Goal: Task Accomplishment & Management: Manage account settings

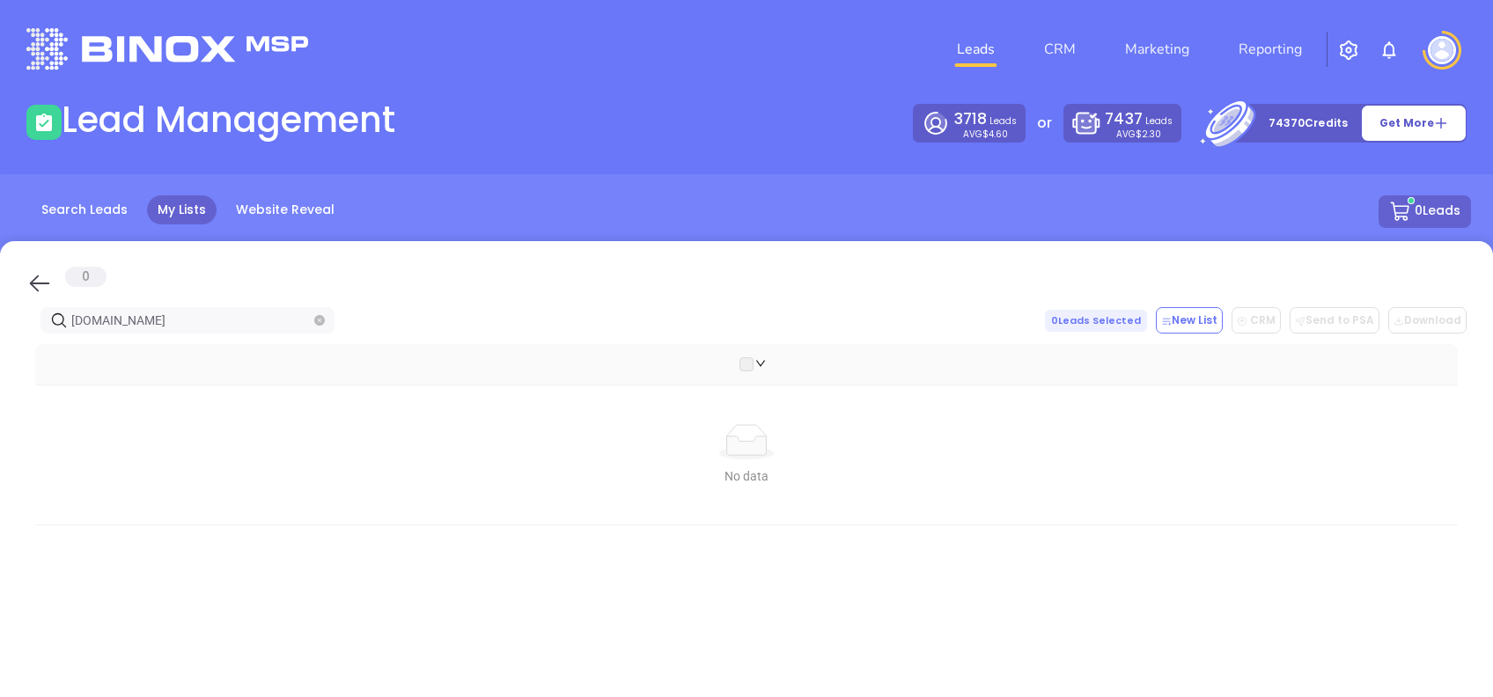
drag, startPoint x: 46, startPoint y: 275, endPoint x: 238, endPoint y: 331, distance: 200.0
click at [45, 278] on icon at bounding box center [39, 283] width 26 height 26
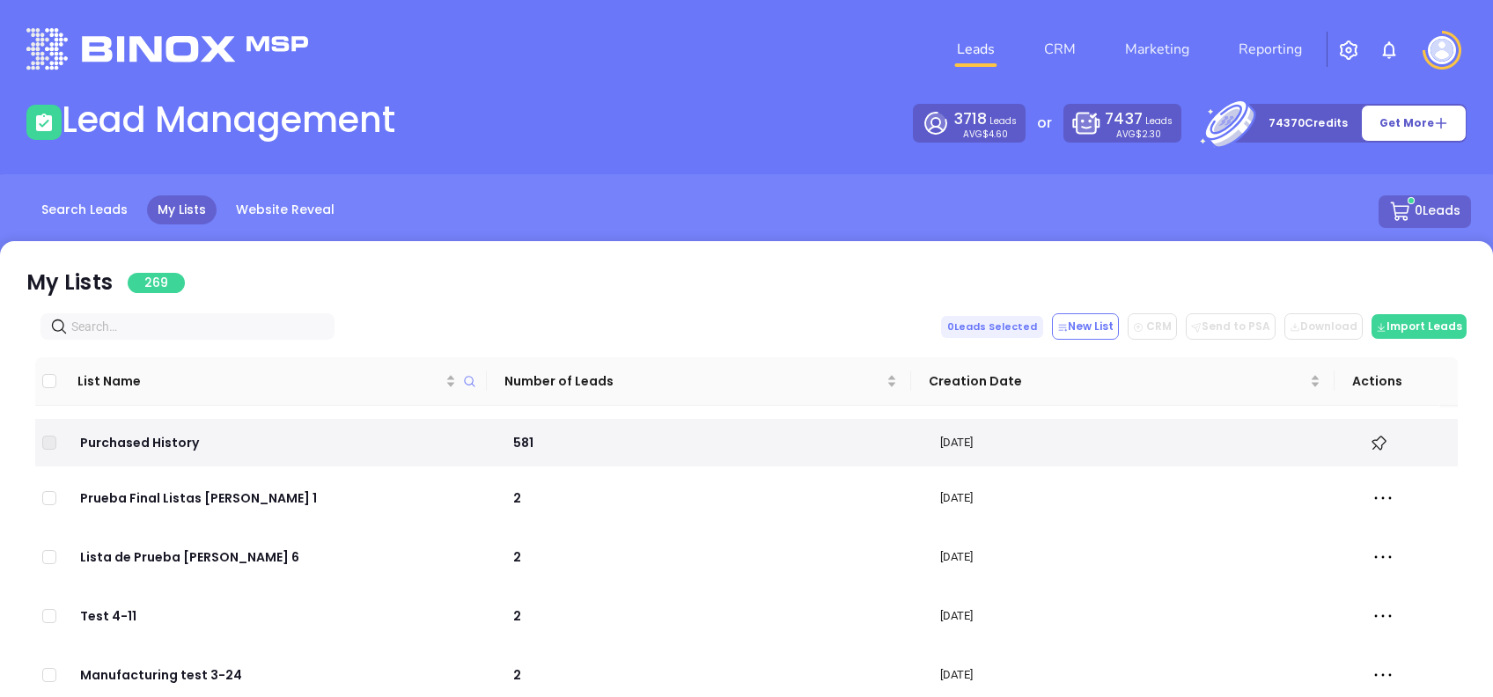
click at [213, 322] on input "text" at bounding box center [190, 326] width 239 height 19
paste input "burkeinsuranceservice.com"
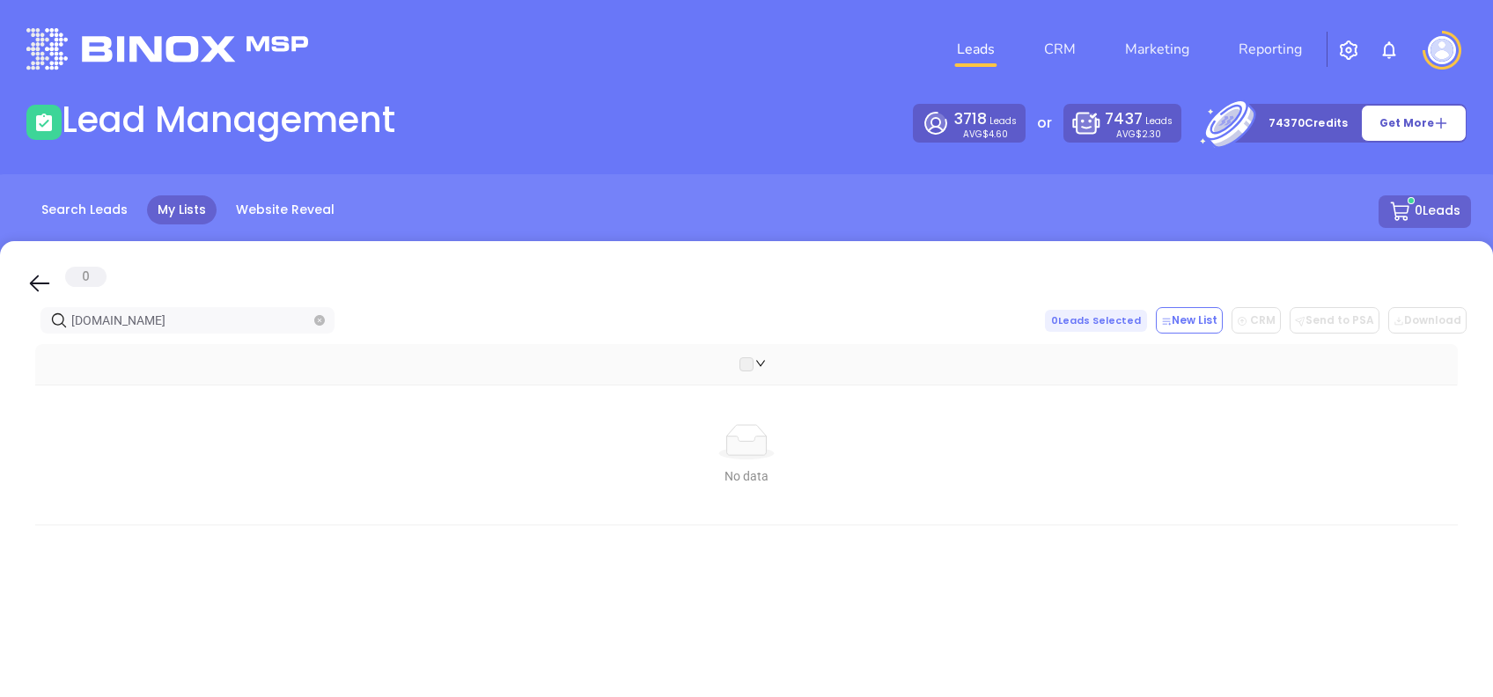
type input "burkeinsuranceservice.com"
click at [43, 276] on icon at bounding box center [39, 283] width 26 height 26
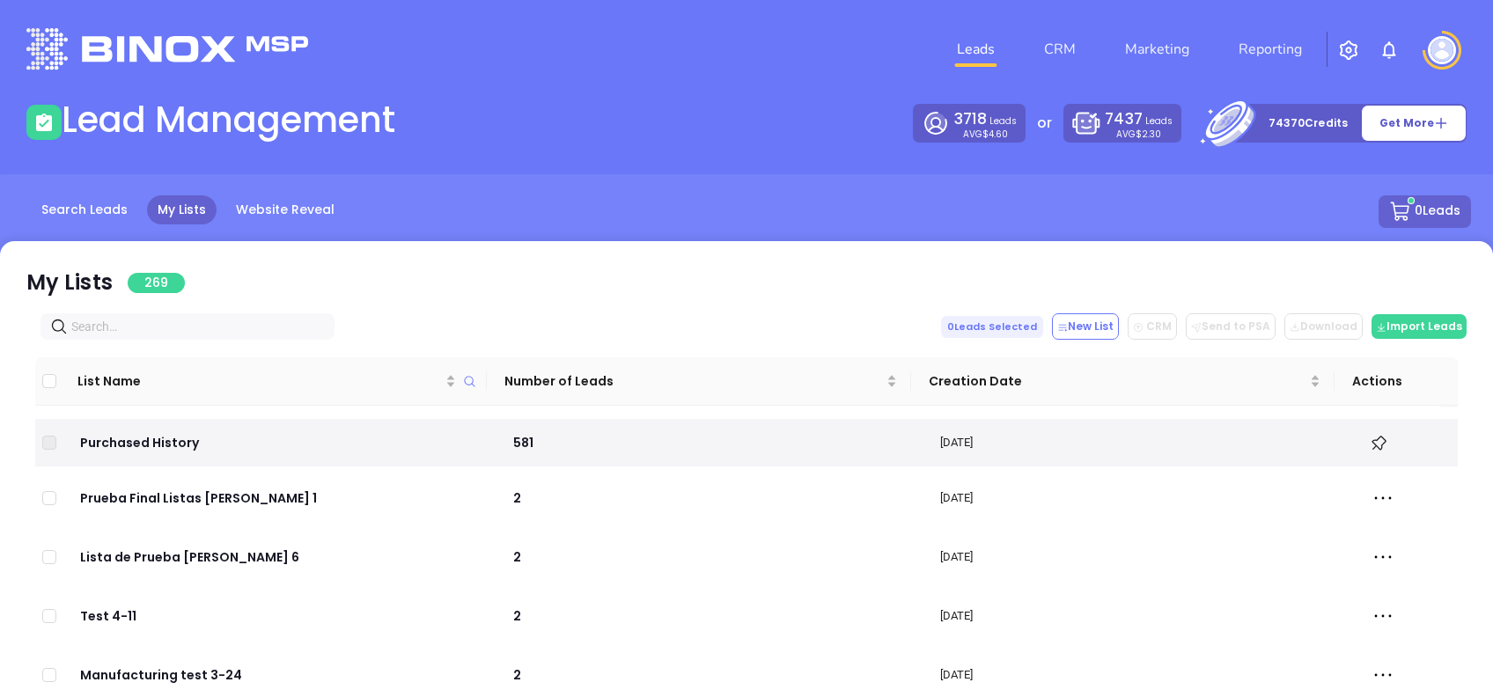
click at [204, 324] on input "text" at bounding box center [190, 326] width 239 height 19
paste input "coastalselectins.com"
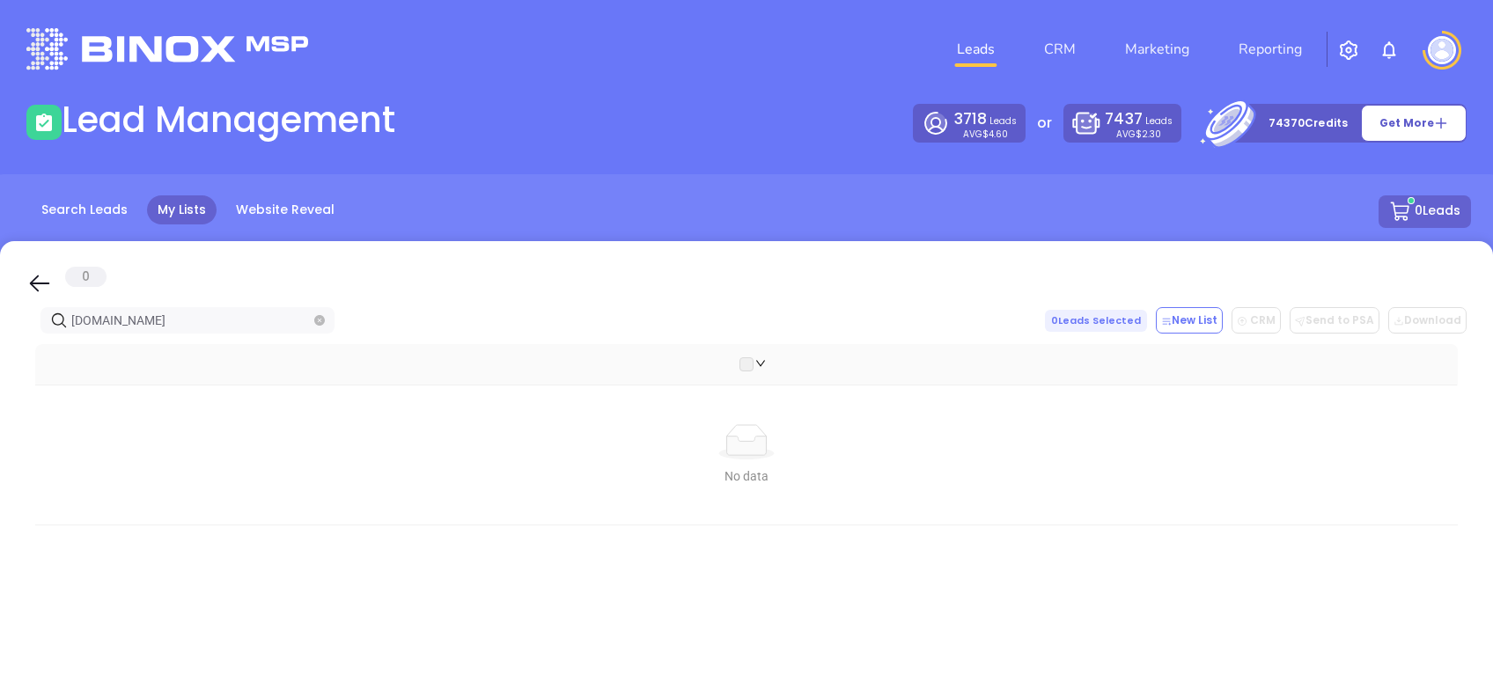
type input "coastalselectins.com"
click at [28, 278] on icon at bounding box center [39, 283] width 26 height 26
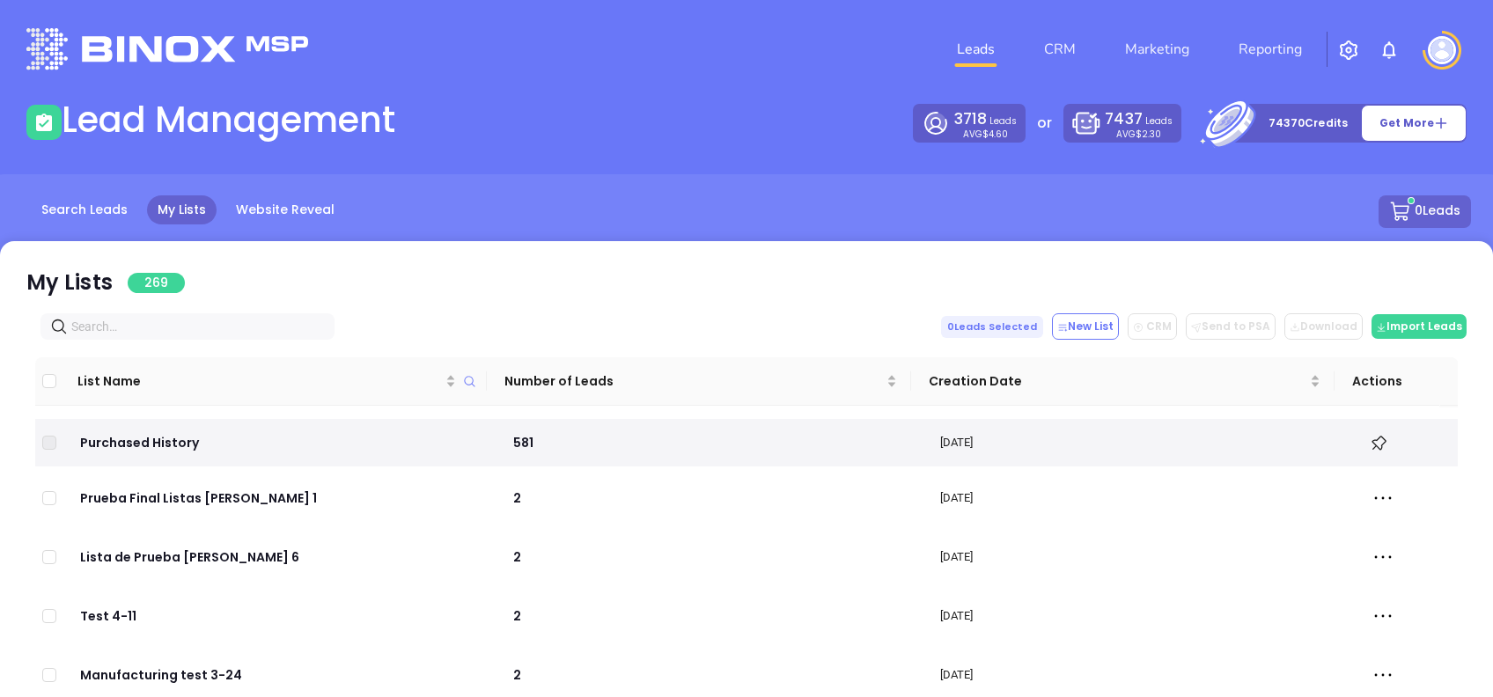
click at [155, 318] on input "text" at bounding box center [190, 326] width 239 height 19
paste input "idrgulfcoast.com"
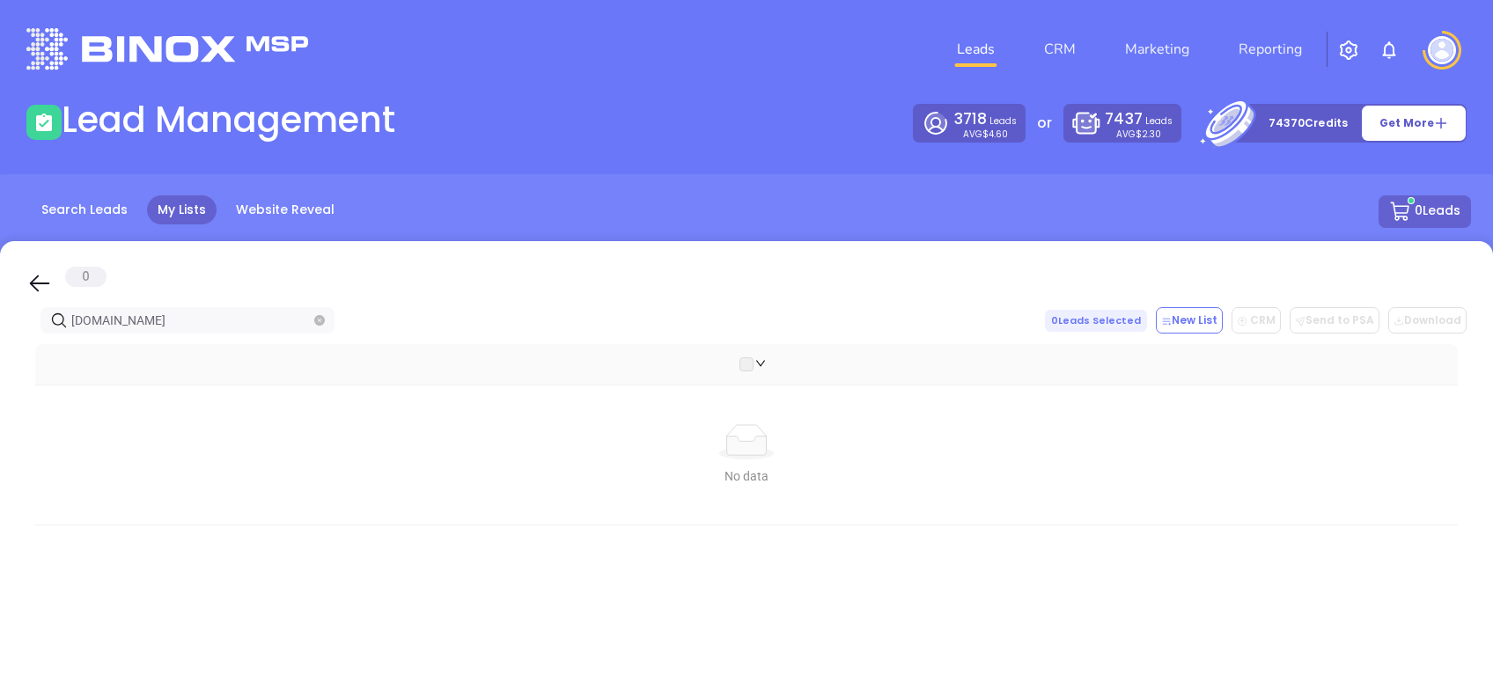
type input "idrgulfcoast.com"
click at [31, 290] on icon at bounding box center [39, 283] width 26 height 26
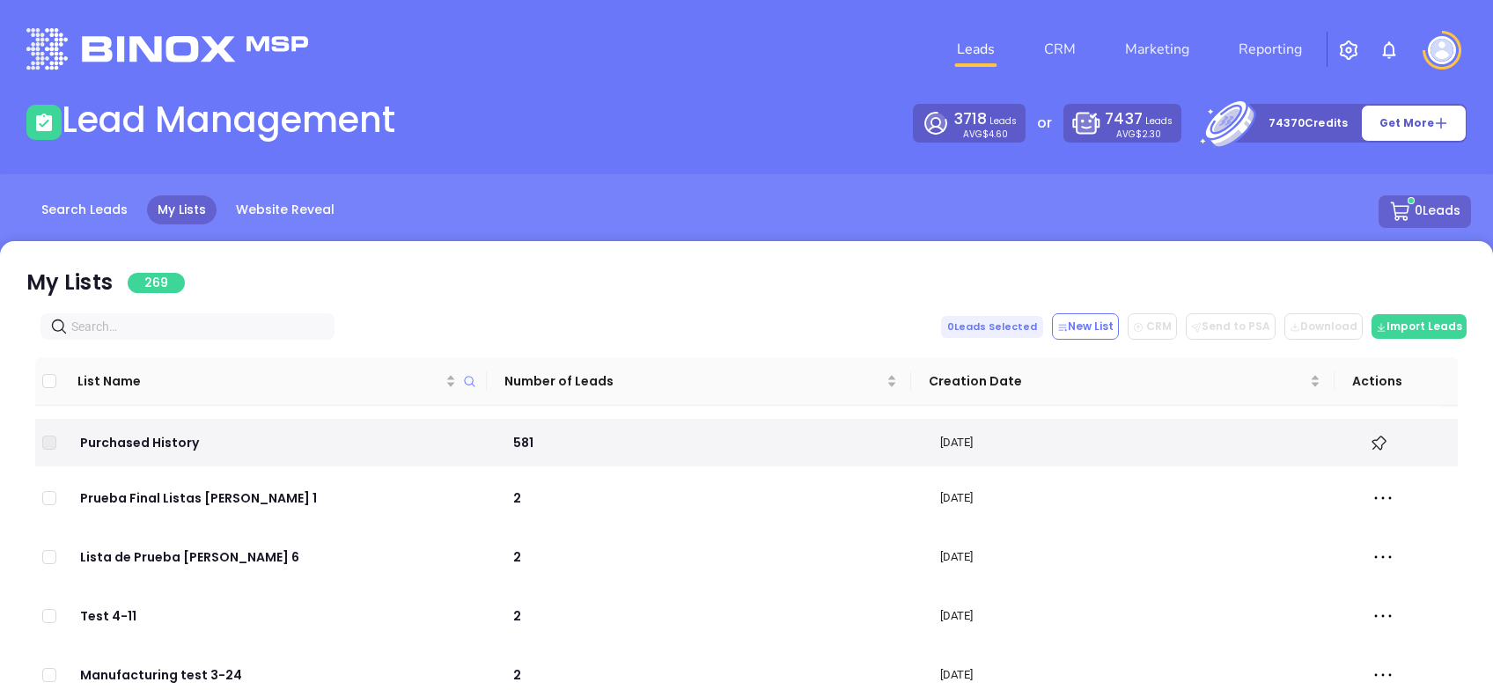
click at [207, 319] on input "text" at bounding box center [190, 326] width 239 height 19
paste input "waltoninsuranceagency.com"
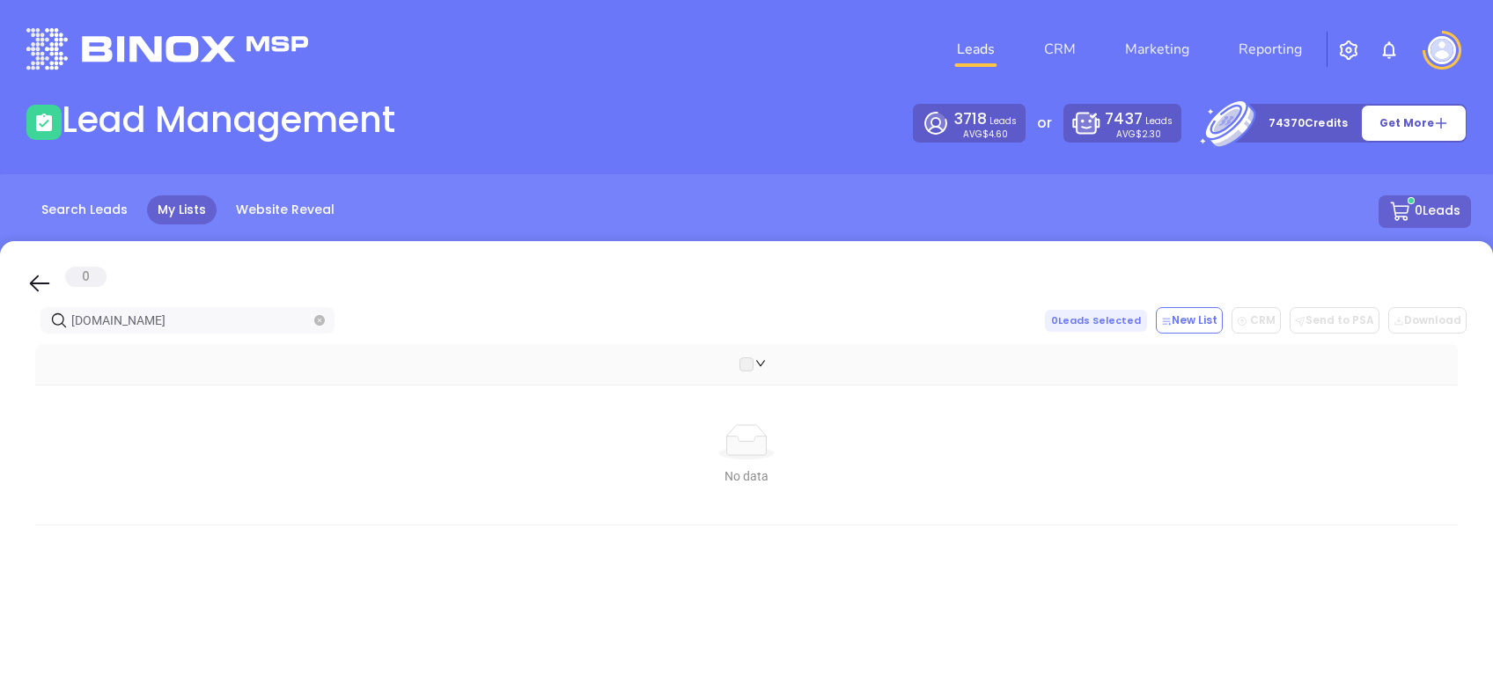
type input "waltoninsuranceagency.com"
drag, startPoint x: 42, startPoint y: 279, endPoint x: 173, endPoint y: 322, distance: 138.1
click at [41, 279] on icon at bounding box center [39, 283] width 26 height 26
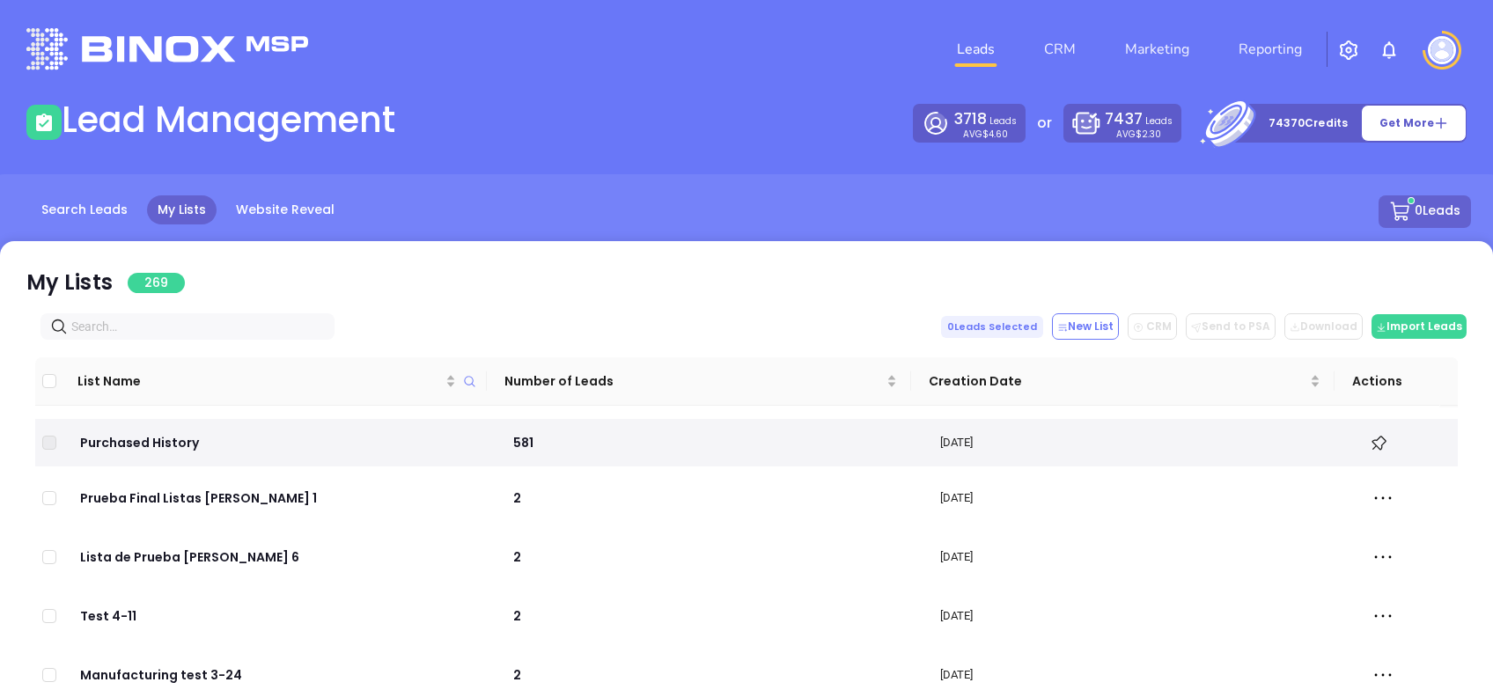
click at [171, 320] on input "text" at bounding box center [190, 326] width 239 height 19
paste input "wardinsurancegroup.com"
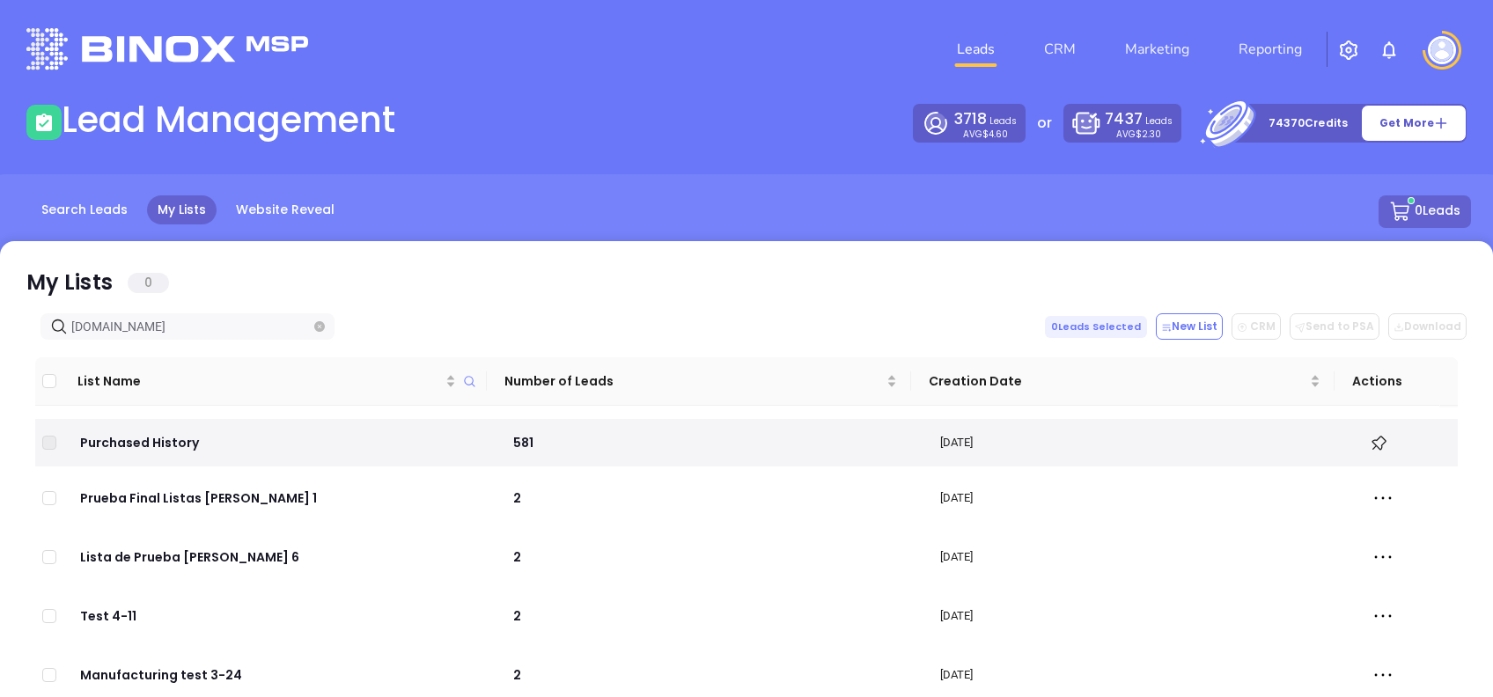
type input "wardinsurancegroup.com"
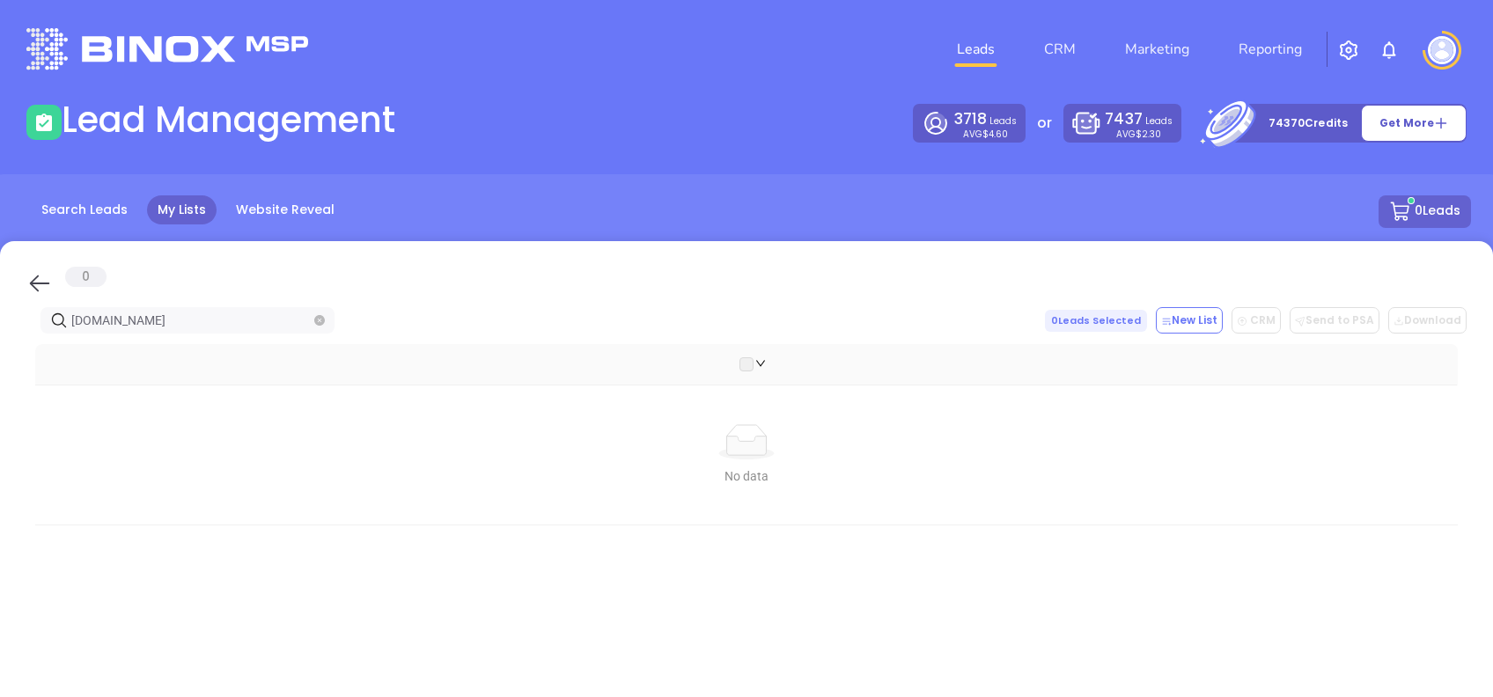
drag, startPoint x: 33, startPoint y: 272, endPoint x: 237, endPoint y: 315, distance: 207.9
click at [33, 273] on icon at bounding box center [39, 283] width 26 height 26
click at [200, 319] on input "wardinsurancegroup.com" at bounding box center [190, 320] width 239 height 19
click at [238, 315] on span "wardinsurancegroup.com" at bounding box center [187, 320] width 294 height 26
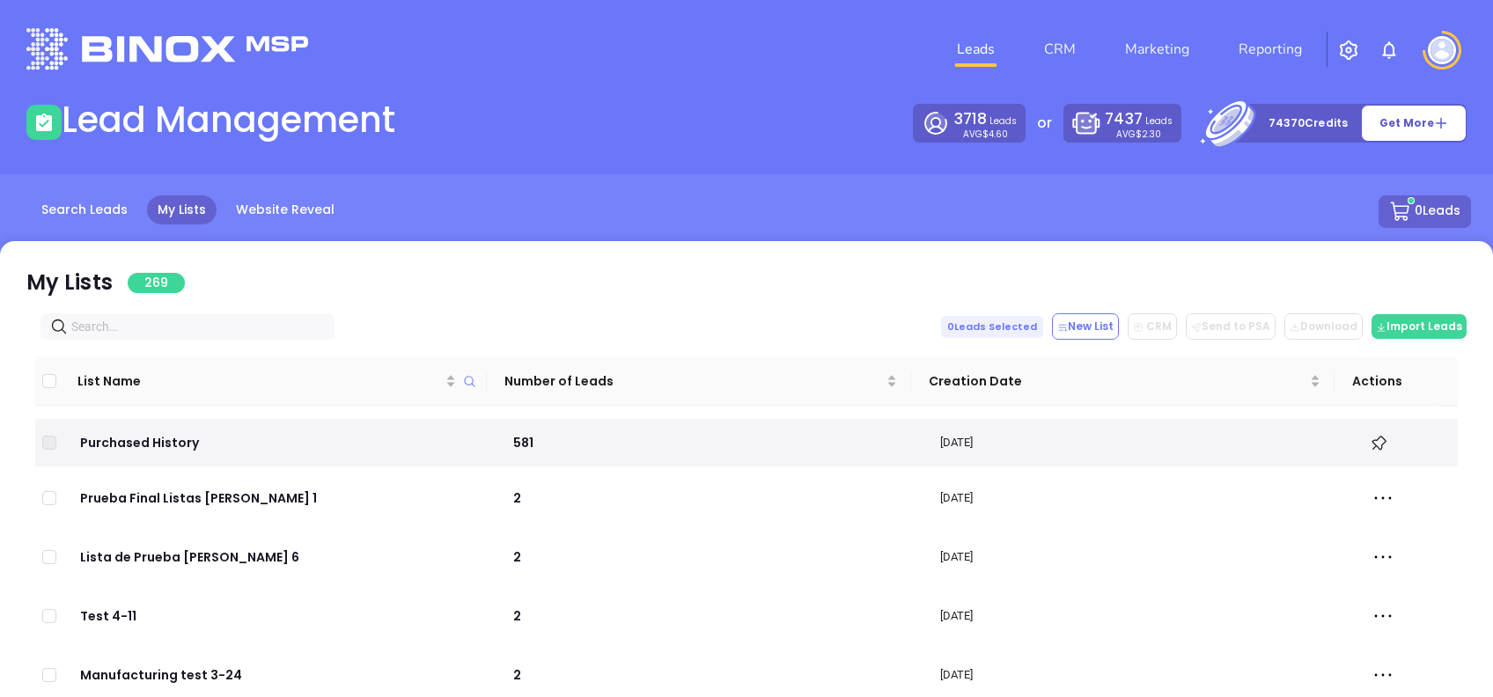
paste input "riverside1st.com"
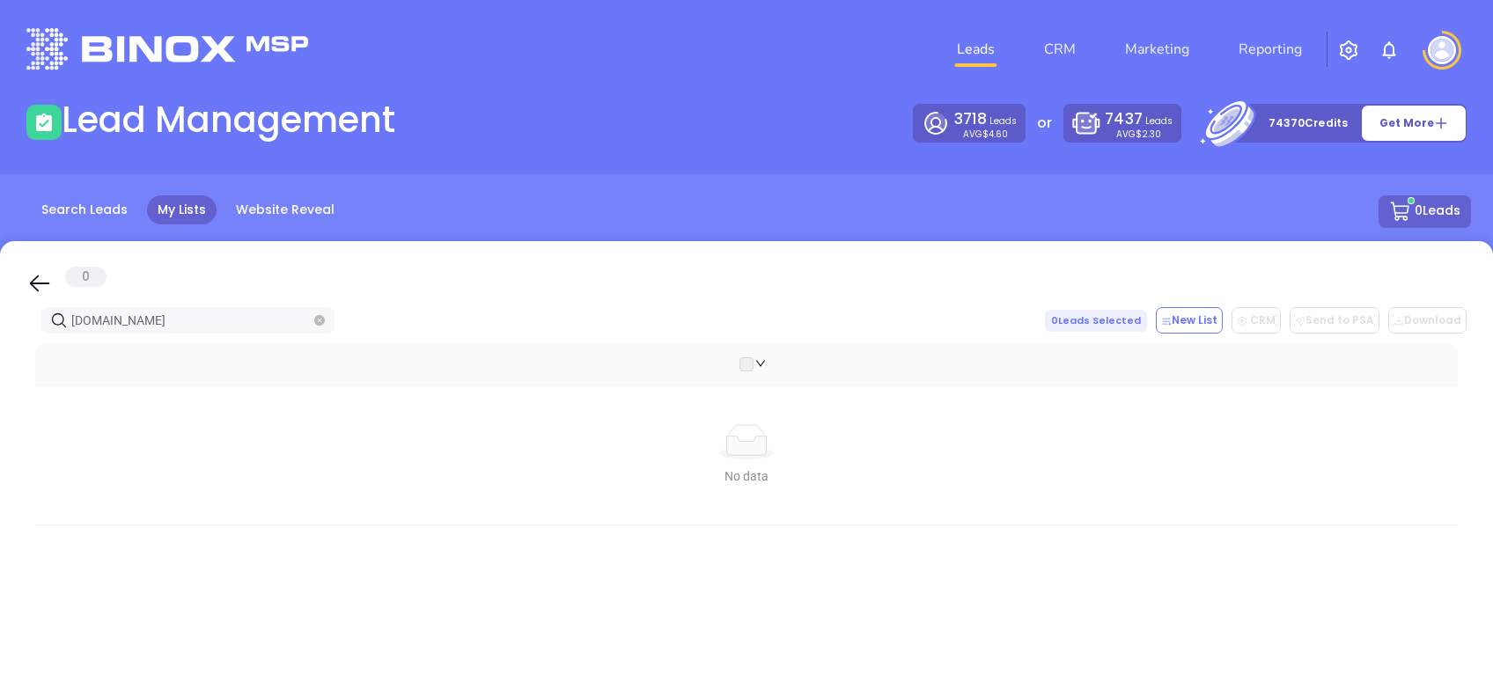
type input "riverside1st.com"
click at [40, 290] on icon at bounding box center [39, 283] width 26 height 26
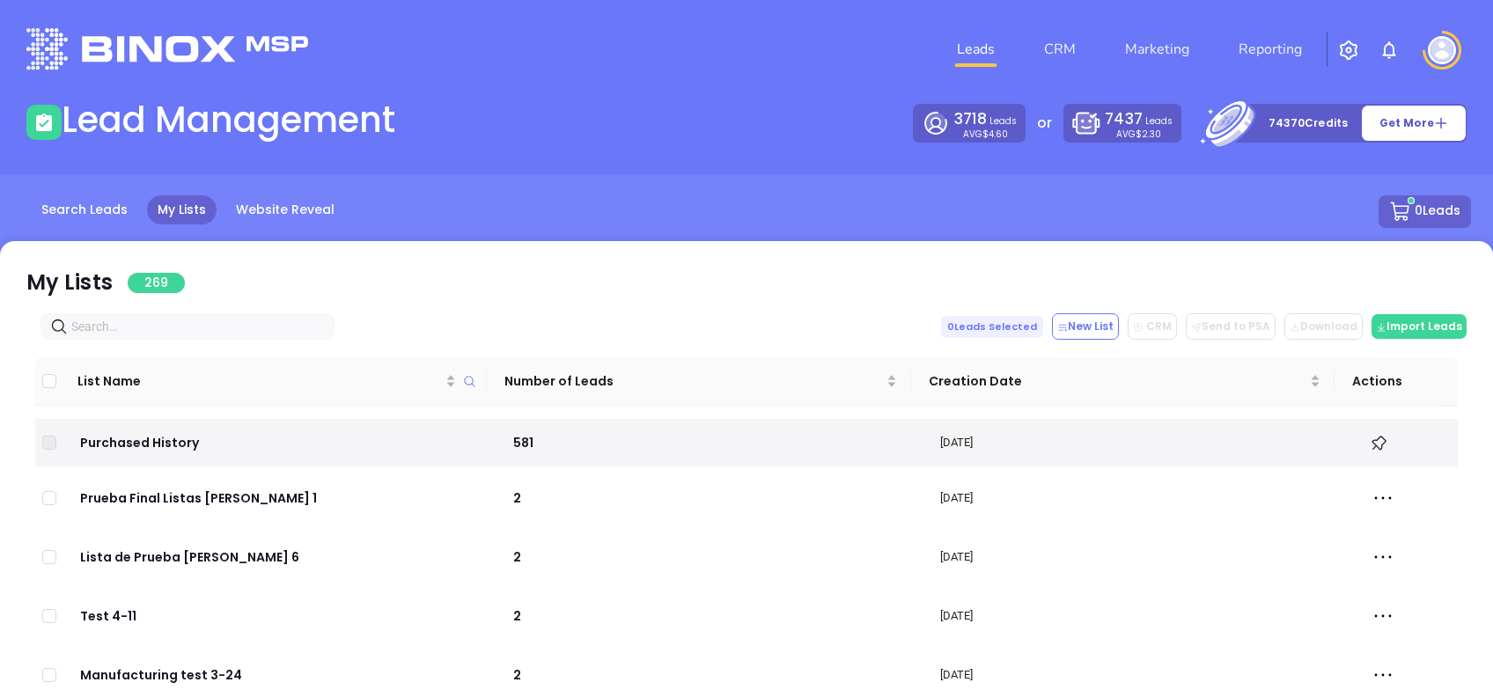
click at [159, 320] on input "text" at bounding box center [190, 326] width 239 height 19
paste input "vicksburginsurance.com"
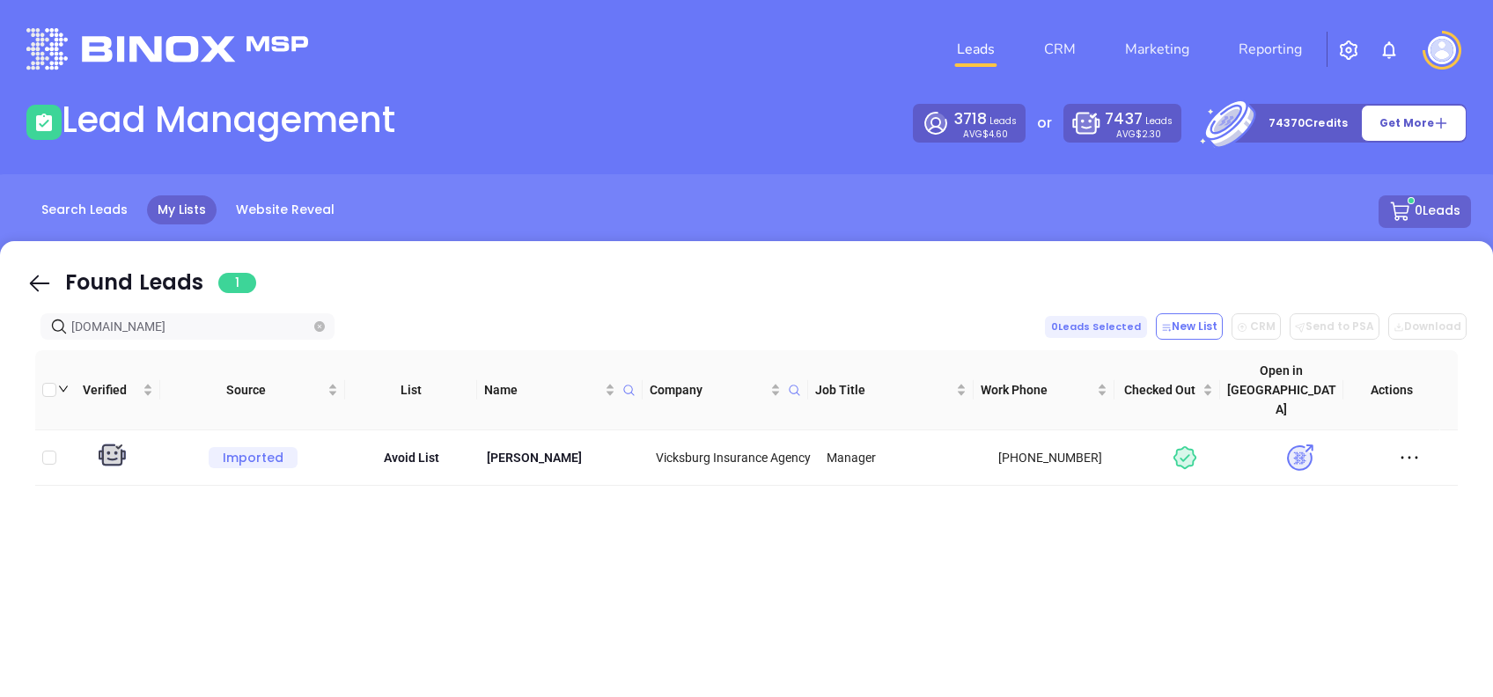
type input "vicksburginsurance.com"
click at [44, 284] on icon at bounding box center [39, 283] width 26 height 26
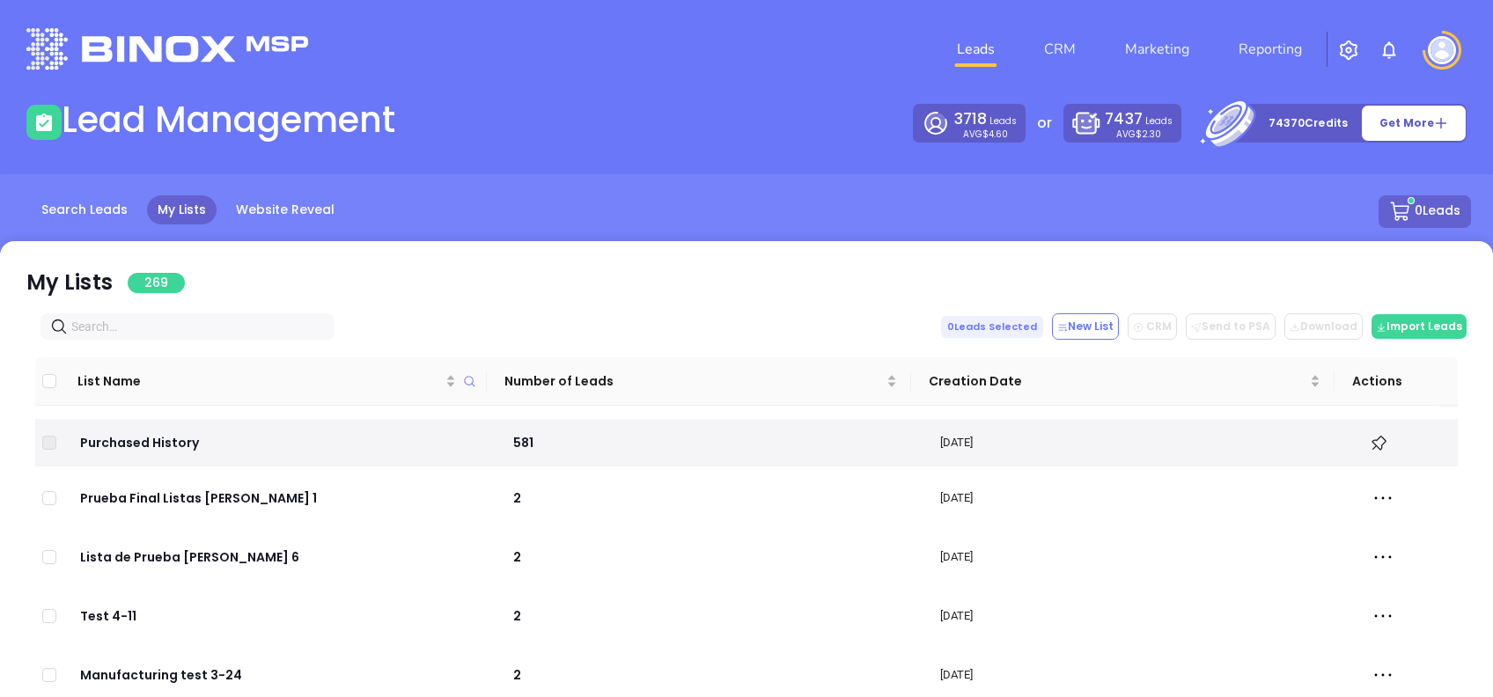
click at [180, 317] on input "text" at bounding box center [190, 326] width 239 height 19
paste input "transportationinsurance.net"
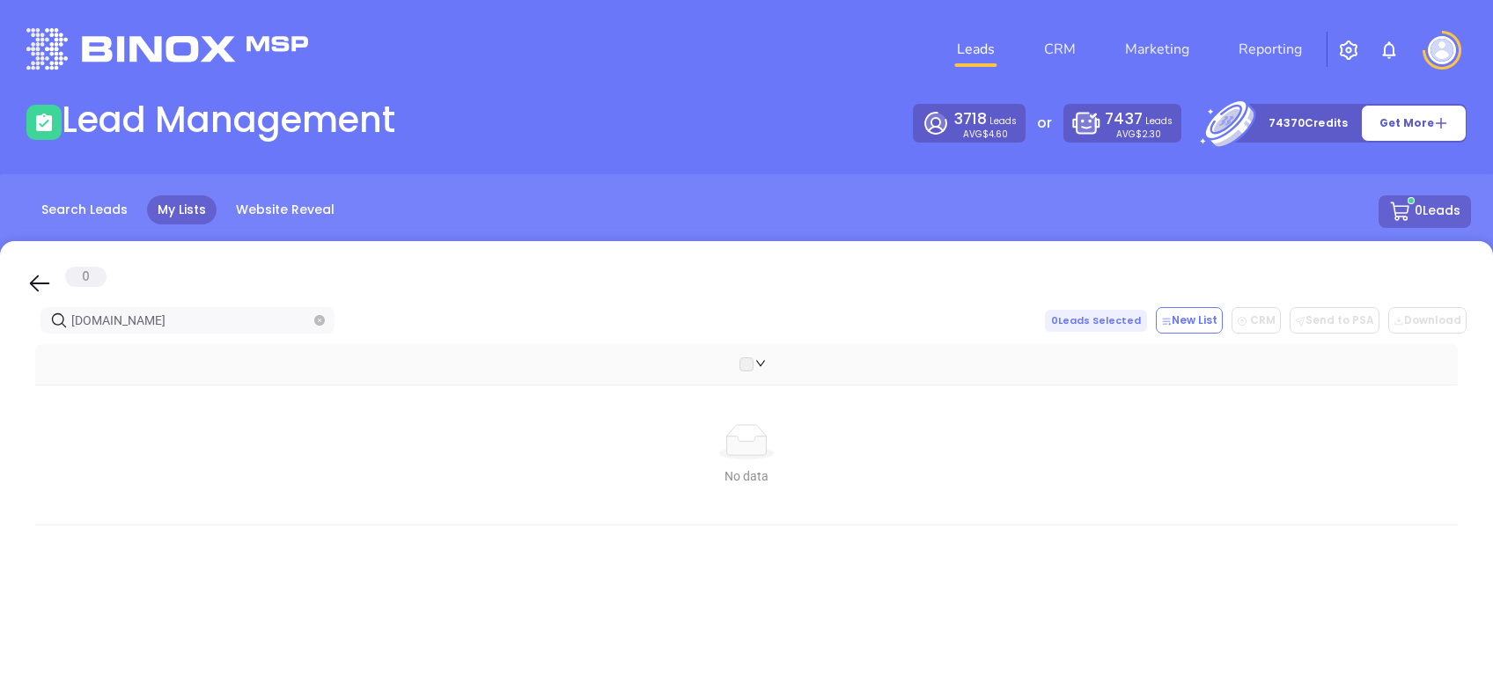
type input "transportationinsurance.net"
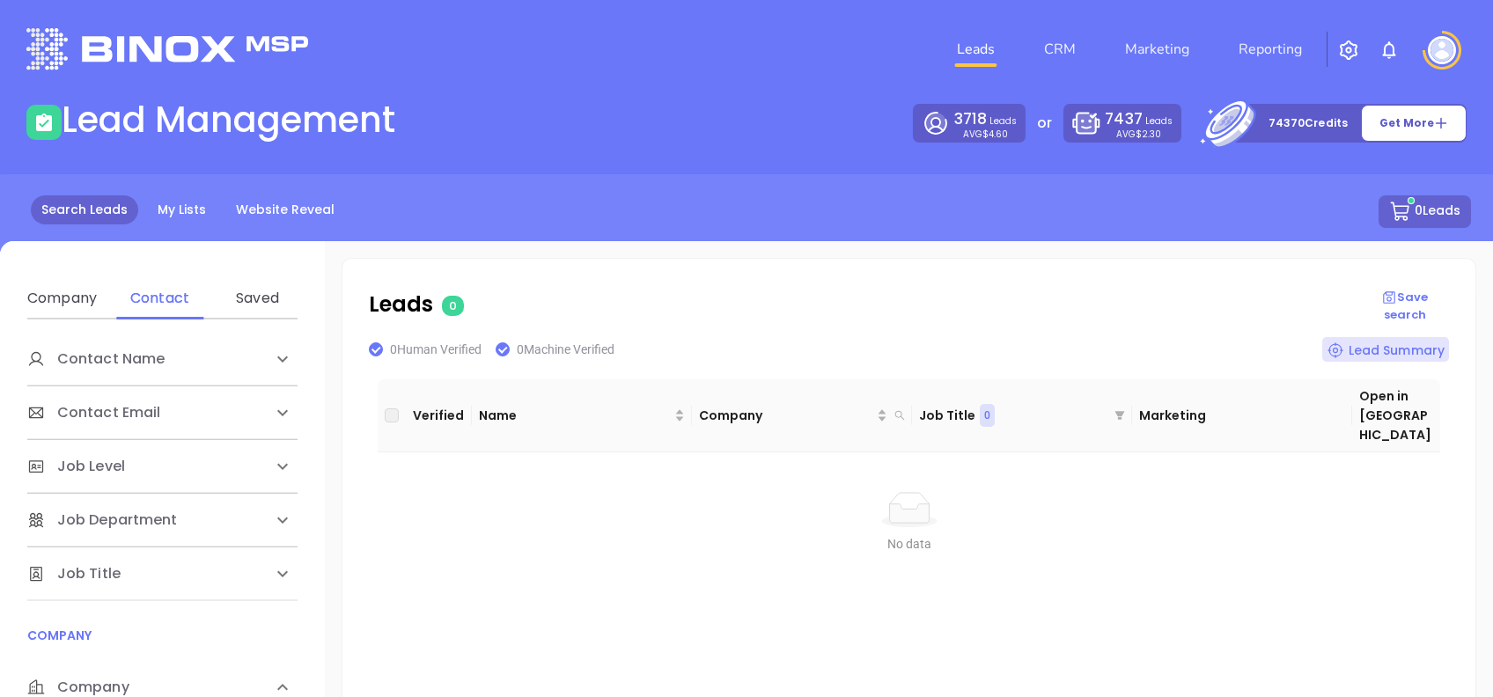
scroll to position [234, 0]
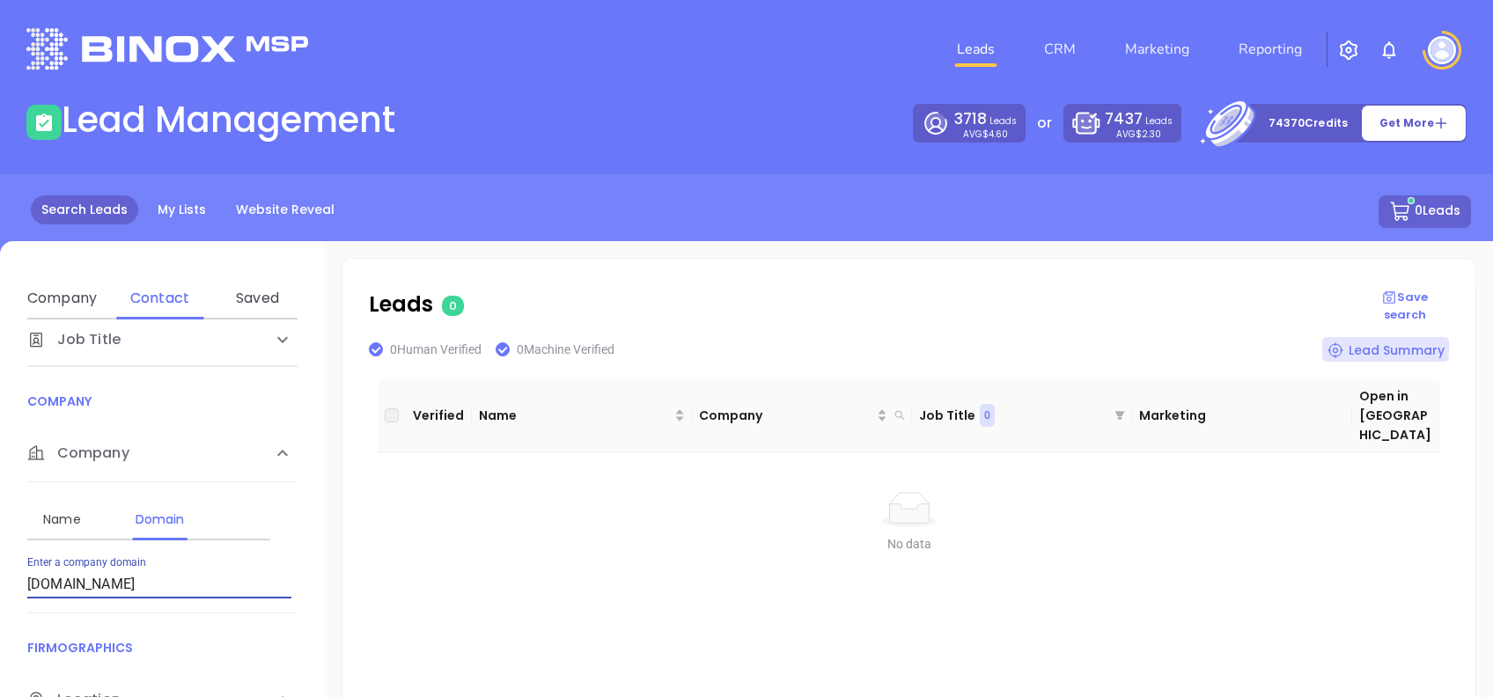
drag, startPoint x: 204, startPoint y: 580, endPoint x: -5, endPoint y: 594, distance: 210.0
click at [0, 594] on html "Leads CRM Marketing Reporting Financial Leads Leads Lead Management 3718 Leads …" at bounding box center [746, 348] width 1493 height 697
type input "burkeinsuranceservice.com"
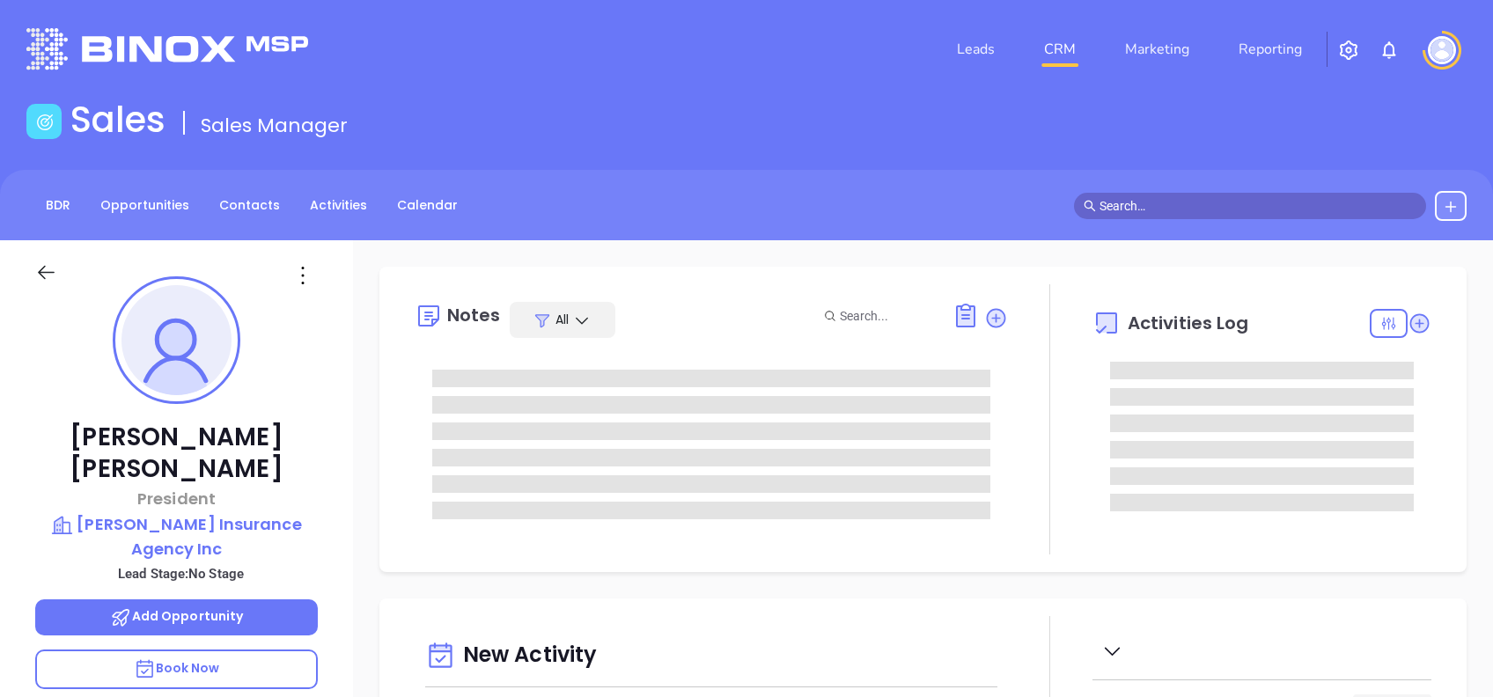
type input "10/15/2025"
type input "Alejandra Lara"
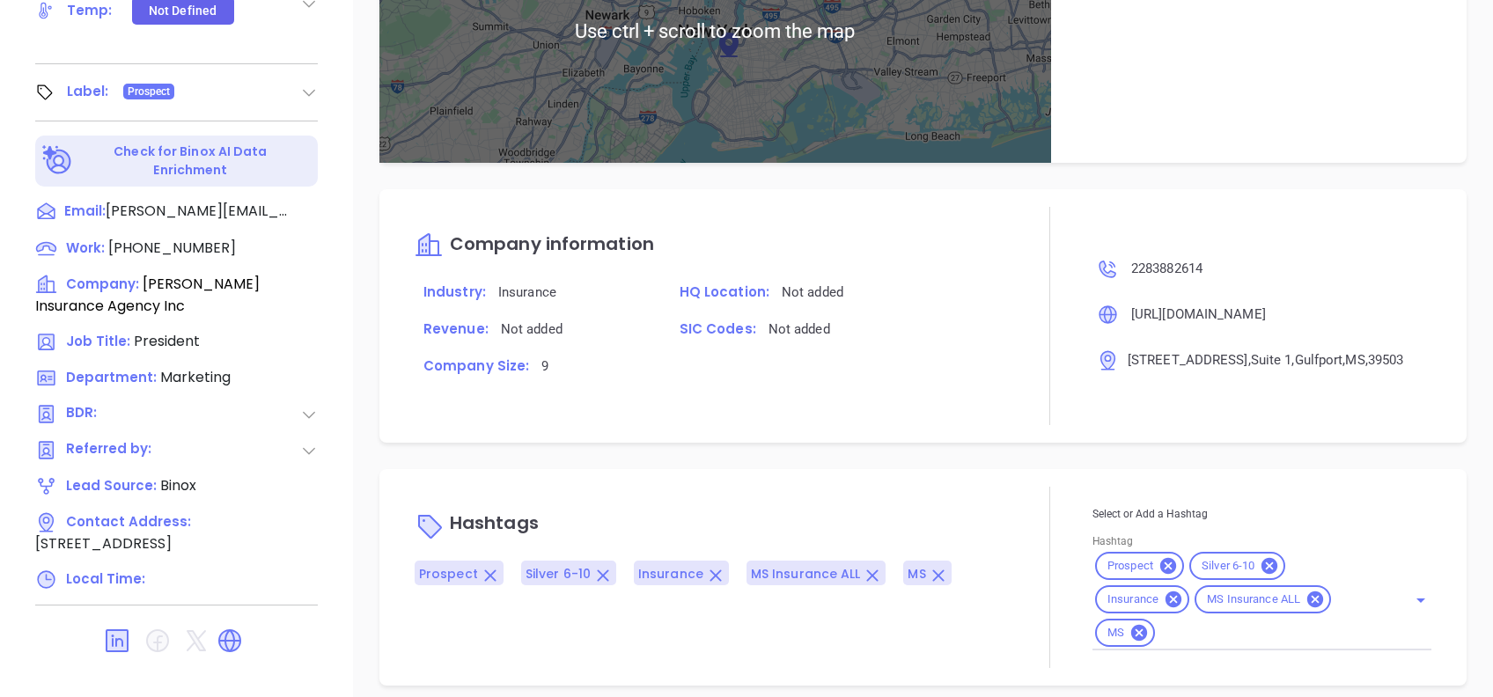
scroll to position [851, 0]
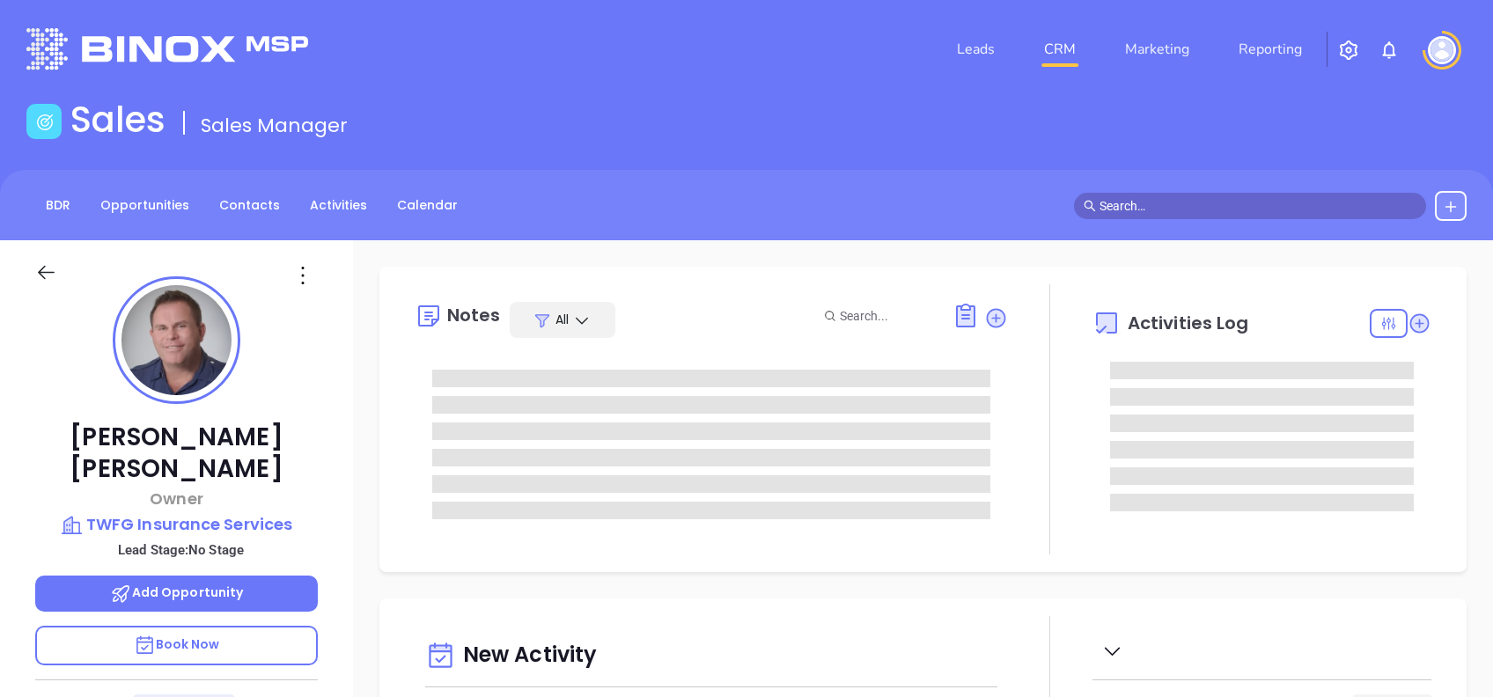
type input "[DATE]"
type input "[PERSON_NAME]"
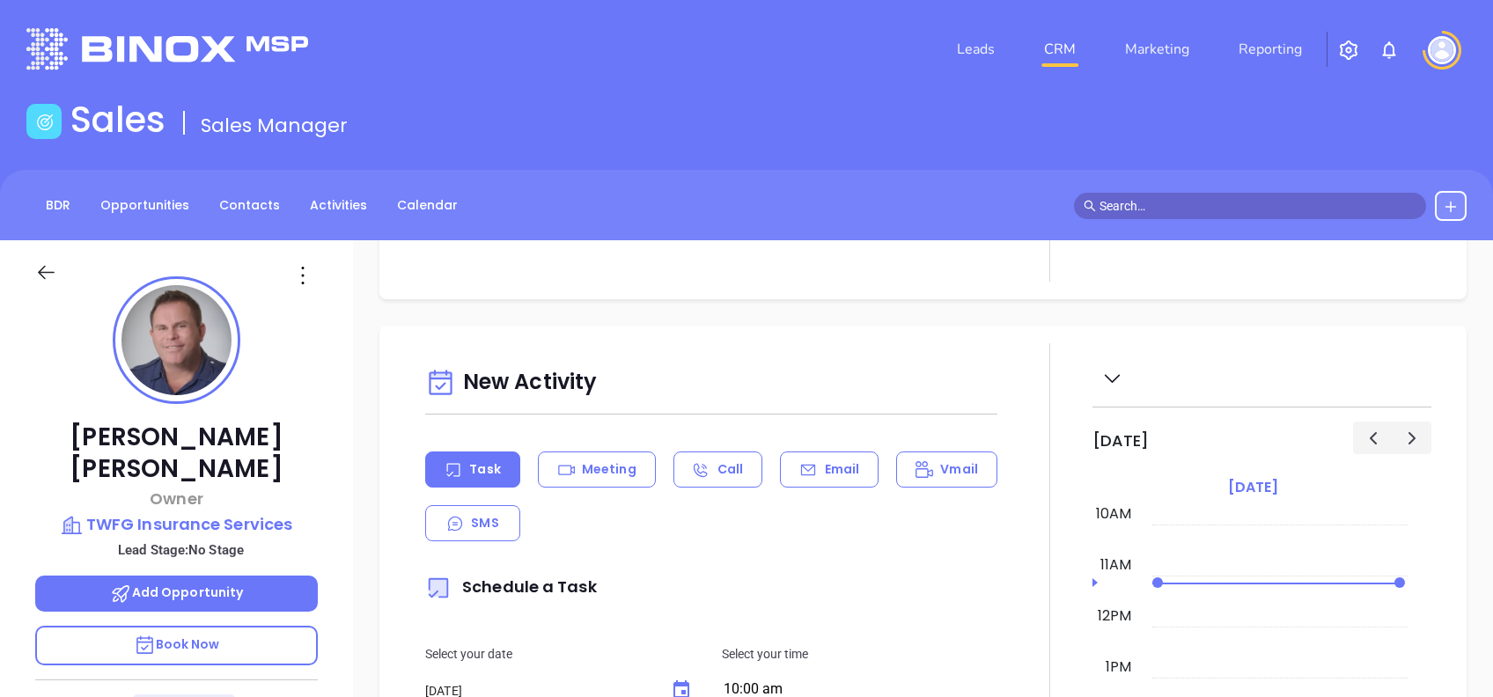
scroll to position [0, 0]
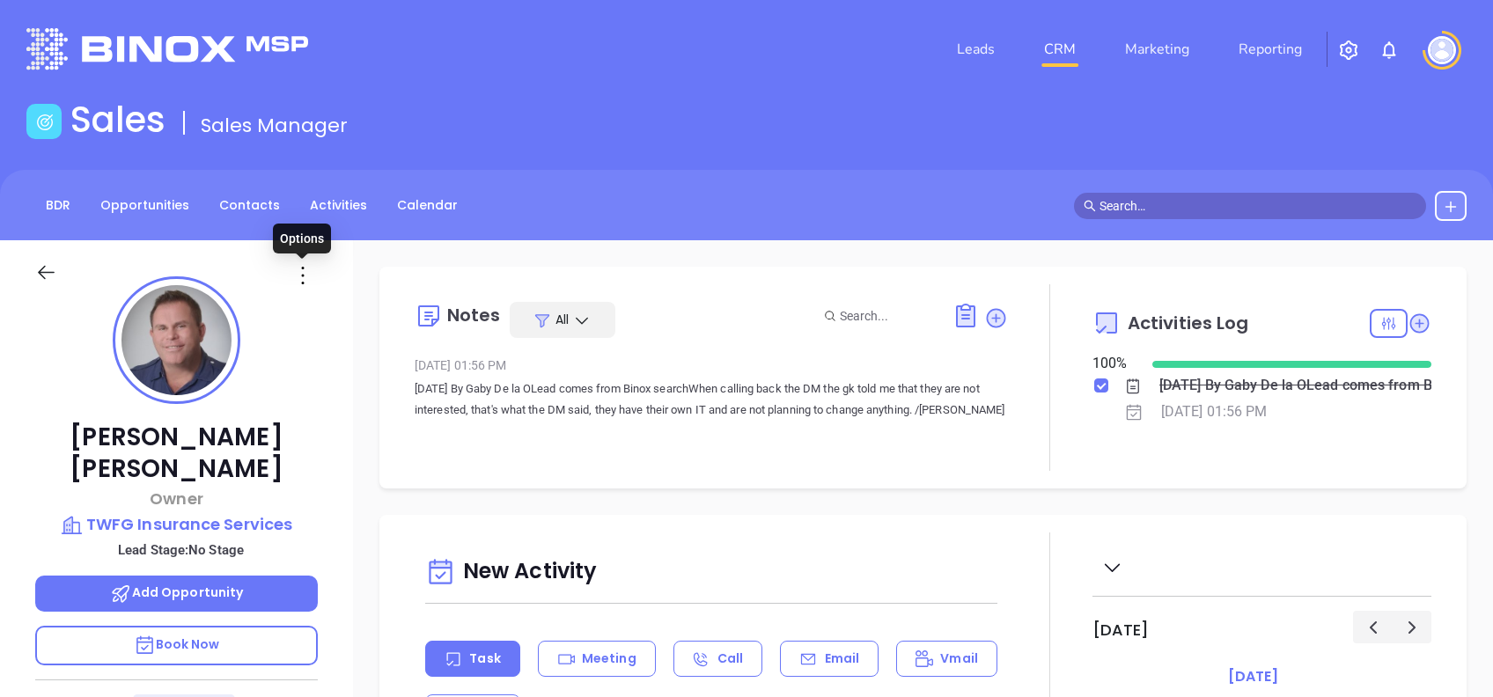
click at [301, 276] on icon at bounding box center [303, 275] width 28 height 28
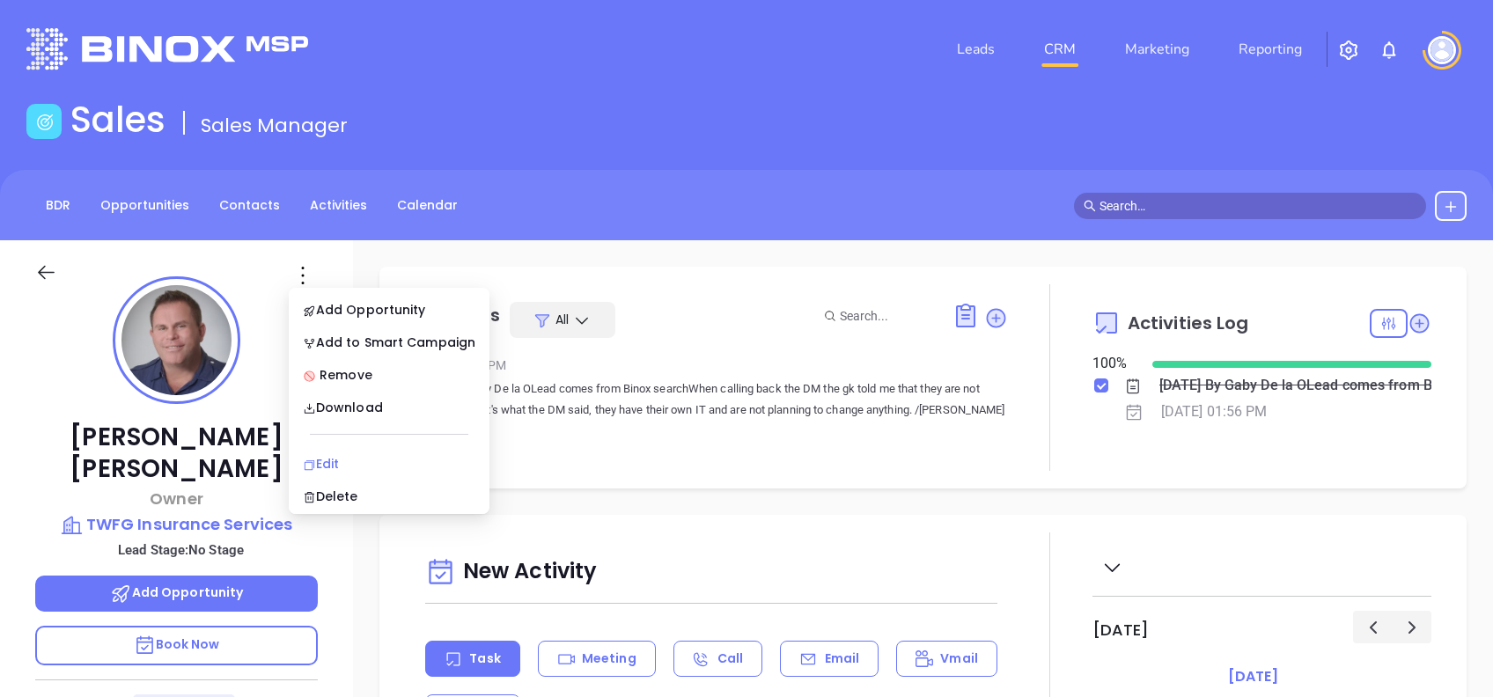
click at [347, 464] on div "Edit" at bounding box center [389, 463] width 173 height 19
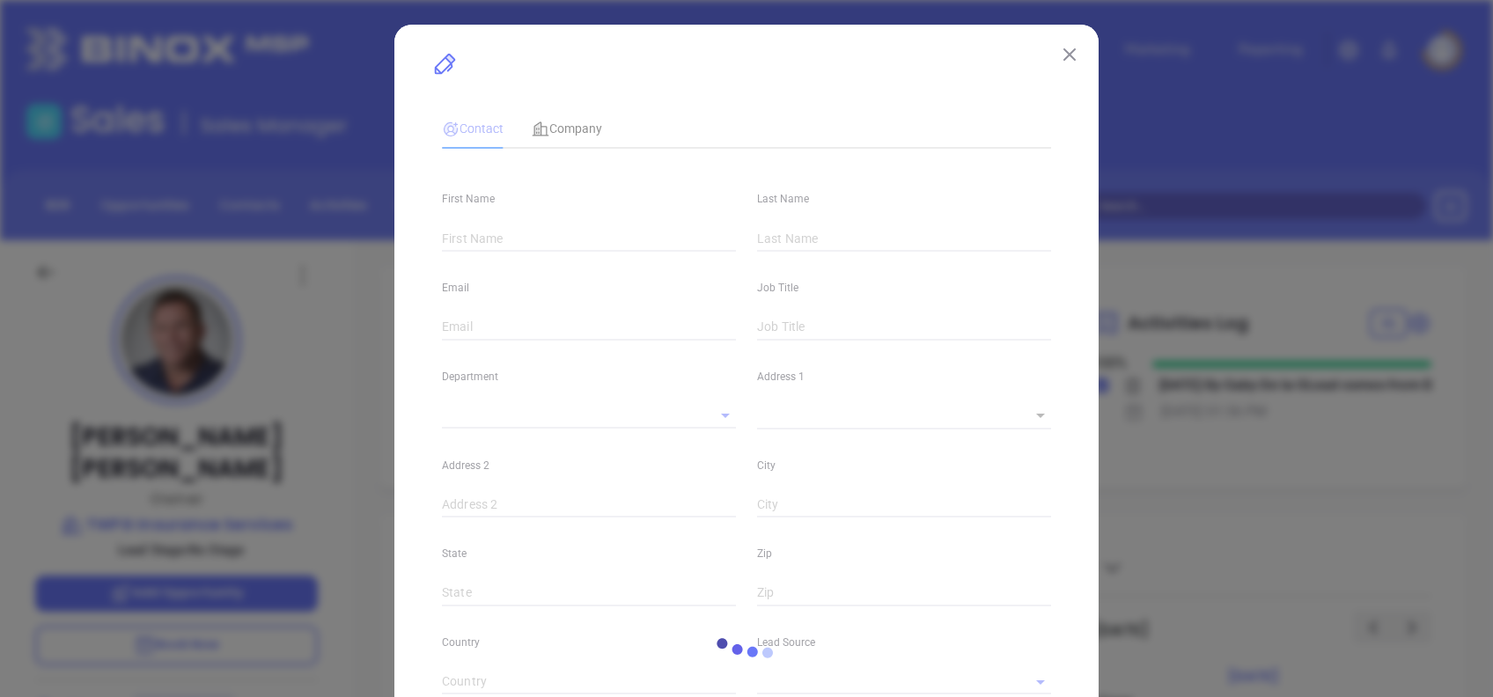
type input "Rick"
type input "Rogers"
type input "rick@twfg.com"
type input "Owner"
type input "1"
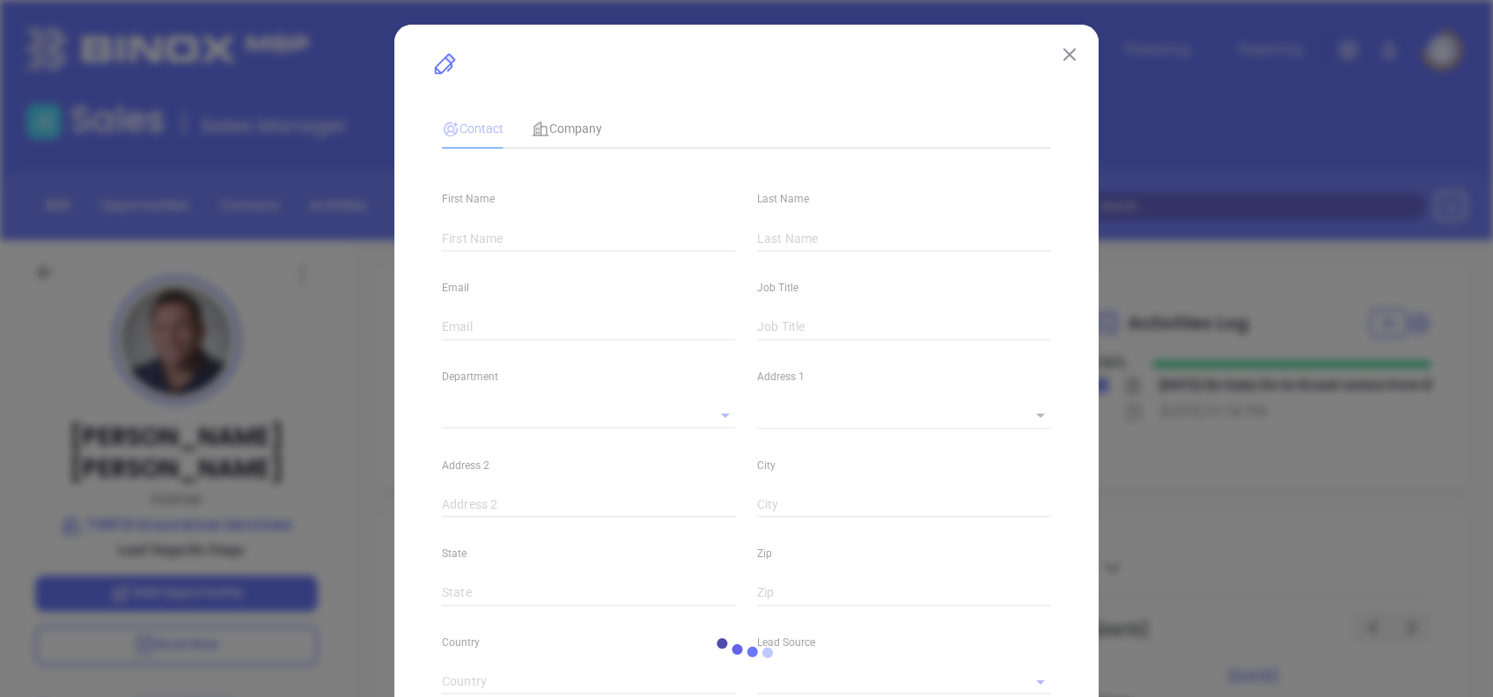
type input "www.linkedin.com/in/rick-rogers-a42b0125"
type input "Marketing"
type input "Binox"
type input "undefined undefined"
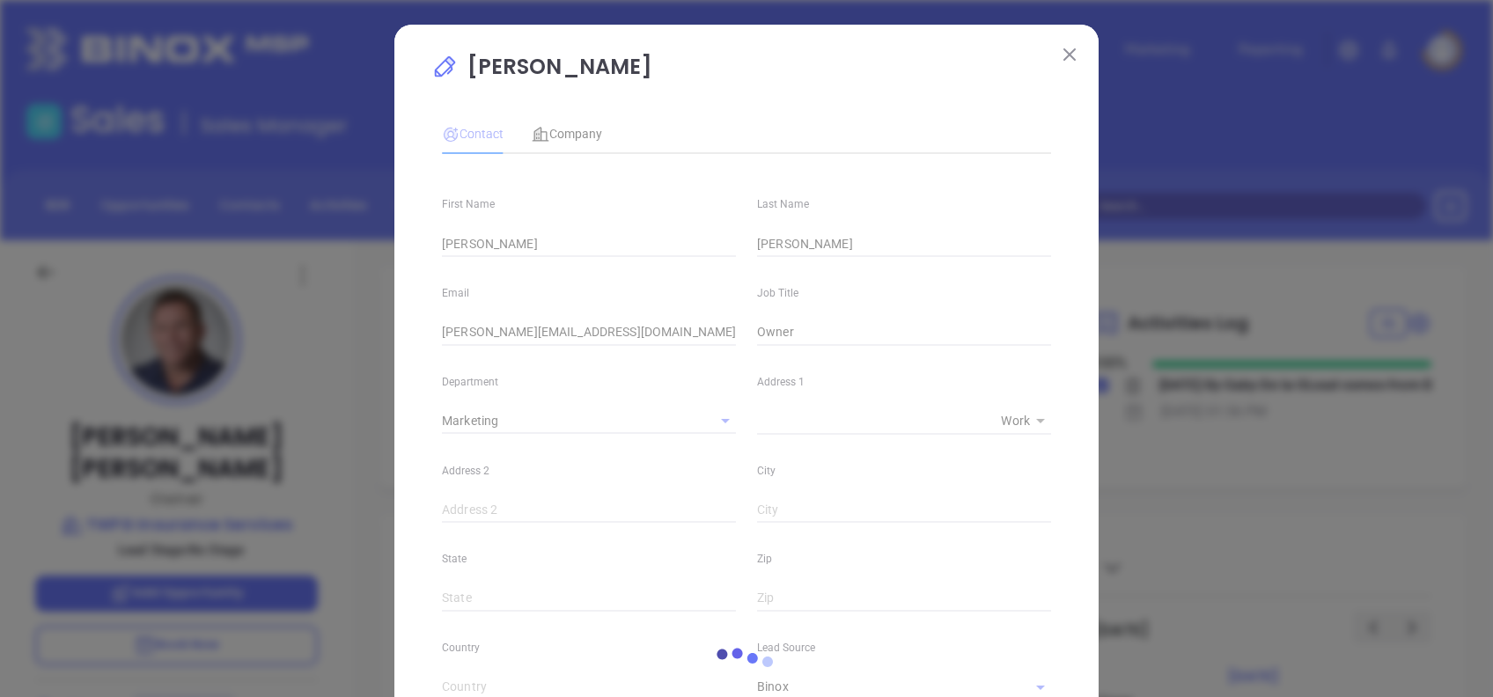
type input "(504) 284-7778"
type input "1"
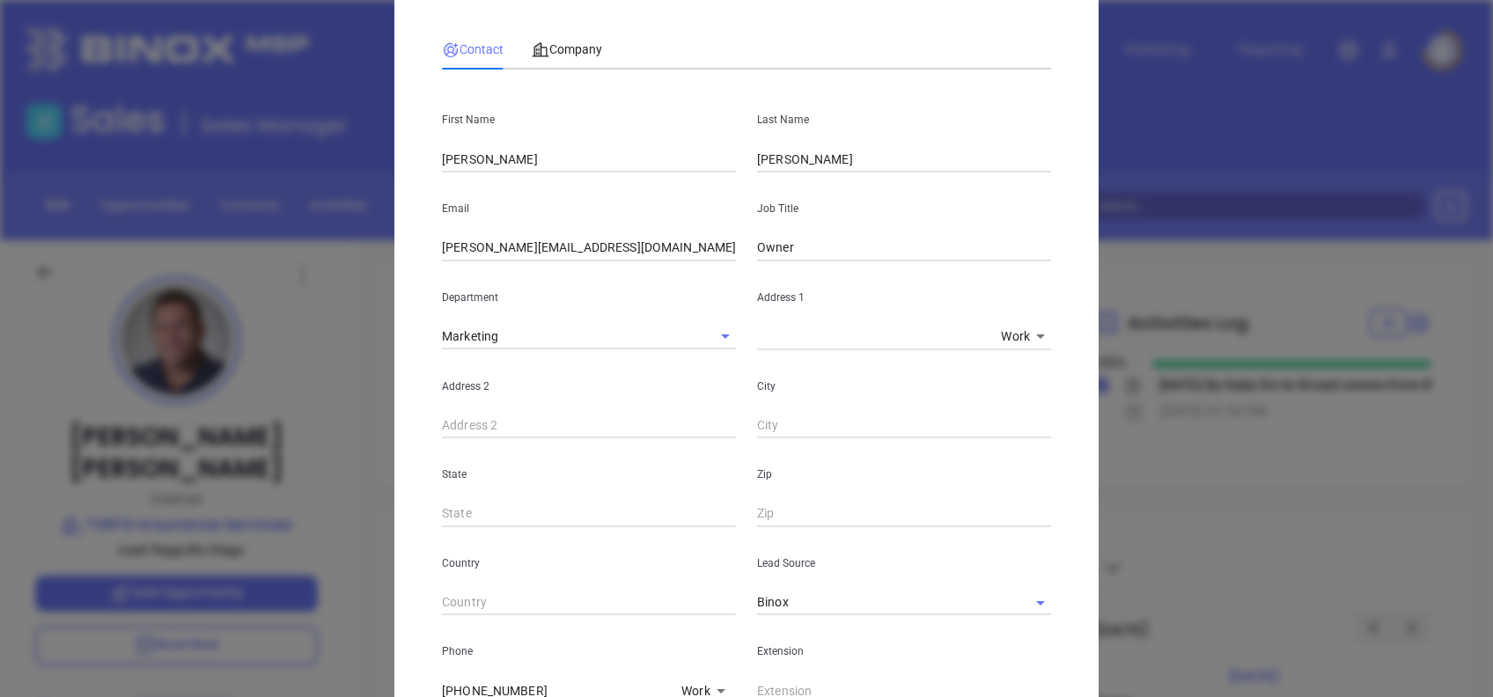
scroll to position [8, 0]
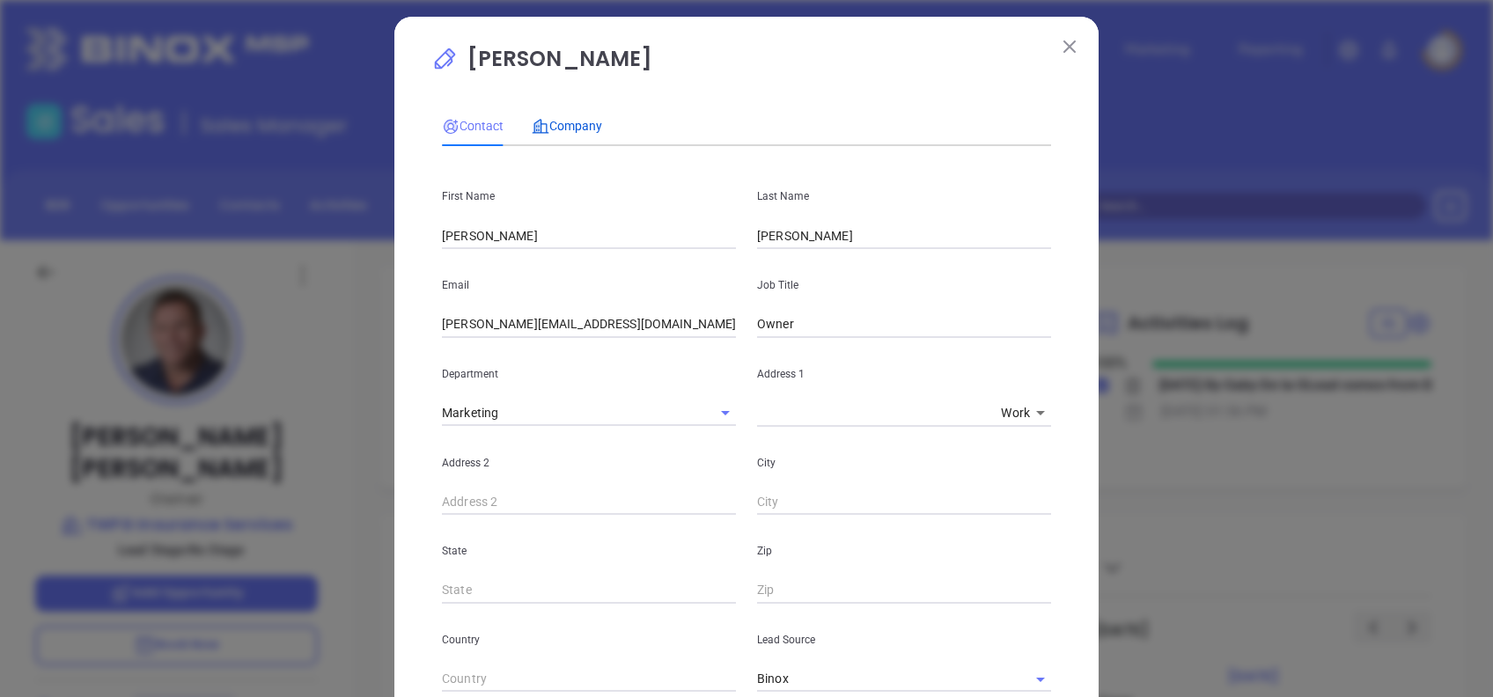
click at [556, 124] on span "Company" at bounding box center [567, 126] width 70 height 14
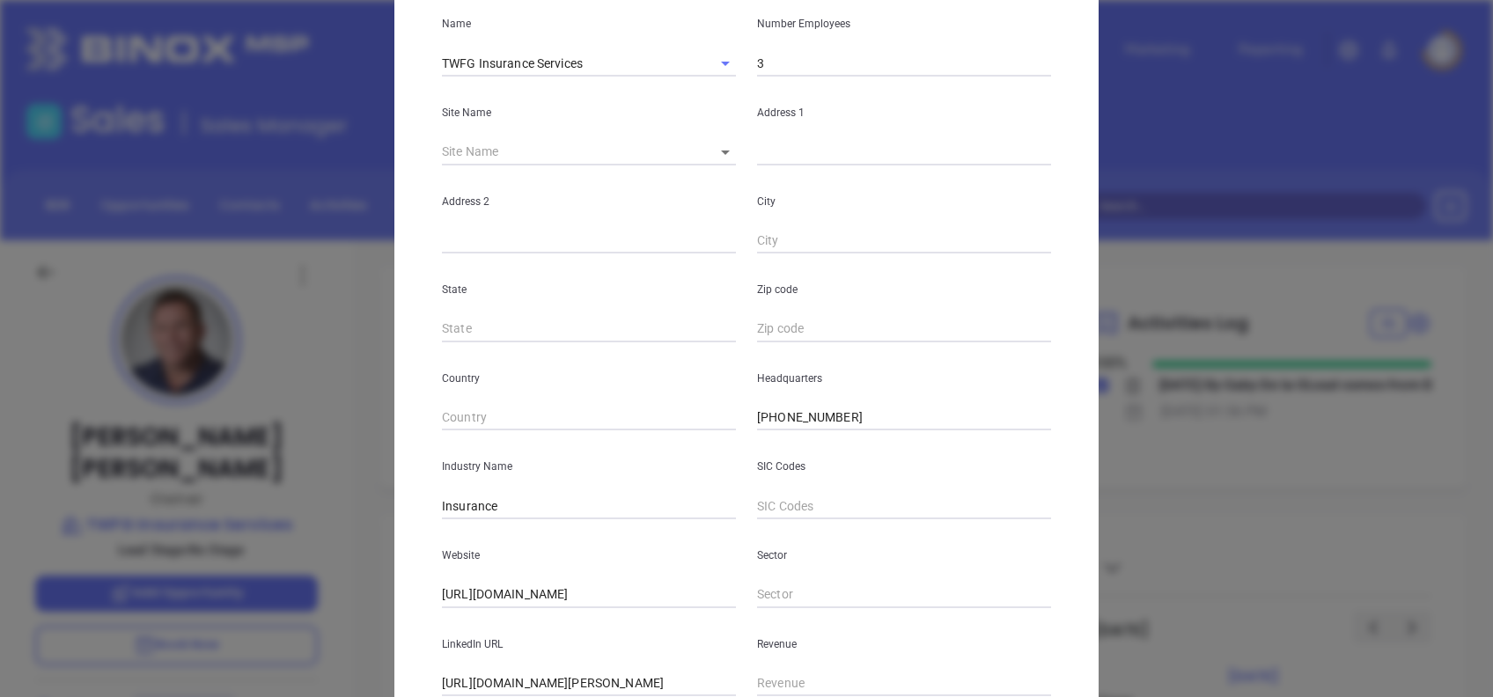
scroll to position [0, 0]
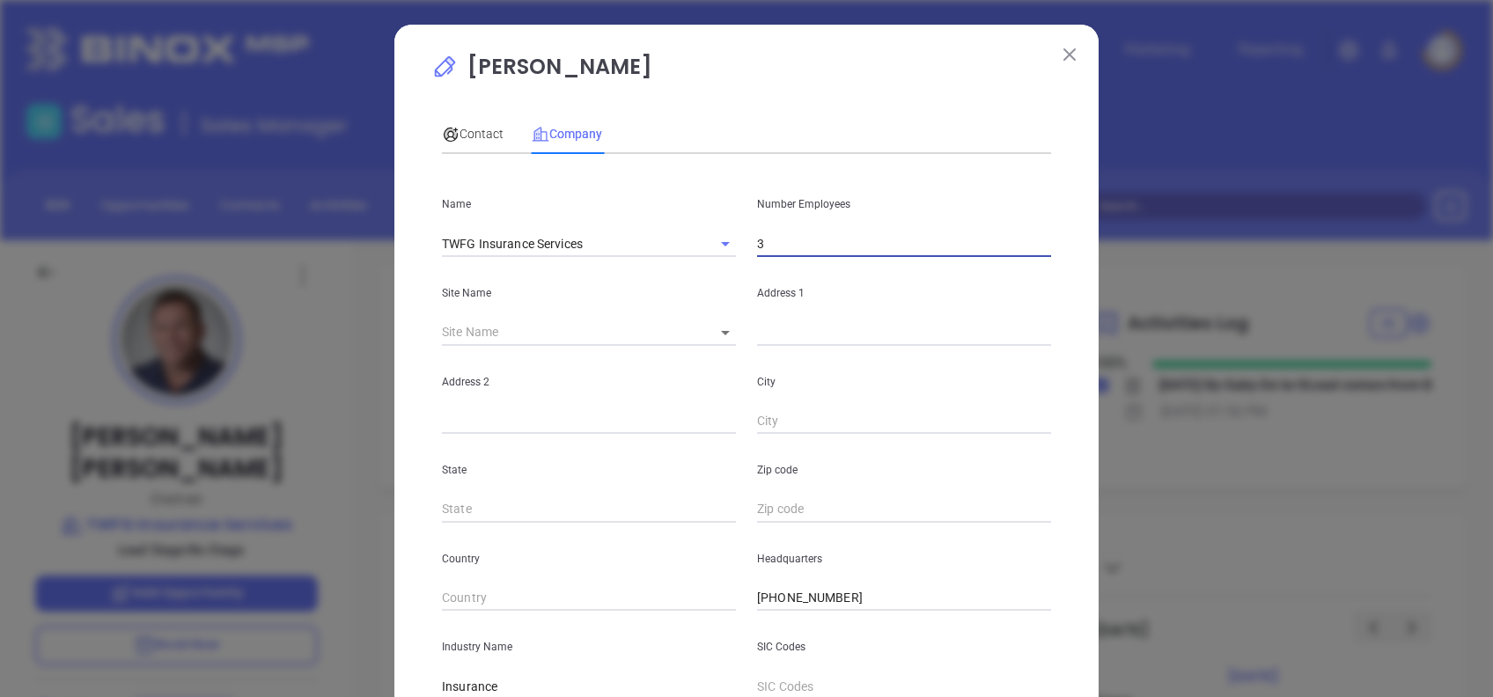
drag, startPoint x: 772, startPoint y: 247, endPoint x: 672, endPoint y: 260, distance: 101.1
click at [675, 259] on div "Name TWFG Insurance Services Number Employees 3 Site Name ​ Address 1 Address 2…" at bounding box center [746, 522] width 609 height 709
type input "658"
click at [748, 141] on div "Contact Company" at bounding box center [746, 134] width 609 height 40
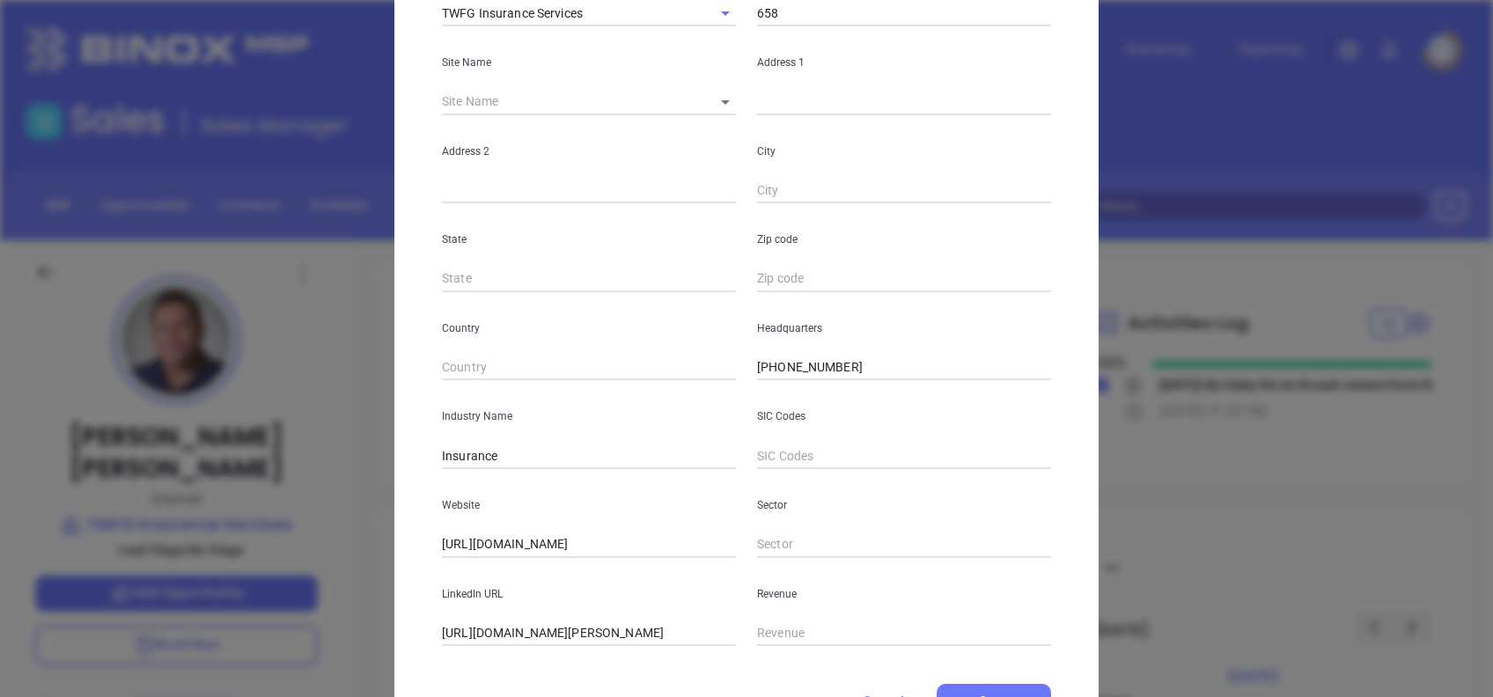
scroll to position [313, 0]
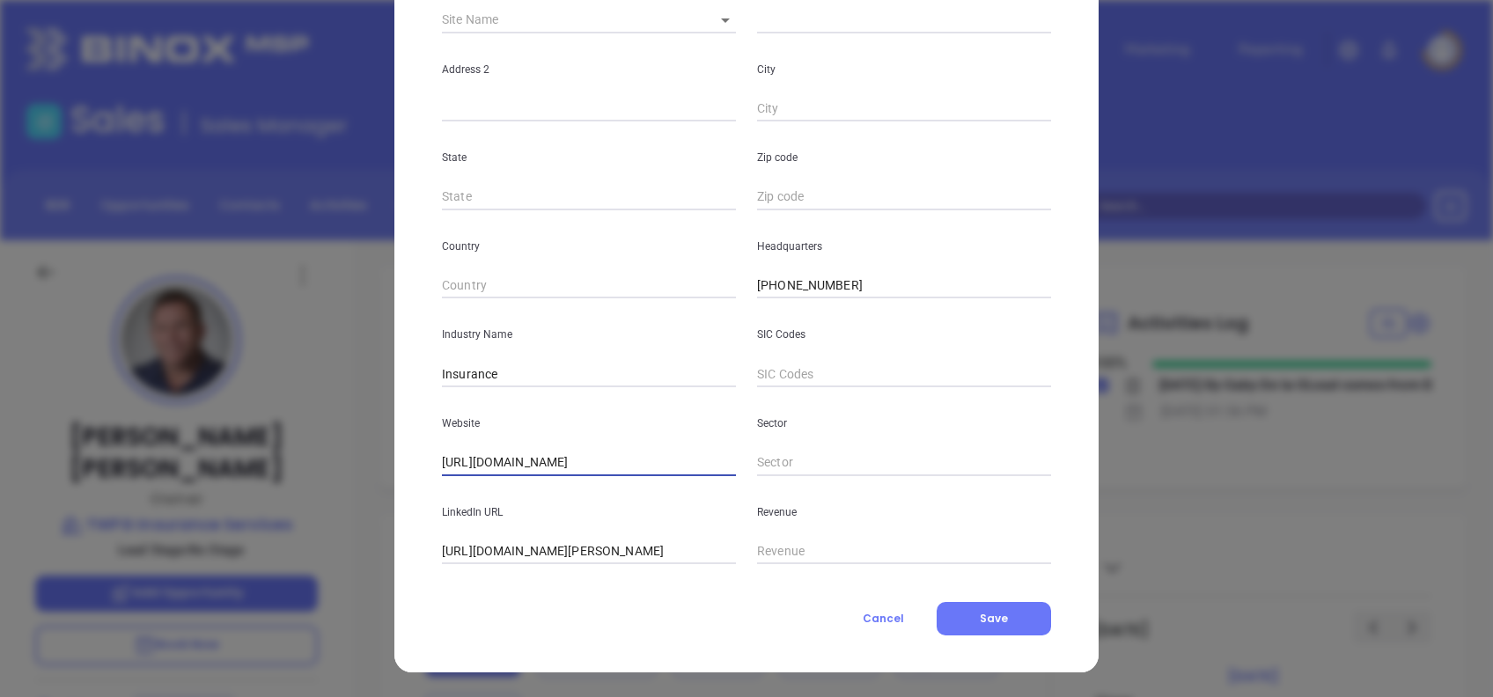
click at [629, 468] on input "https://www.rickyrogers.com/" at bounding box center [589, 463] width 294 height 26
drag, startPoint x: 638, startPoint y: 452, endPoint x: 313, endPoint y: 475, distance: 326.6
click at [313, 475] on div "Rick Rogers Contact Company First Name Rick Last Name Rogers Email rick@twfg.co…" at bounding box center [746, 348] width 1493 height 697
paste input "twfg"
type input "[URL][DOMAIN_NAME]"
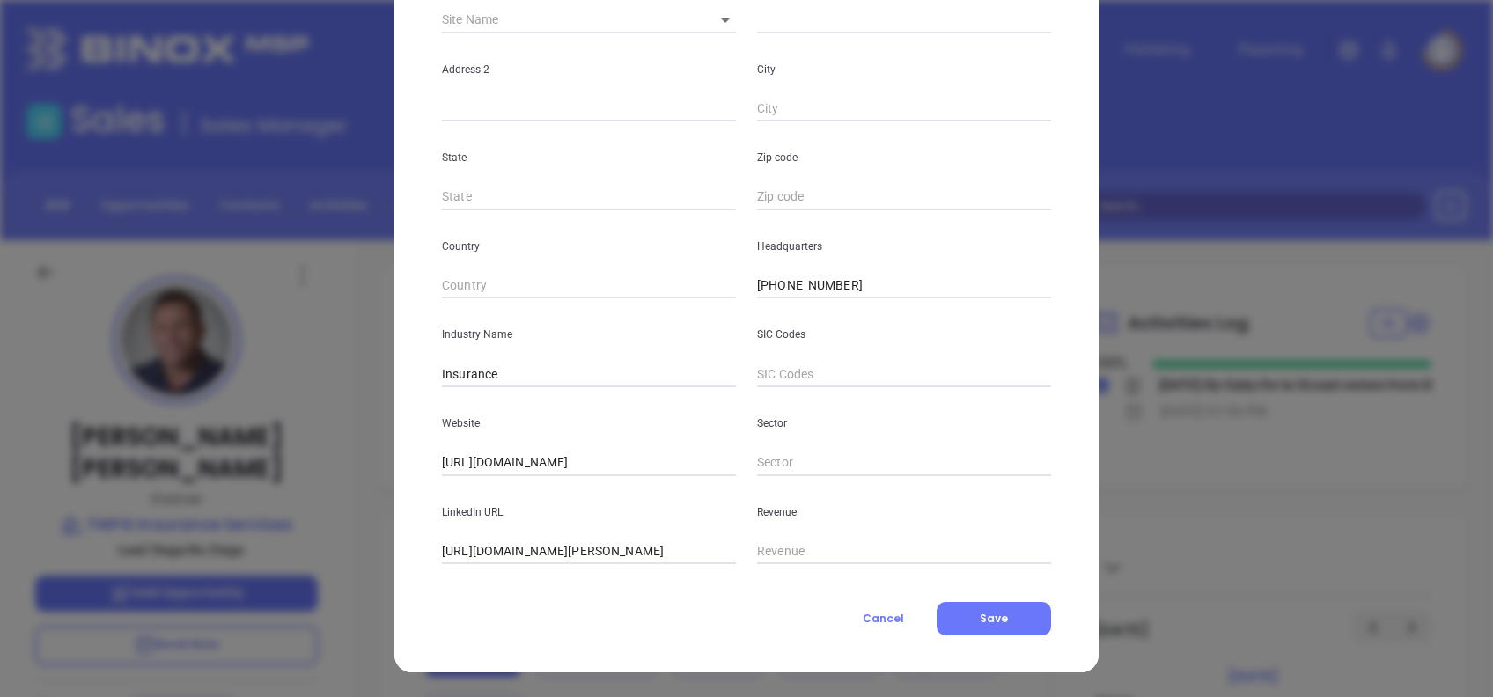
click at [620, 550] on input "https://www.linkedin.com/company/twfg---rick-rogers-insurance/" at bounding box center [589, 552] width 294 height 26
click at [621, 550] on input "https://www.linkedin.com/company/twfg---rick-rogers-insurance/" at bounding box center [589, 552] width 294 height 26
paste input "text"
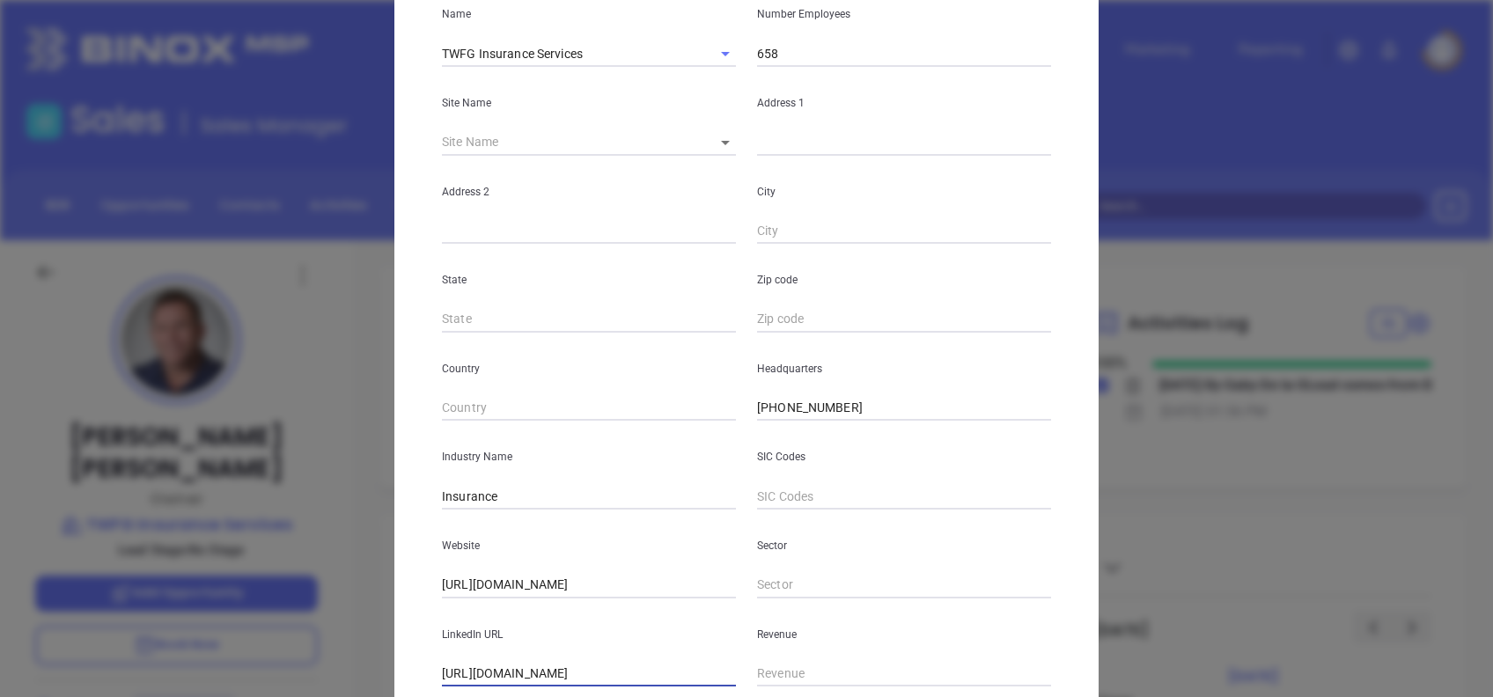
scroll to position [0, 0]
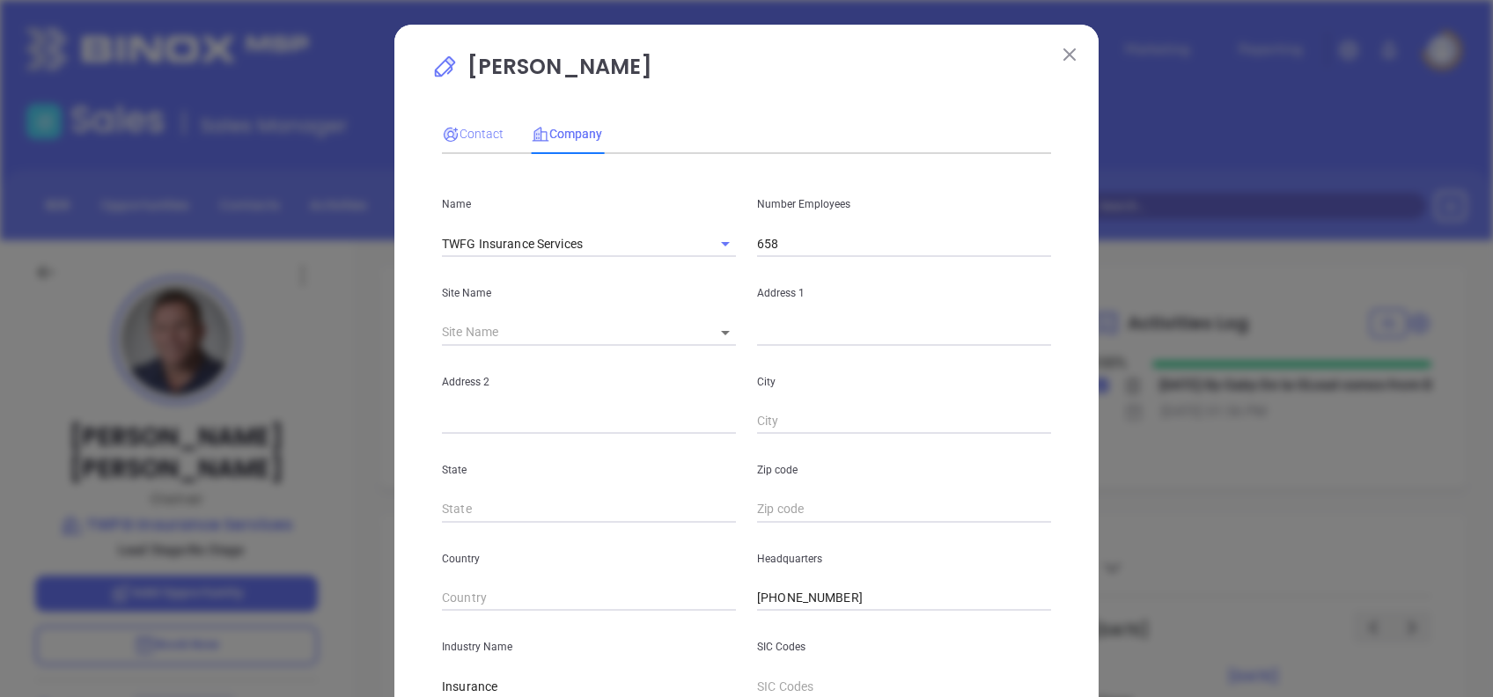
type input "https://www.linkedin.com/company/twfginsurance/"
click at [465, 129] on span "Contact" at bounding box center [473, 134] width 62 height 14
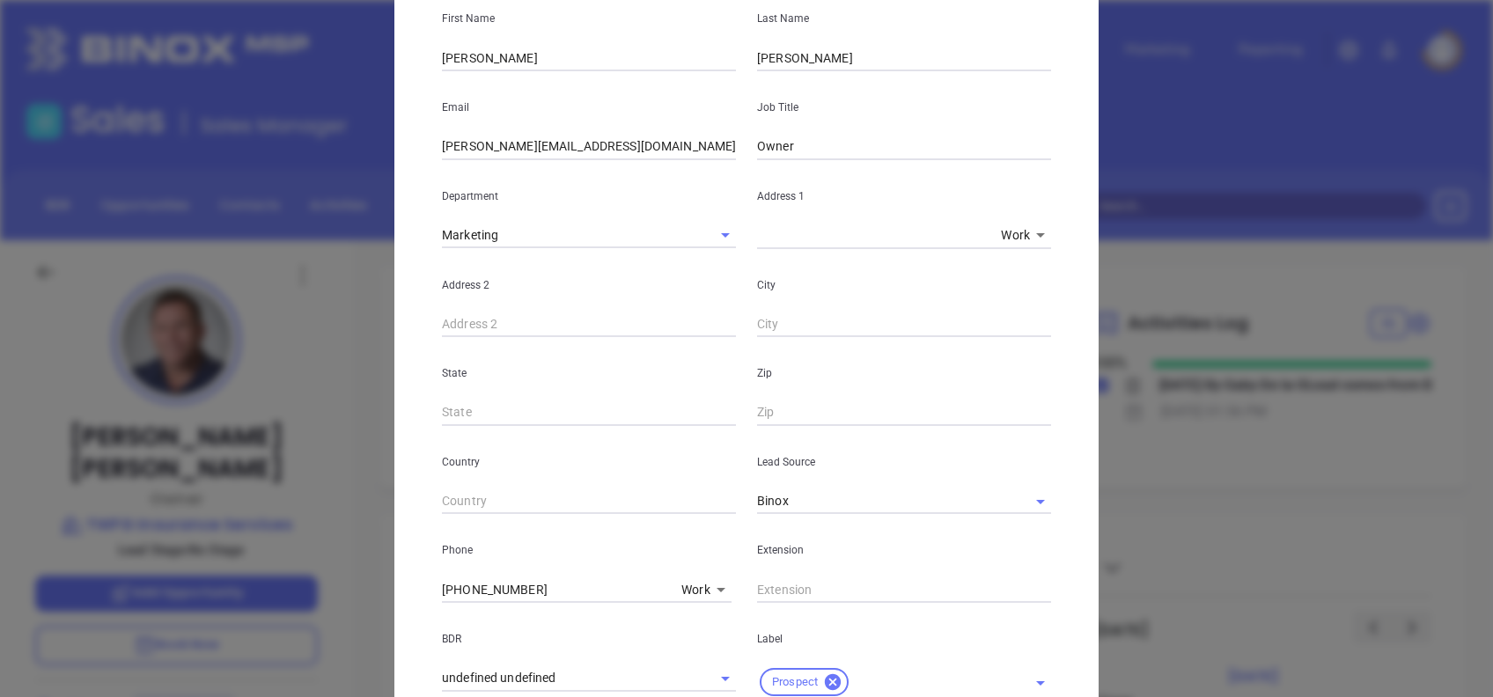
scroll to position [595, 0]
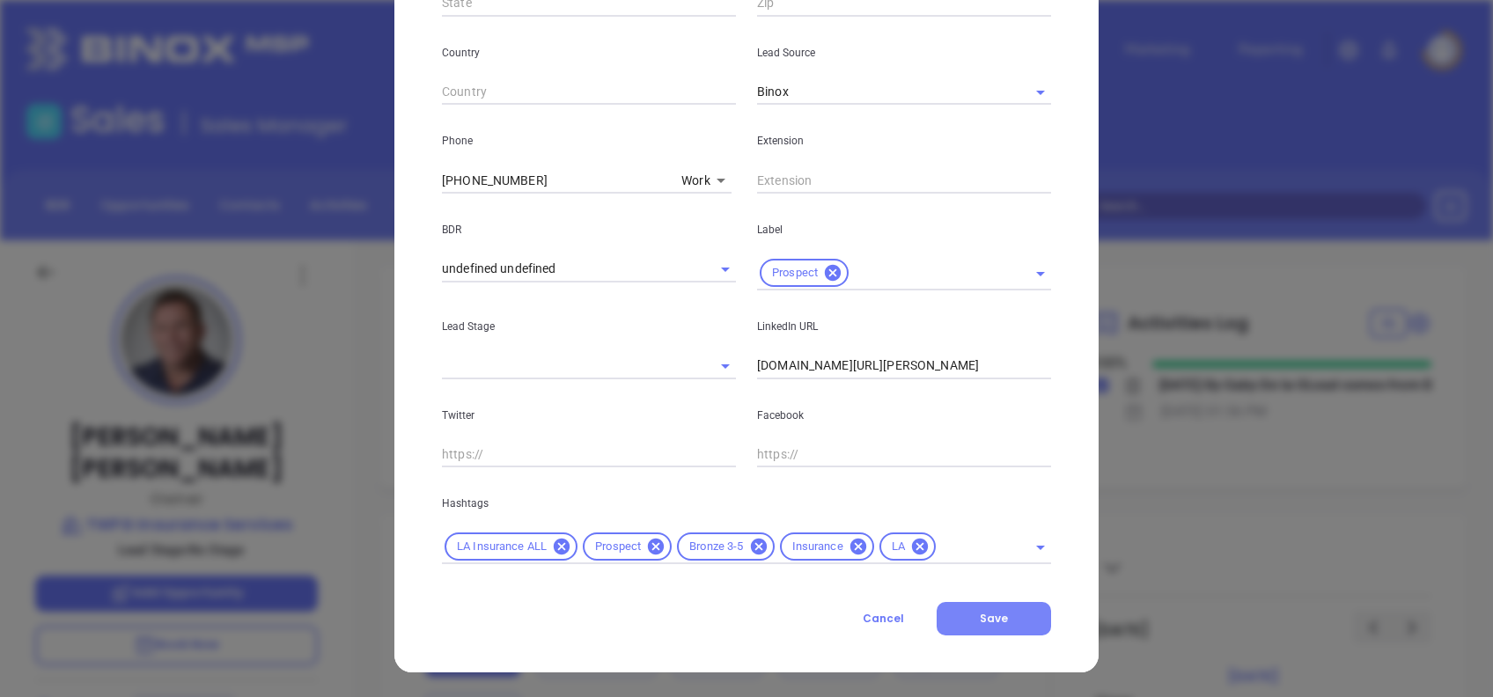
click at [1003, 616] on button "Save" at bounding box center [994, 618] width 114 height 33
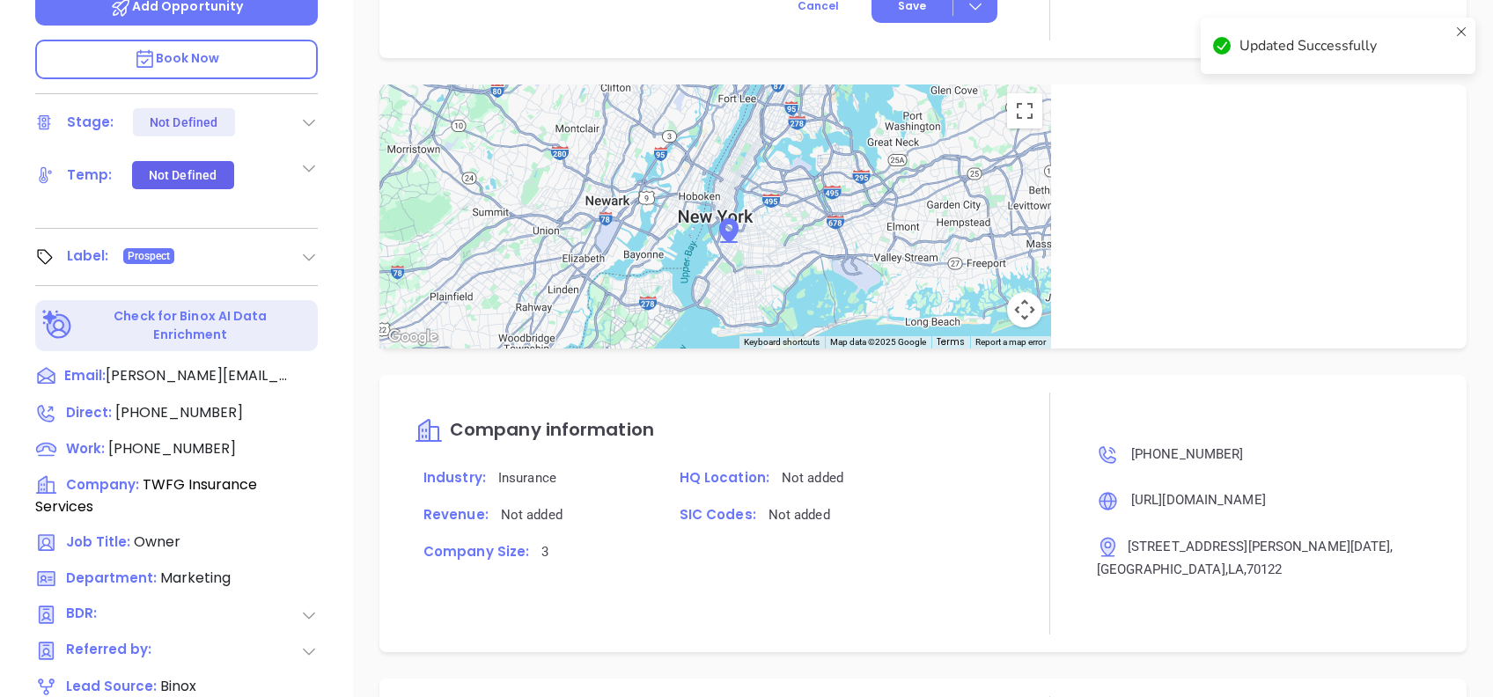
scroll to position [775, 0]
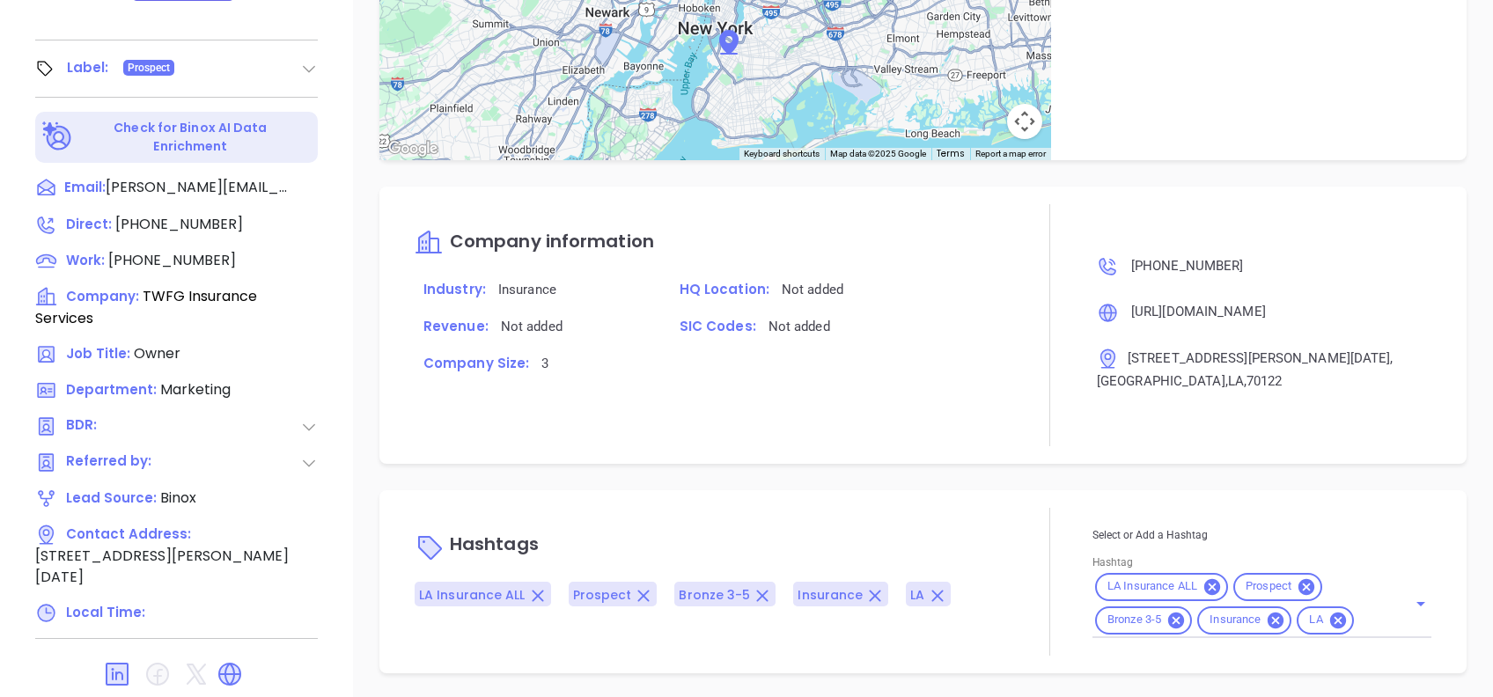
click at [1358, 623] on input "Hashtag" at bounding box center [1370, 620] width 26 height 22
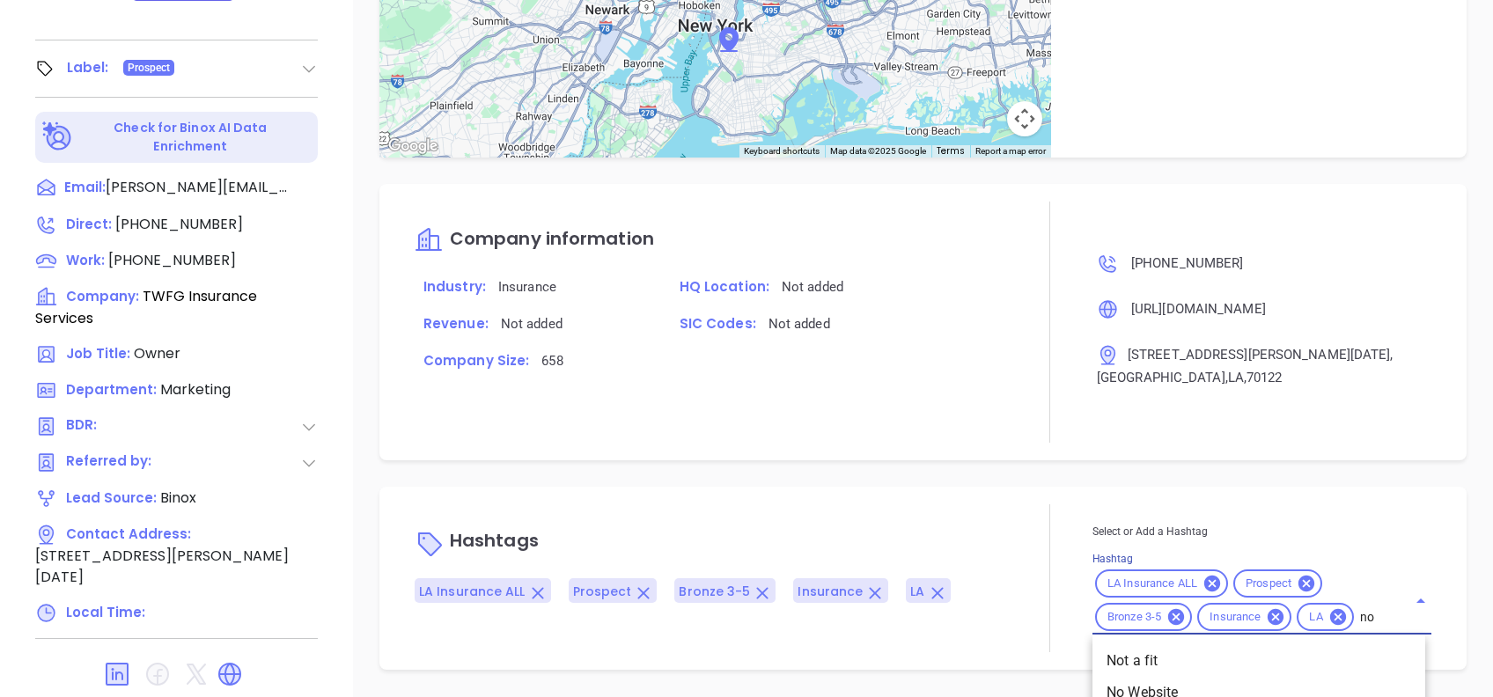
type input "not"
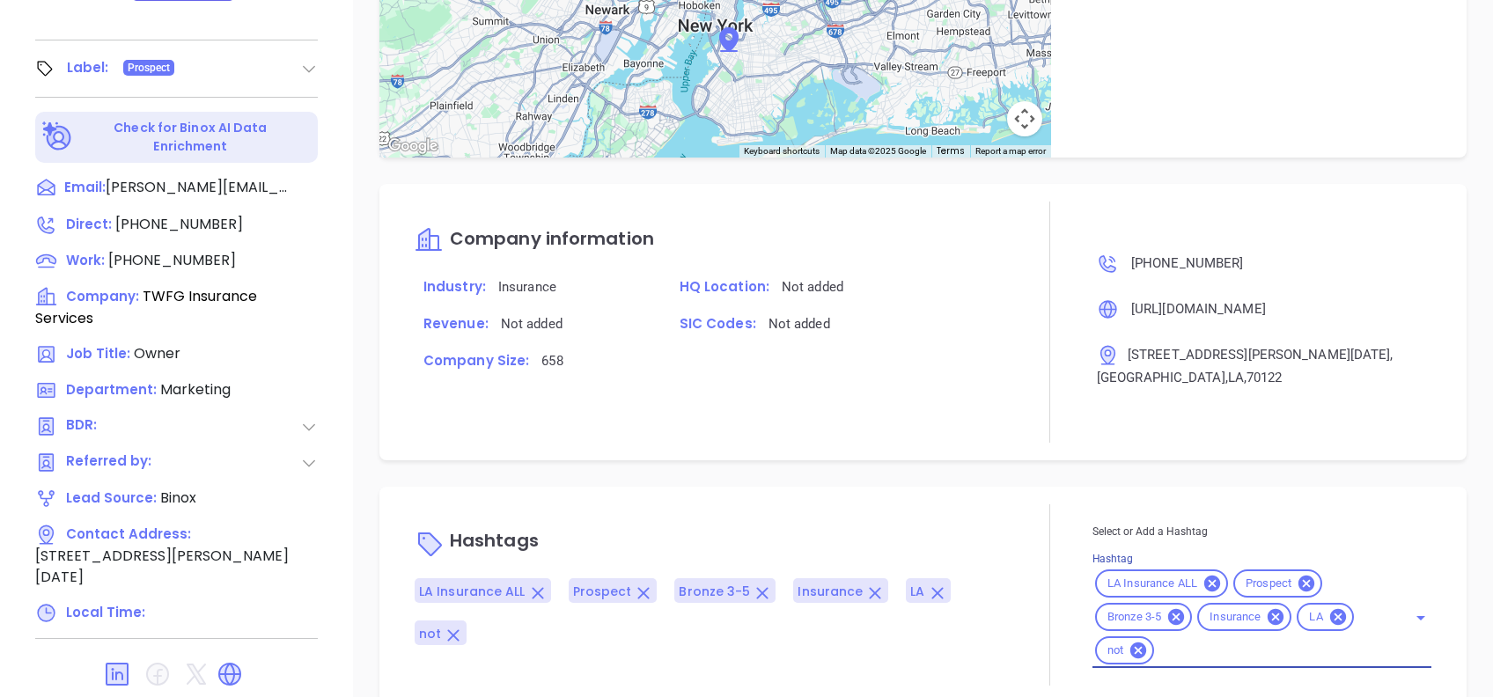
click at [1134, 657] on icon at bounding box center [1138, 650] width 19 height 19
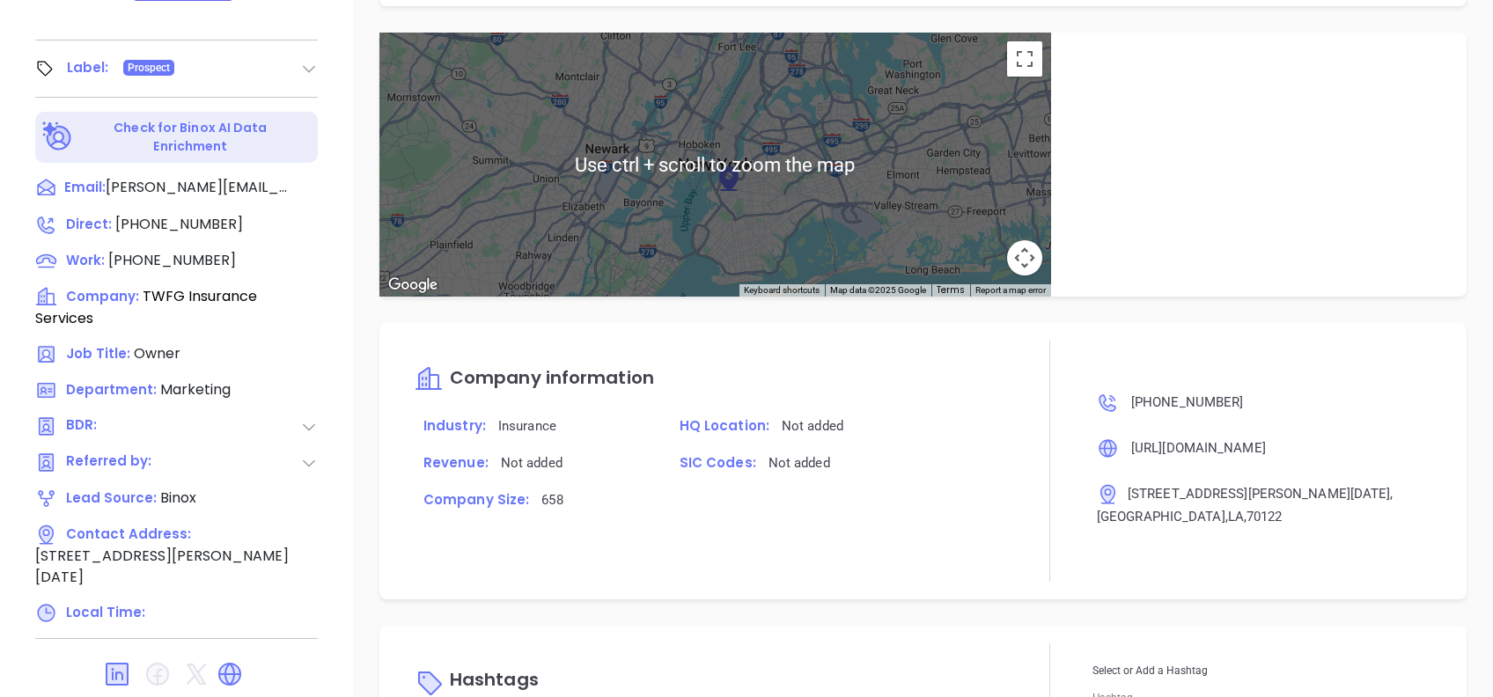
scroll to position [843, 0]
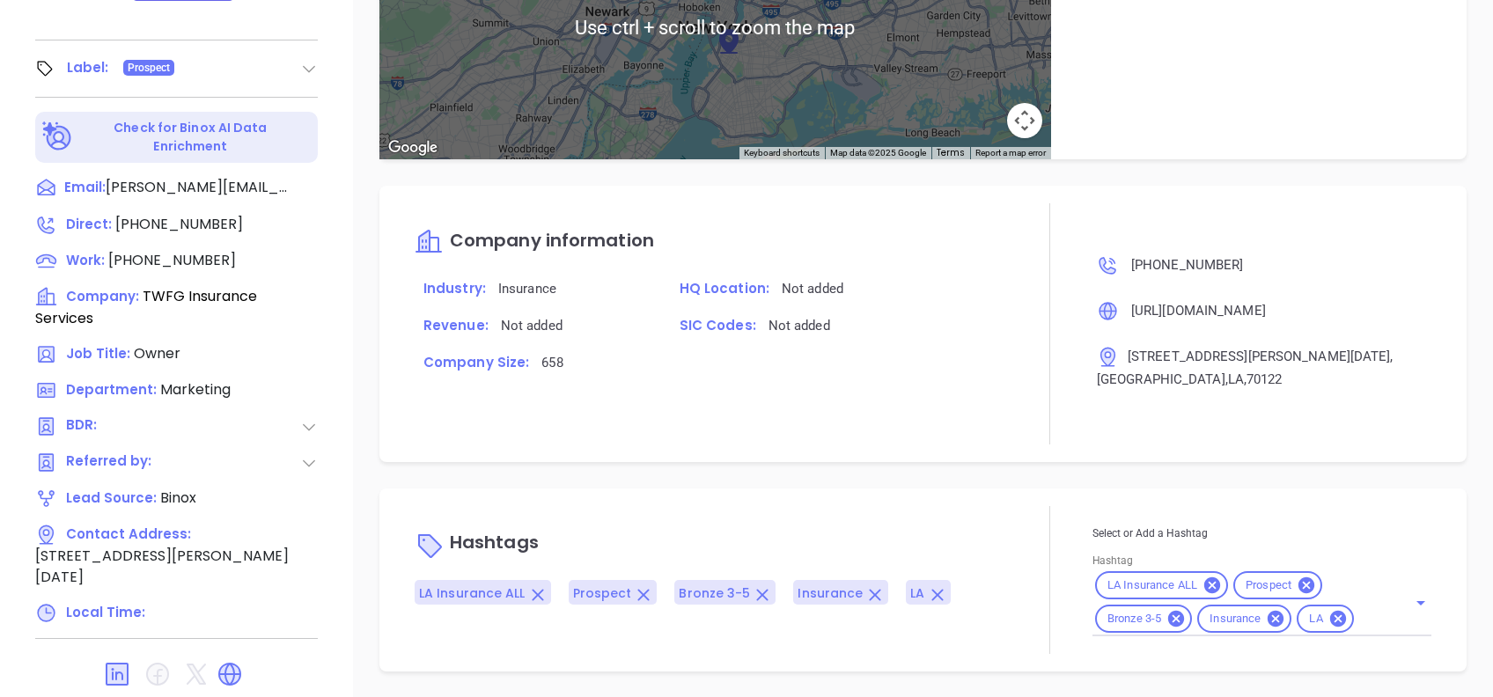
click at [1372, 627] on div "LA Insurance ALL Prospect Bronze 3-5 Insurance LA" at bounding box center [1262, 603] width 339 height 68
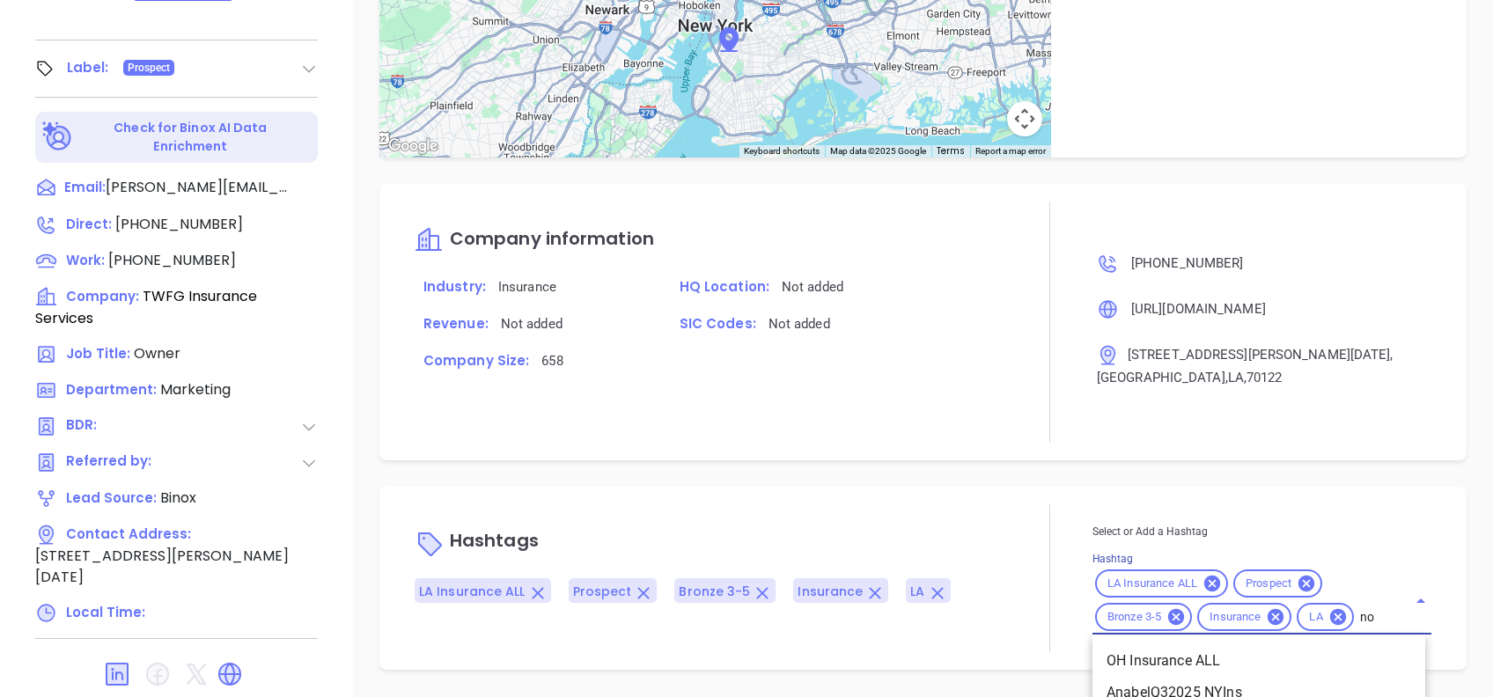
type input "not"
click at [1311, 651] on li "Not a fit" at bounding box center [1259, 661] width 333 height 32
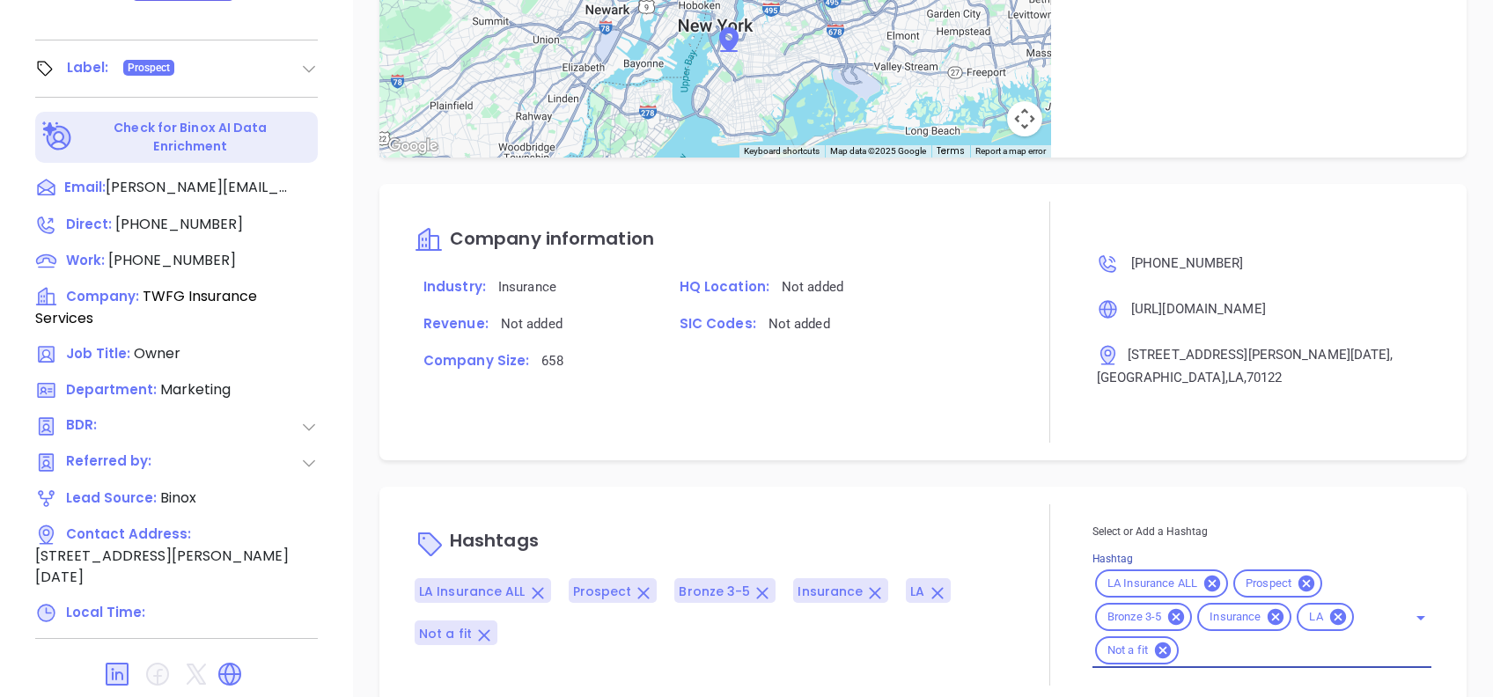
click at [1040, 493] on div "Hashtags LA Insurance ALL Prospect Bronze 3-5 Insurance LA Not a fit Select or …" at bounding box center [922, 595] width 1087 height 217
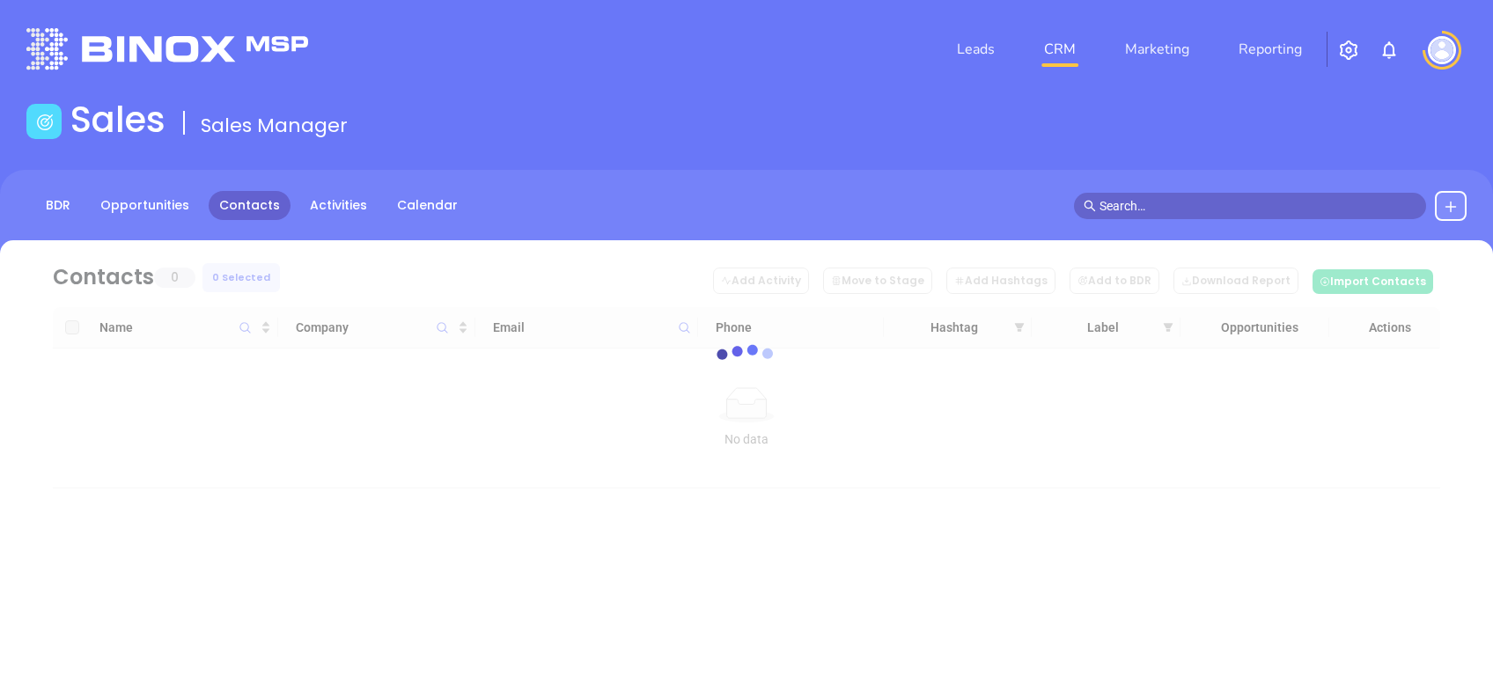
click at [1346, 42] on img "button" at bounding box center [1348, 50] width 21 height 21
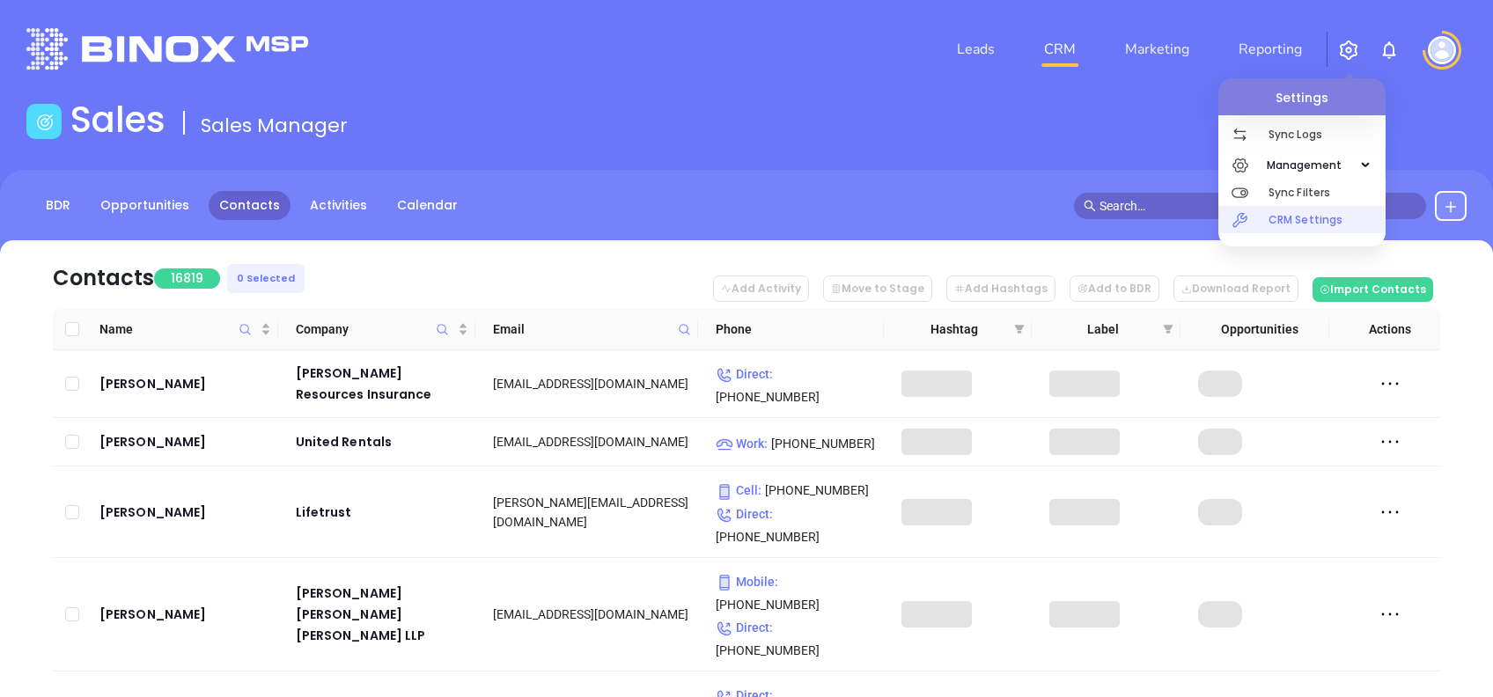
click at [1308, 214] on p "CRM Settings" at bounding box center [1327, 219] width 117 height 27
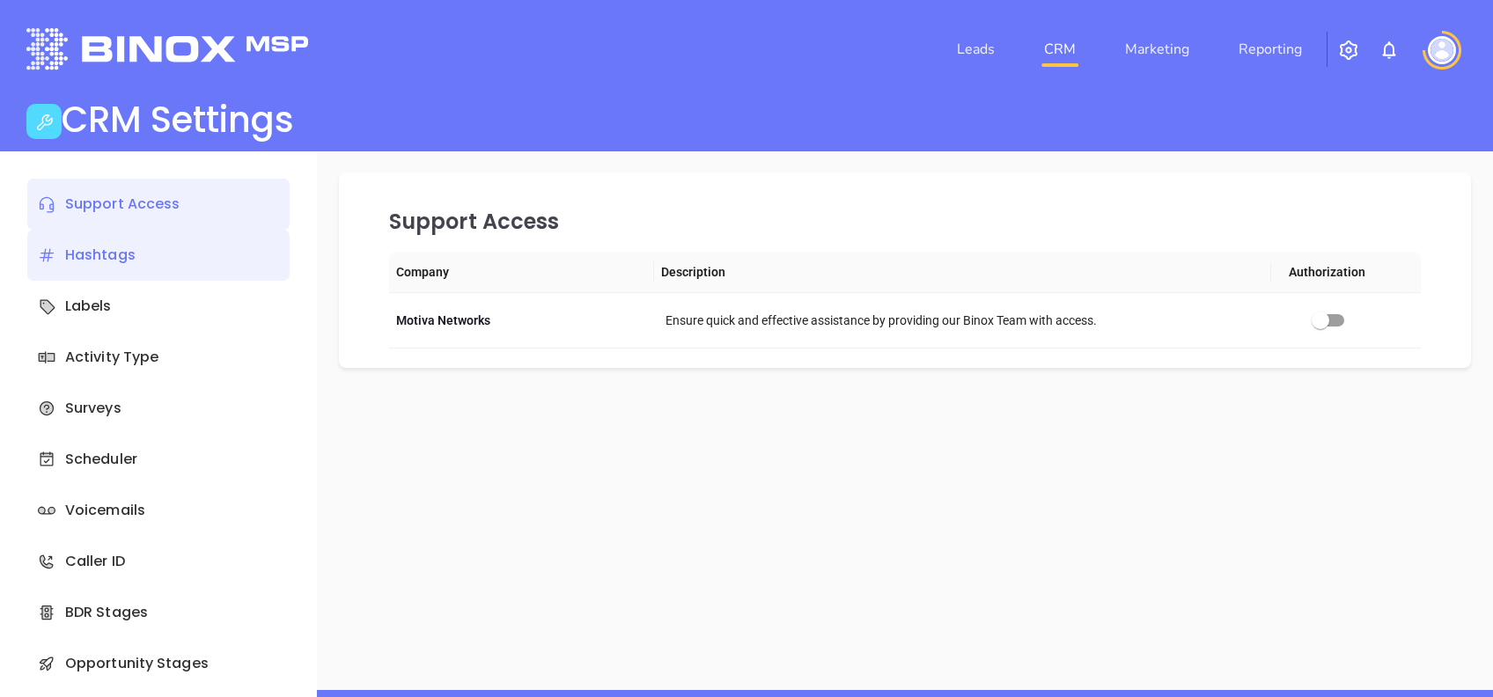
click at [86, 257] on div "Hashtags" at bounding box center [158, 255] width 262 height 51
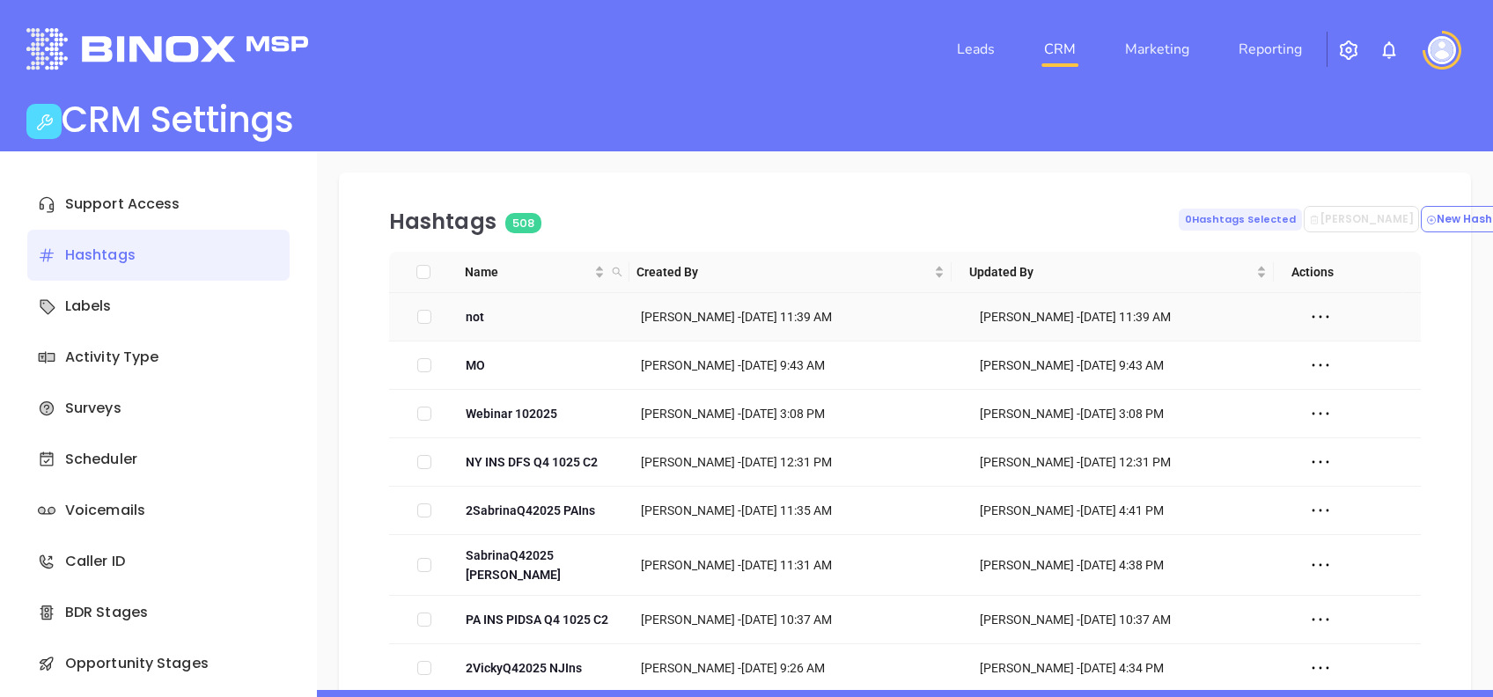
click at [1307, 315] on icon at bounding box center [1320, 317] width 26 height 26
click at [1346, 384] on div "Delete" at bounding box center [1381, 381] width 159 height 19
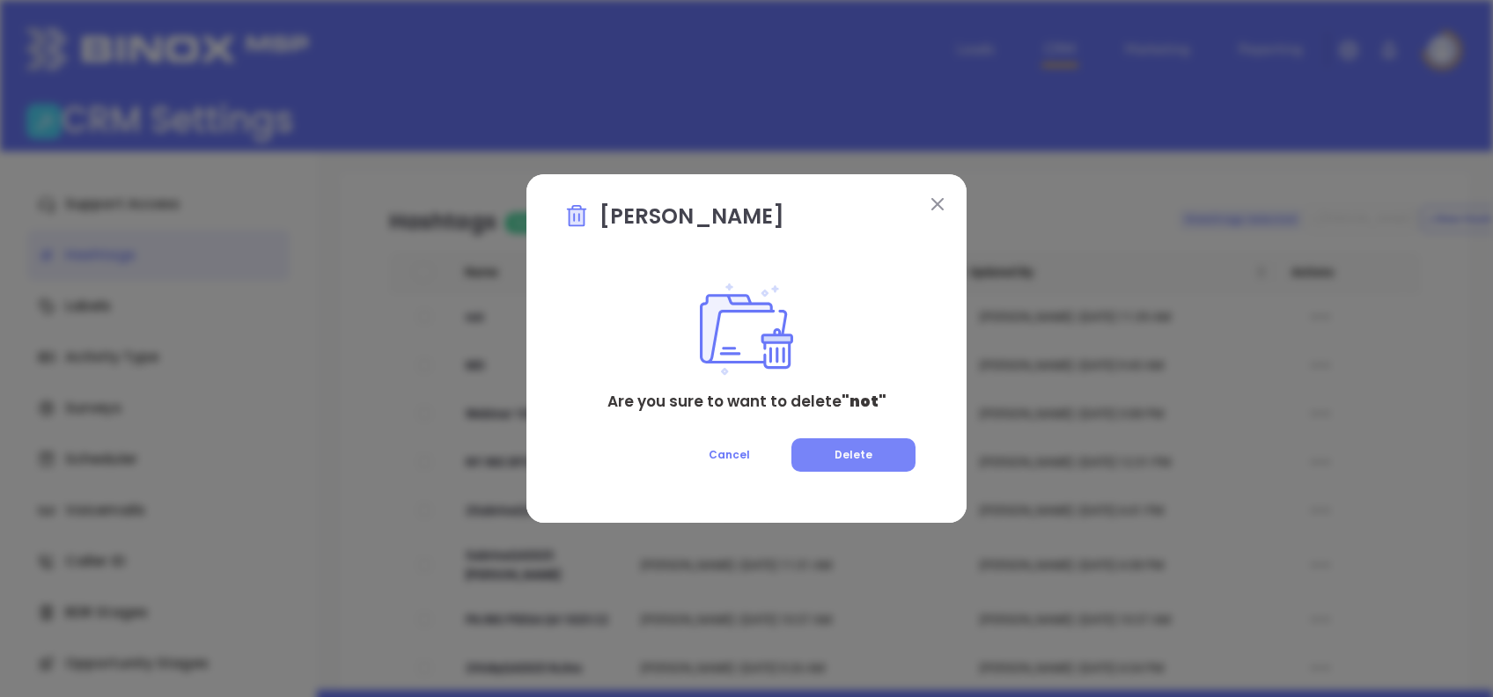
click at [858, 458] on span "Delete" at bounding box center [854, 454] width 38 height 15
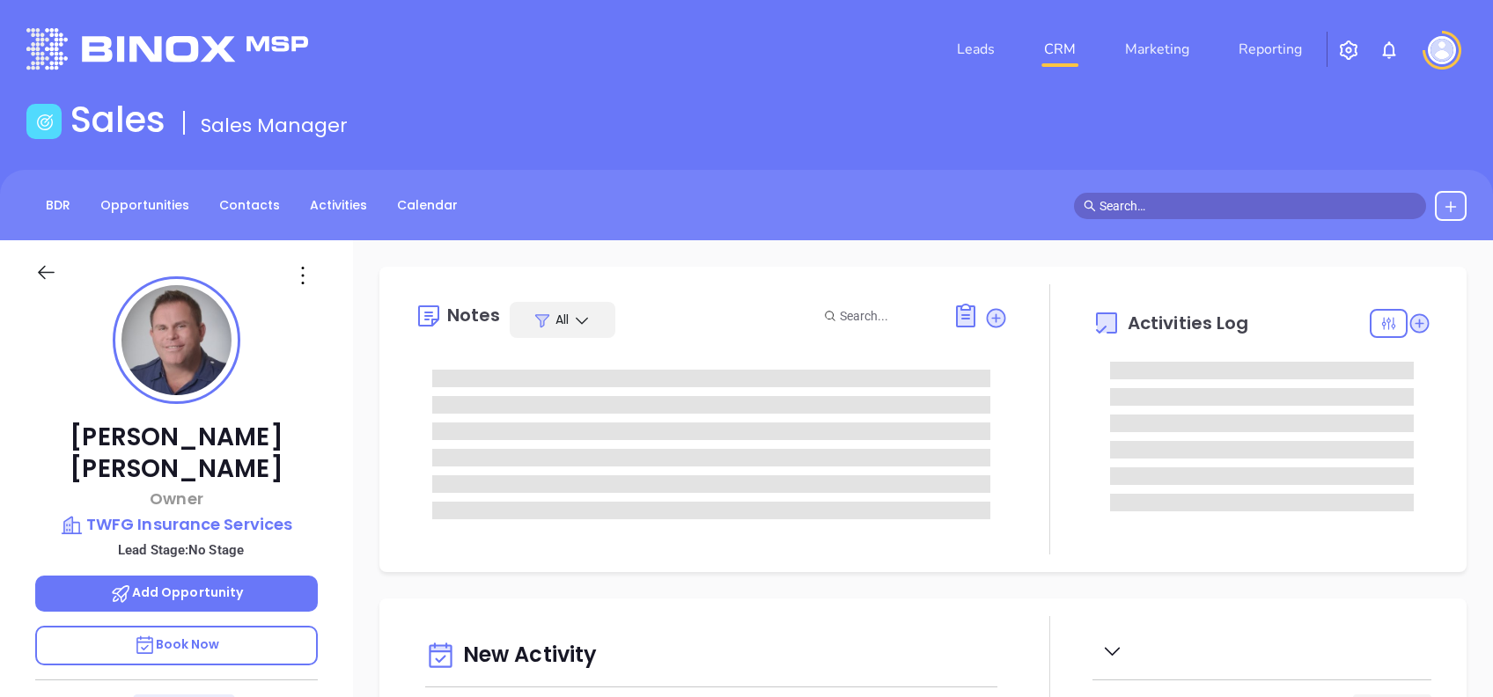
type input "[DATE]"
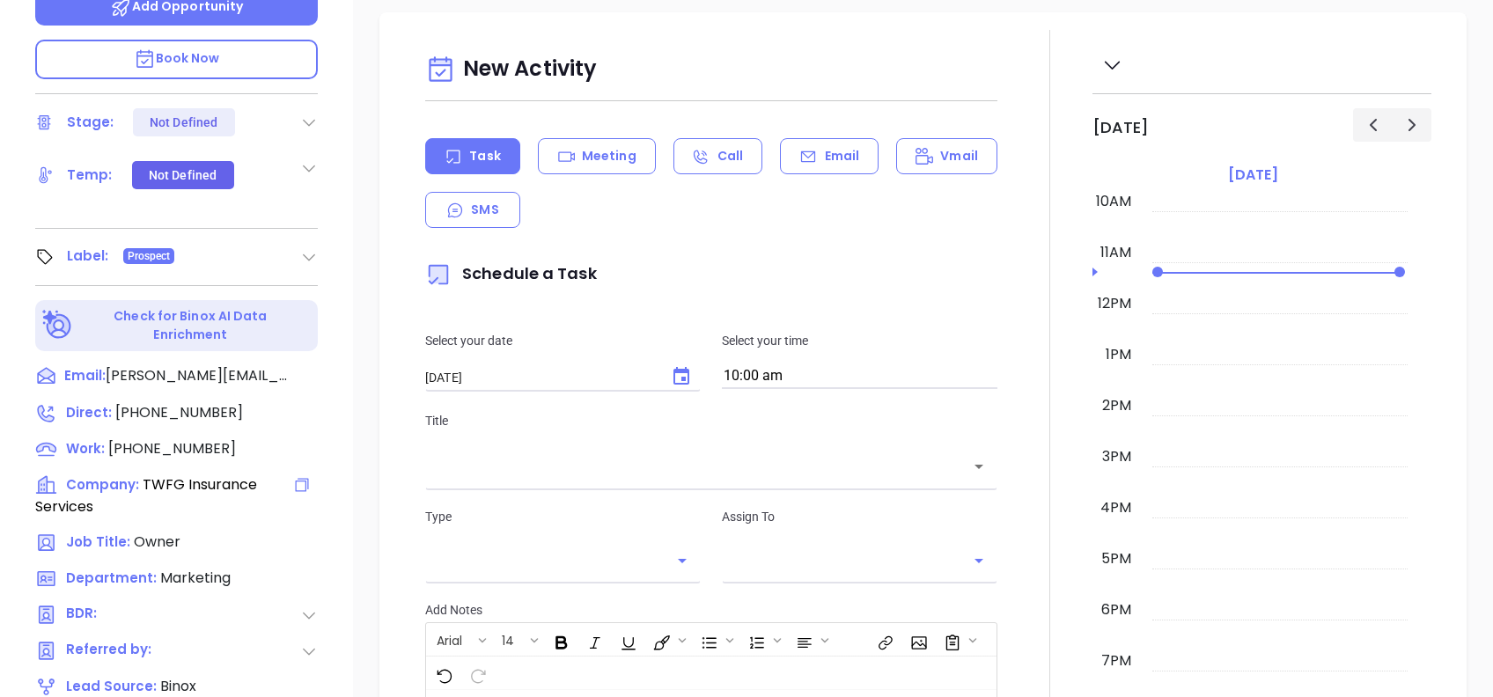
scroll to position [775, 0]
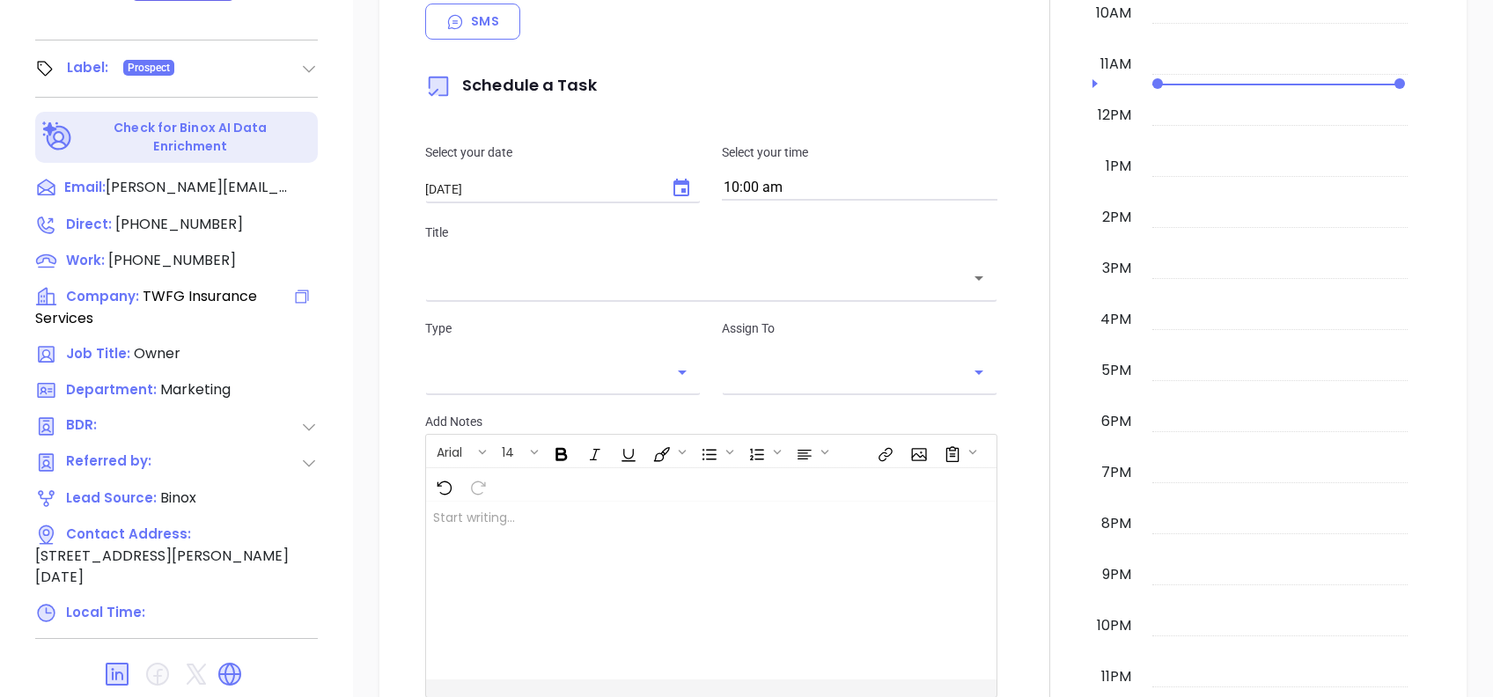
type input "[PERSON_NAME]"
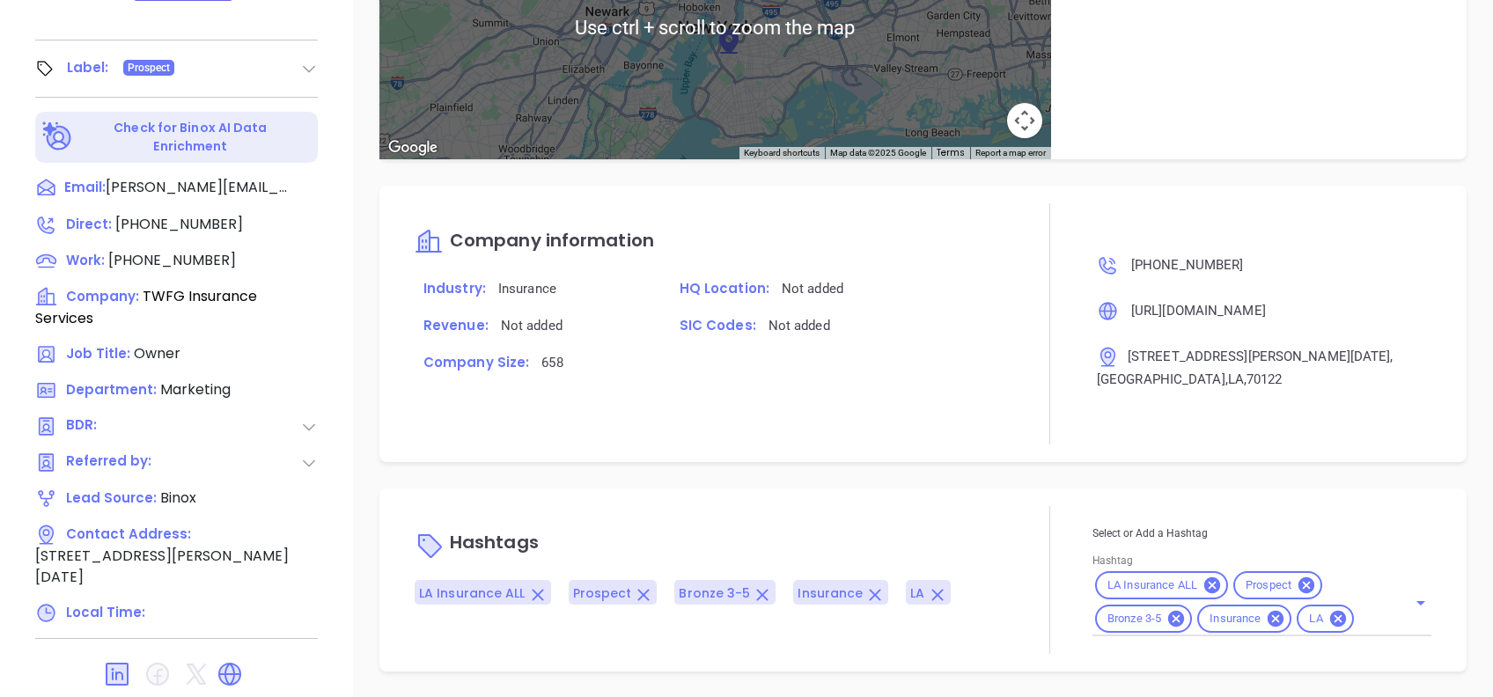
scroll to position [843, 0]
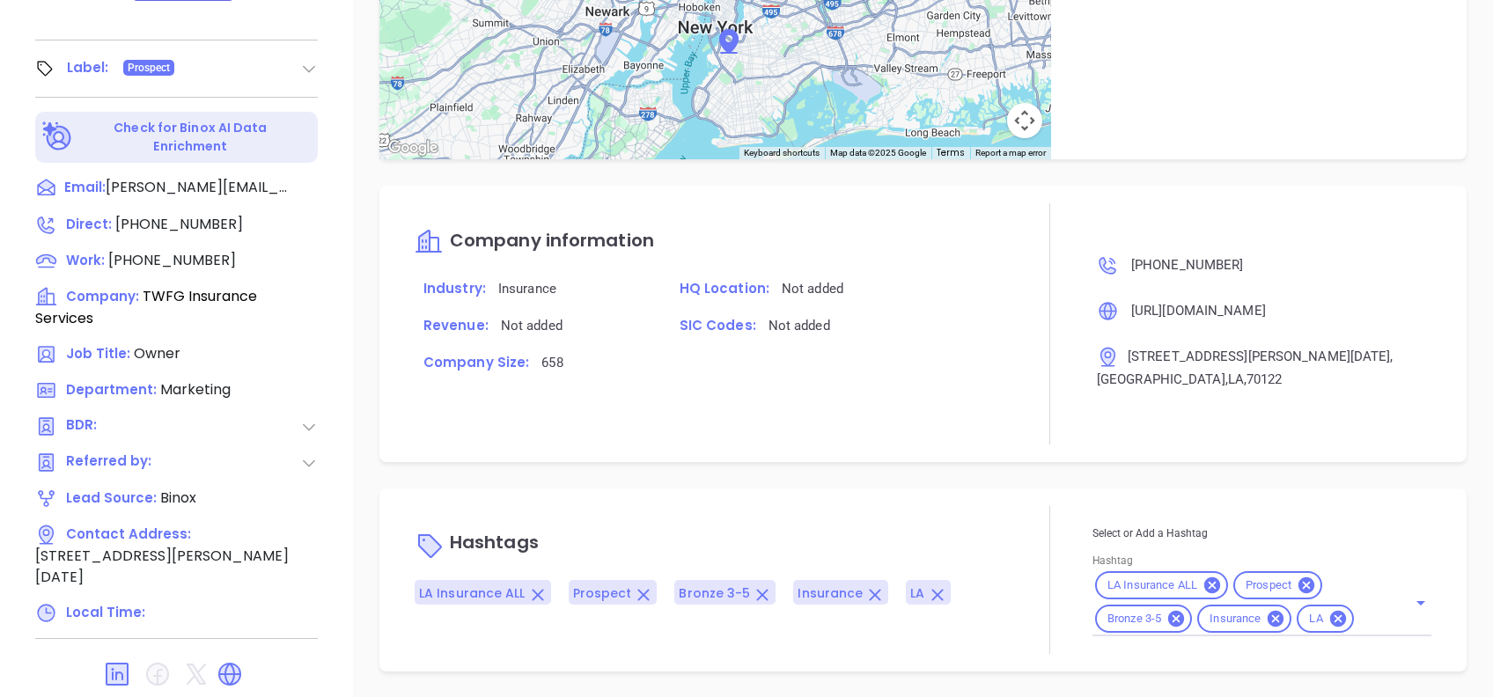
click at [1302, 501] on div "Hashtags LA Insurance ALL Prospect Bronze 3-5 Insurance LA Select or Add a Hash…" at bounding box center [922, 580] width 1087 height 183
click at [1360, 631] on div "LA Insurance ALL Prospect Bronze 3-5 Insurance LA" at bounding box center [1262, 603] width 339 height 68
type input "not"
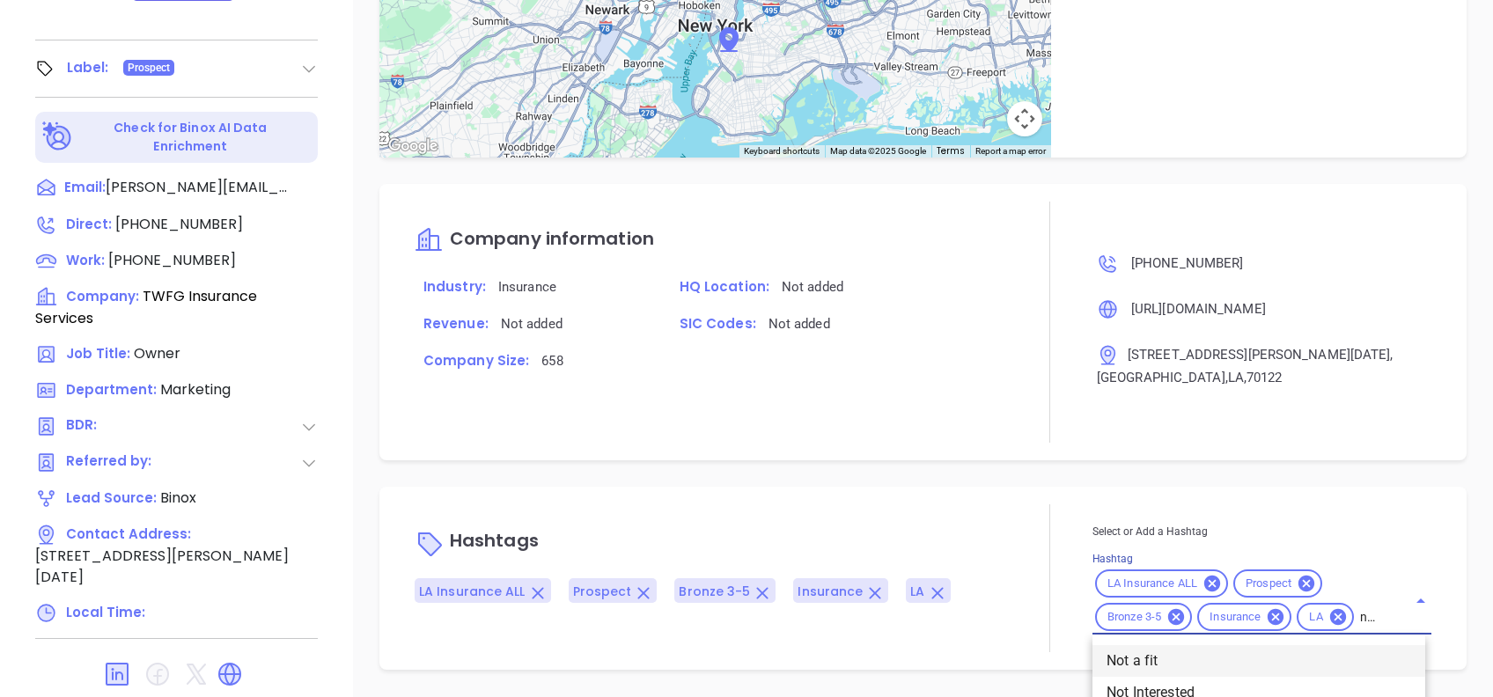
click at [1301, 657] on li "Not a fit" at bounding box center [1259, 661] width 333 height 32
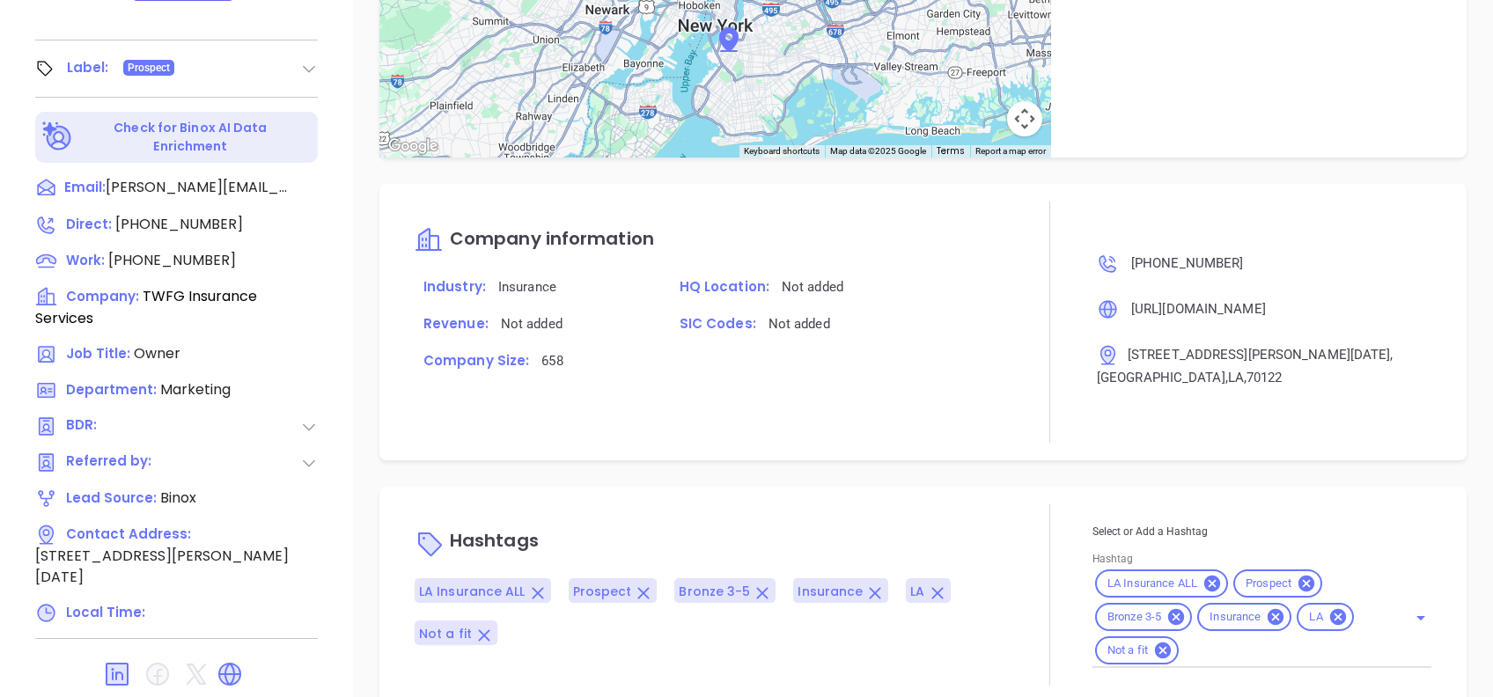
click at [1154, 495] on div "Hashtags LA Insurance ALL Prospect Bronze 3-5 Insurance LA Not a fit Select or …" at bounding box center [922, 595] width 1087 height 217
drag, startPoint x: 571, startPoint y: 401, endPoint x: 562, endPoint y: 412, distance: 15.0
click at [566, 407] on div "Company information Industry: Insurance HQ Location: Not added Revenue: Not add…" at bounding box center [711, 322] width 593 height 241
click at [519, 472] on div "Notes All Jun 11, 2024 01:56 PM Fri 6 May 2022 By Gaby De la OLead comes from B…" at bounding box center [923, 82] width 1140 height 1233
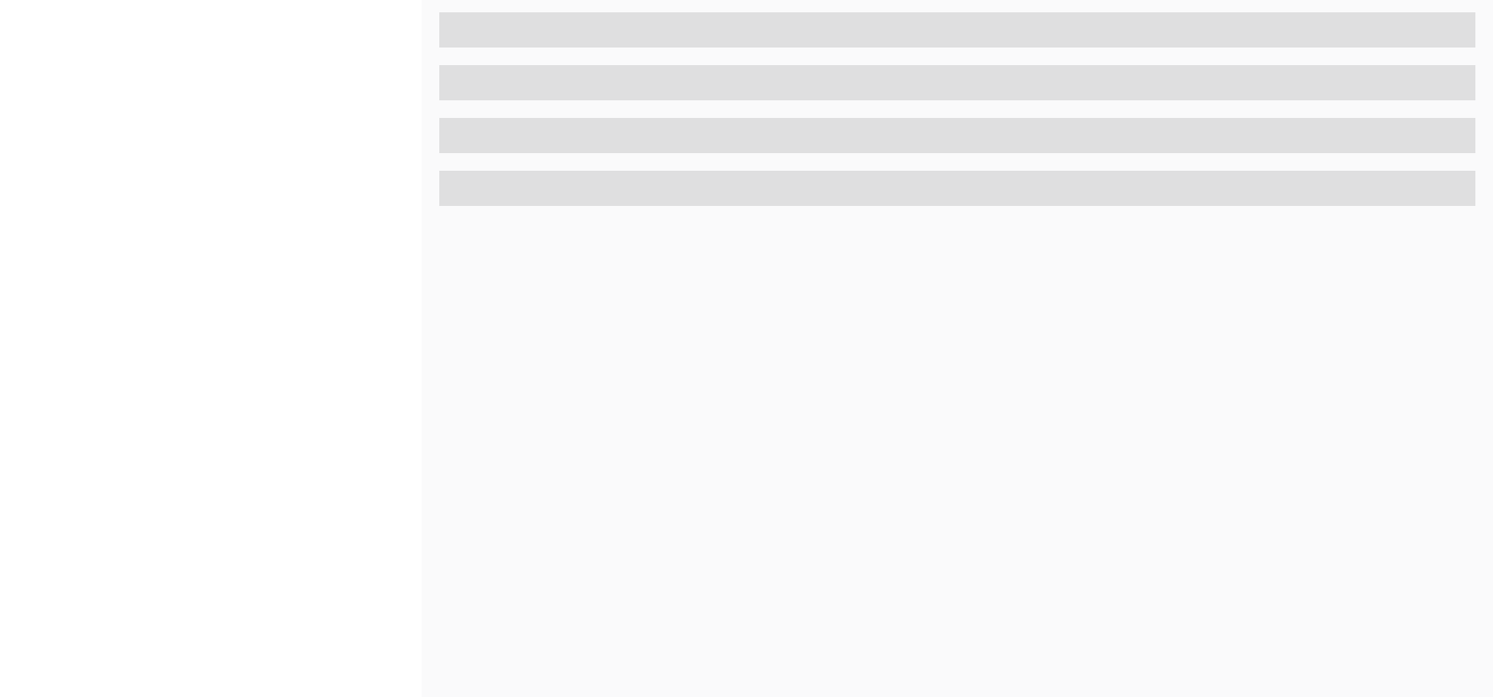
scroll to position [775, 0]
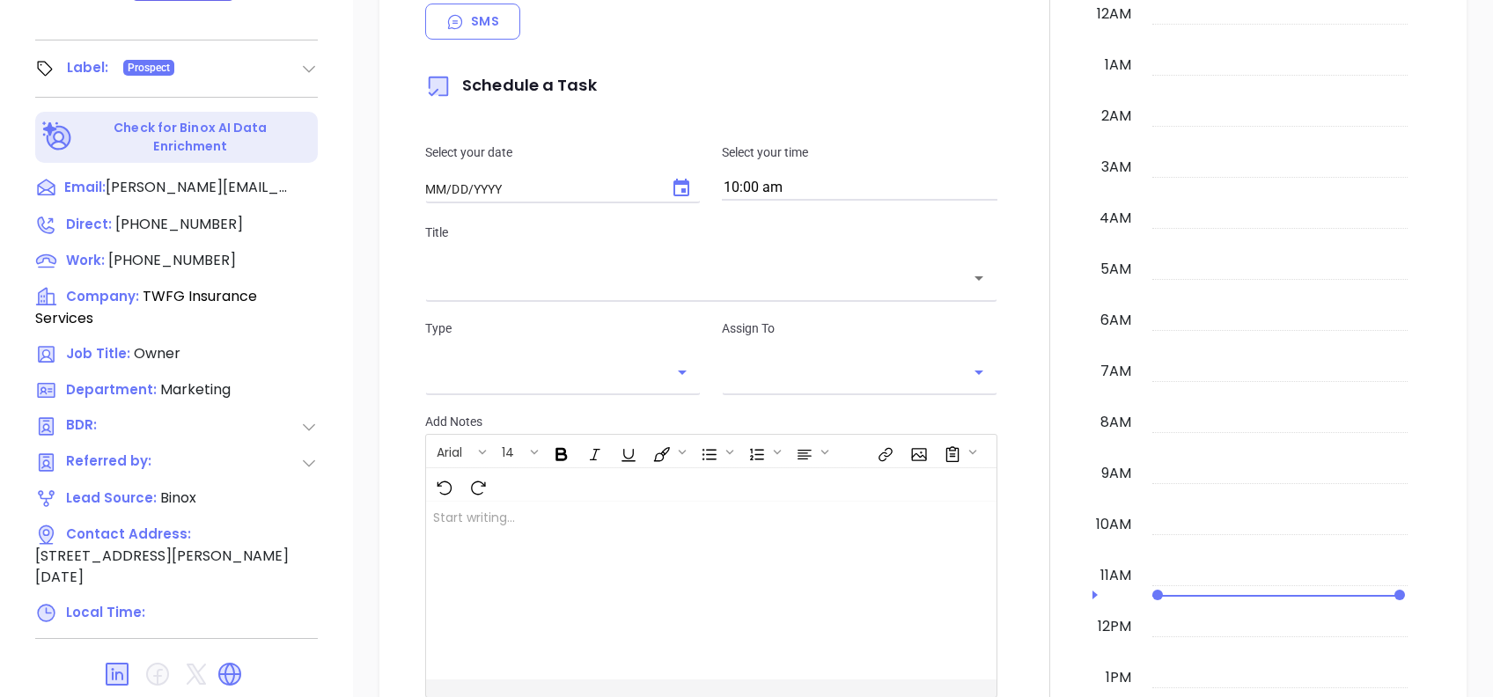
type input "[DATE]"
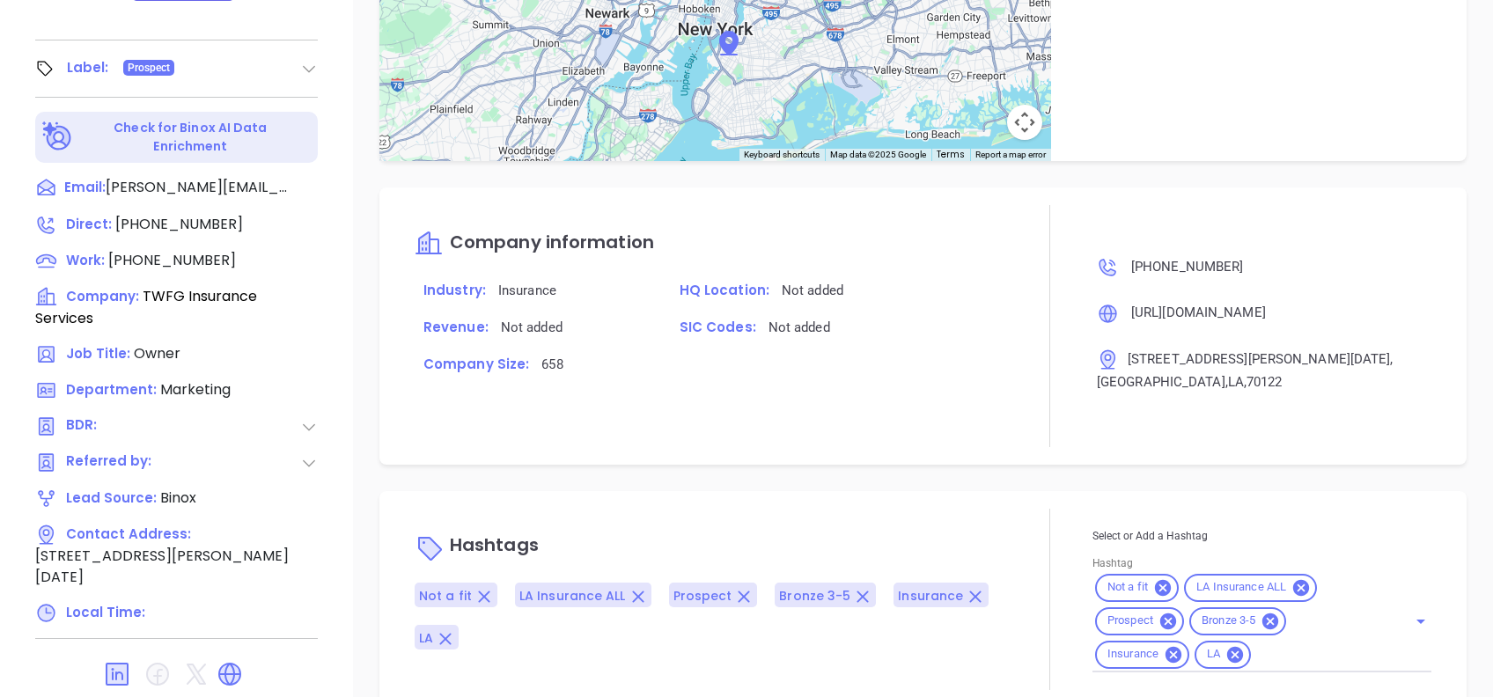
scroll to position [958, 0]
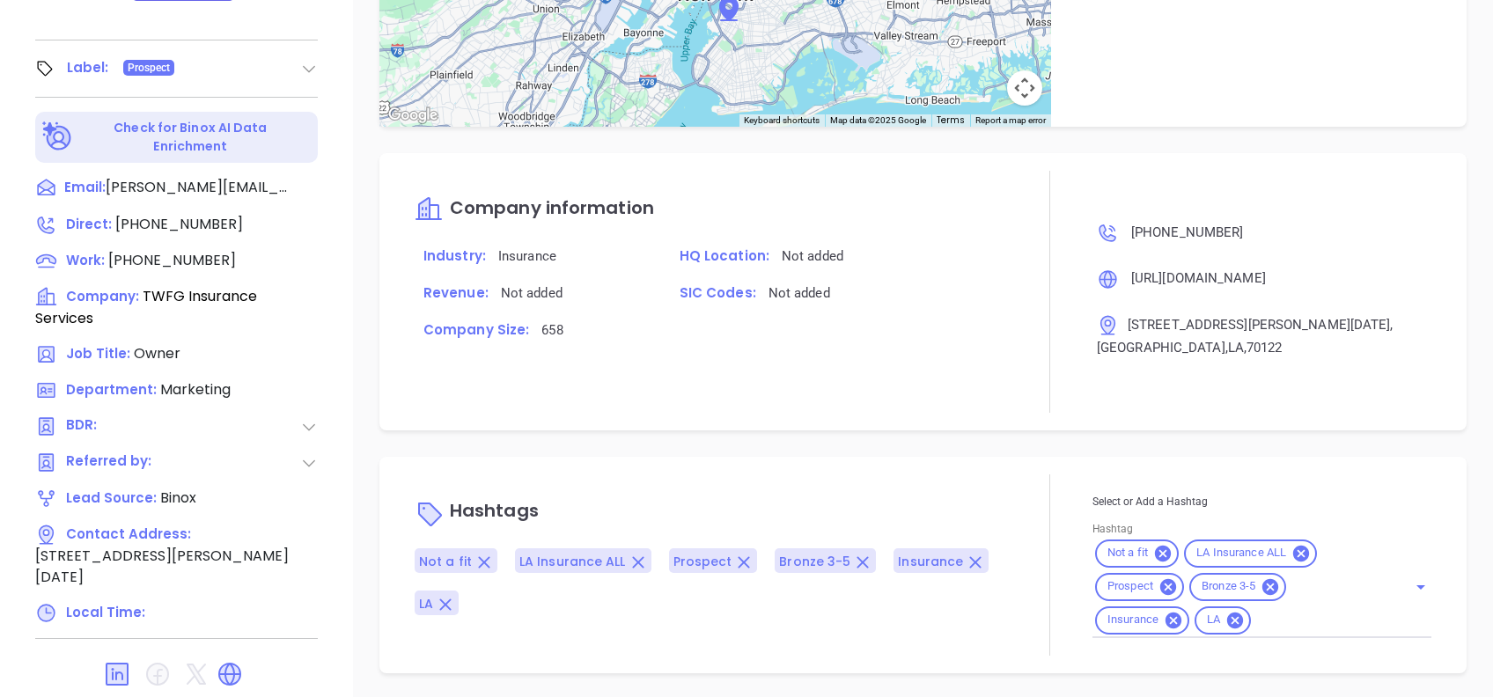
type input "[PERSON_NAME]"
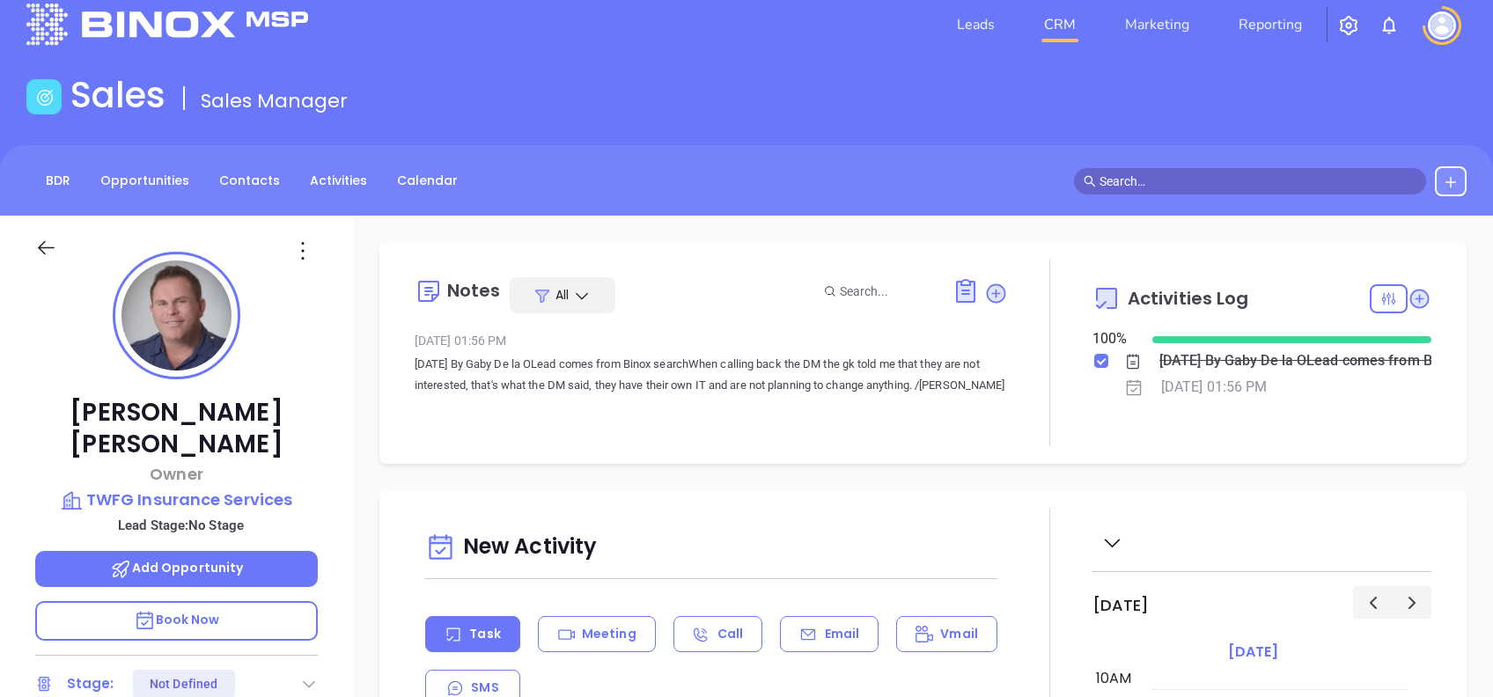
scroll to position [0, 0]
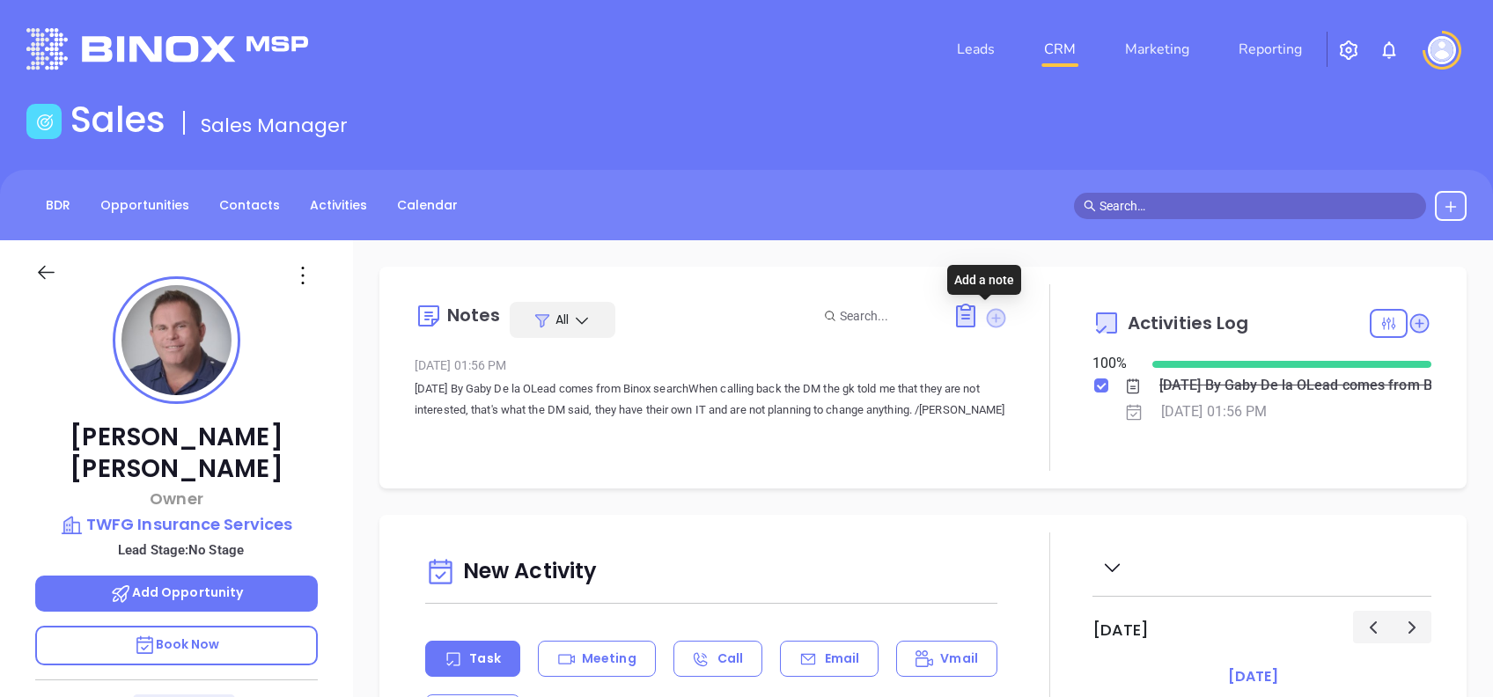
click at [988, 325] on icon at bounding box center [995, 317] width 19 height 19
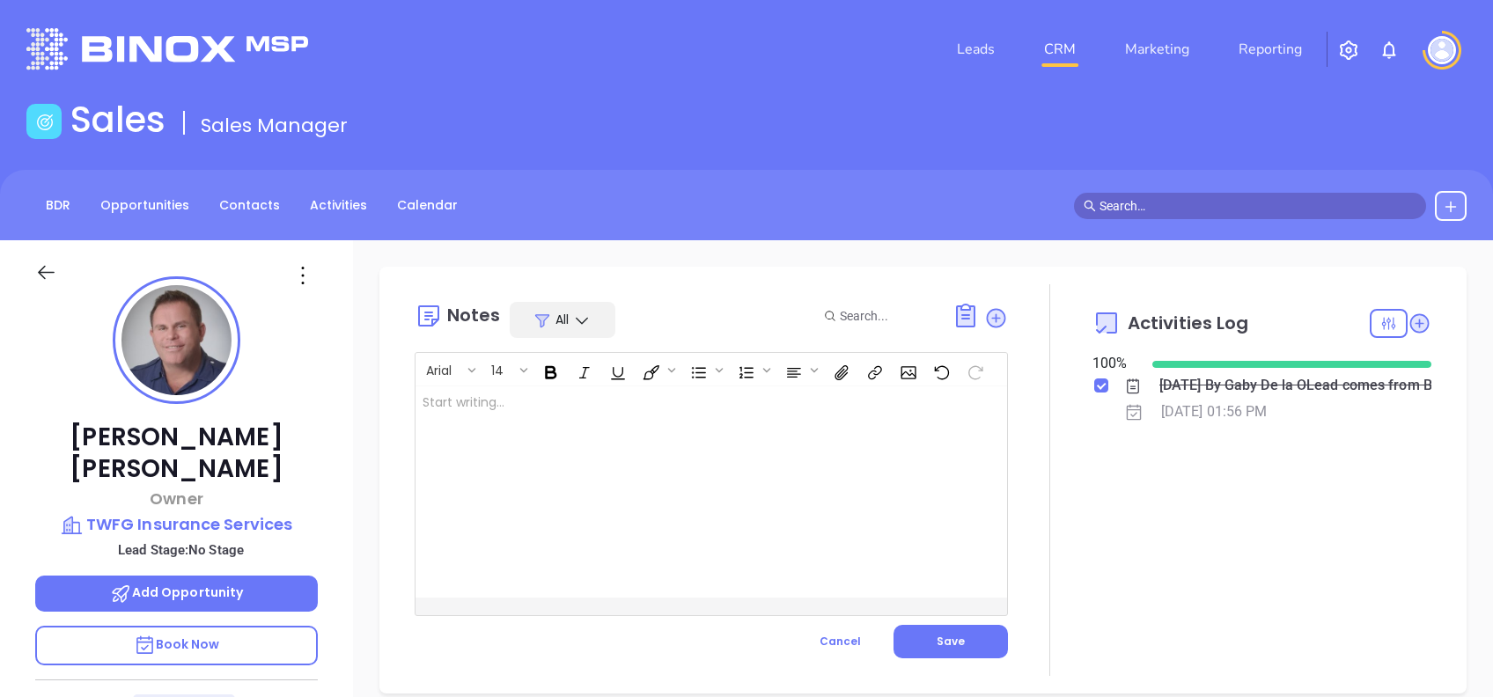
click at [725, 453] on div at bounding box center [691, 492] width 550 height 211
click at [959, 637] on button "Save" at bounding box center [951, 641] width 114 height 33
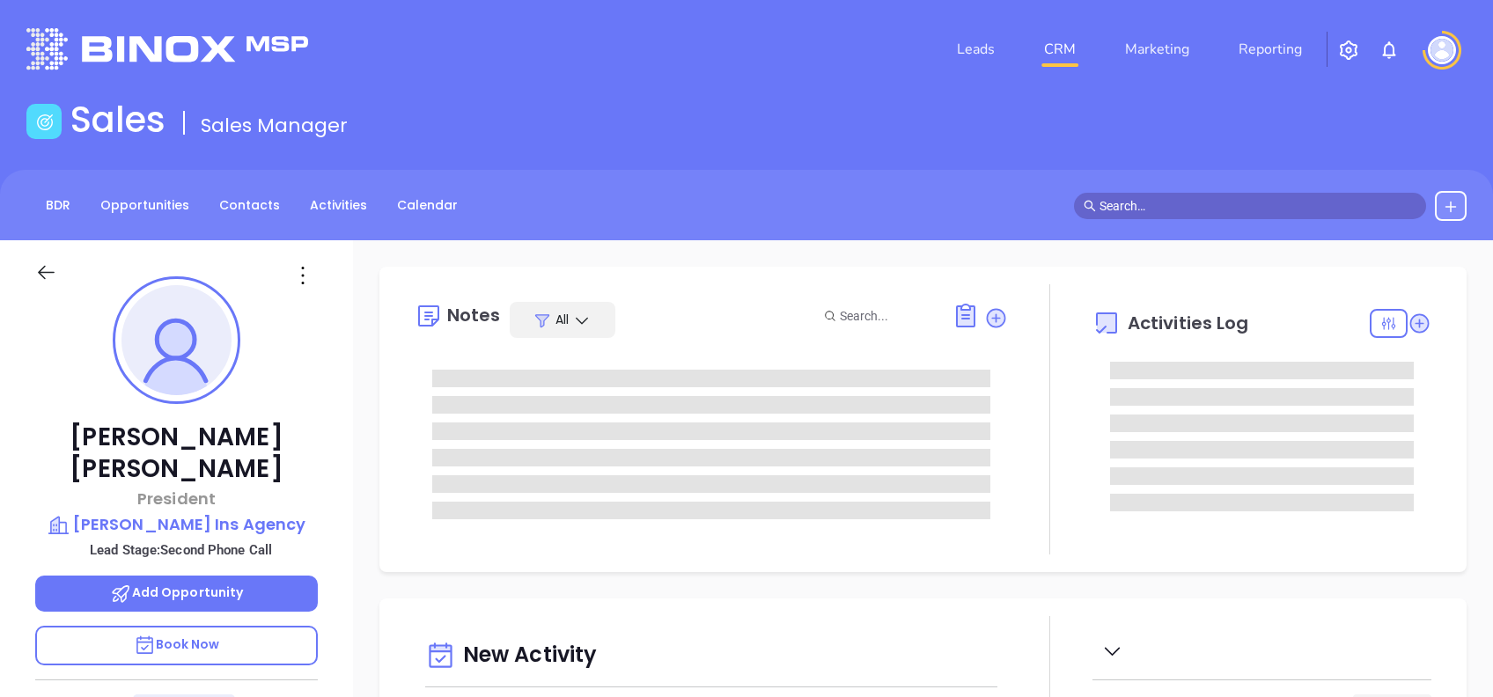
type input "[DATE]"
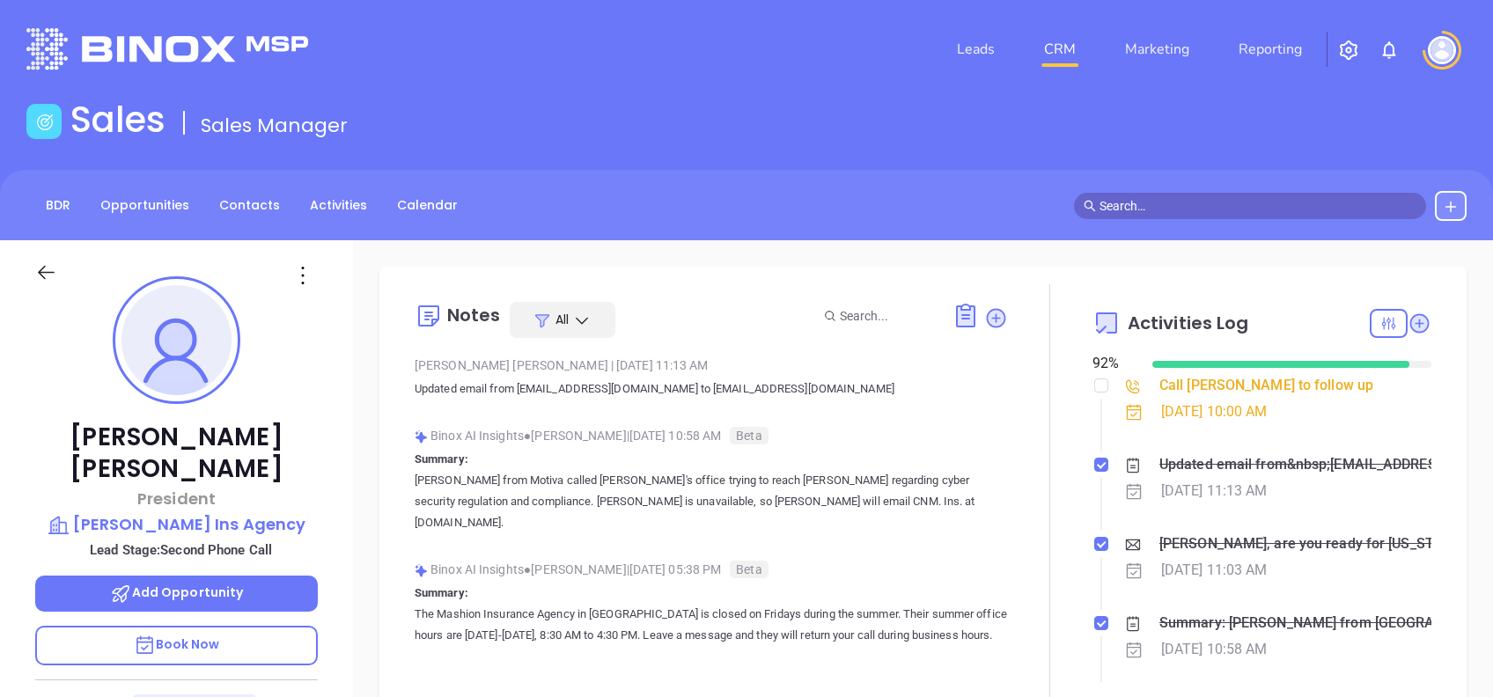
type input "[PERSON_NAME]"
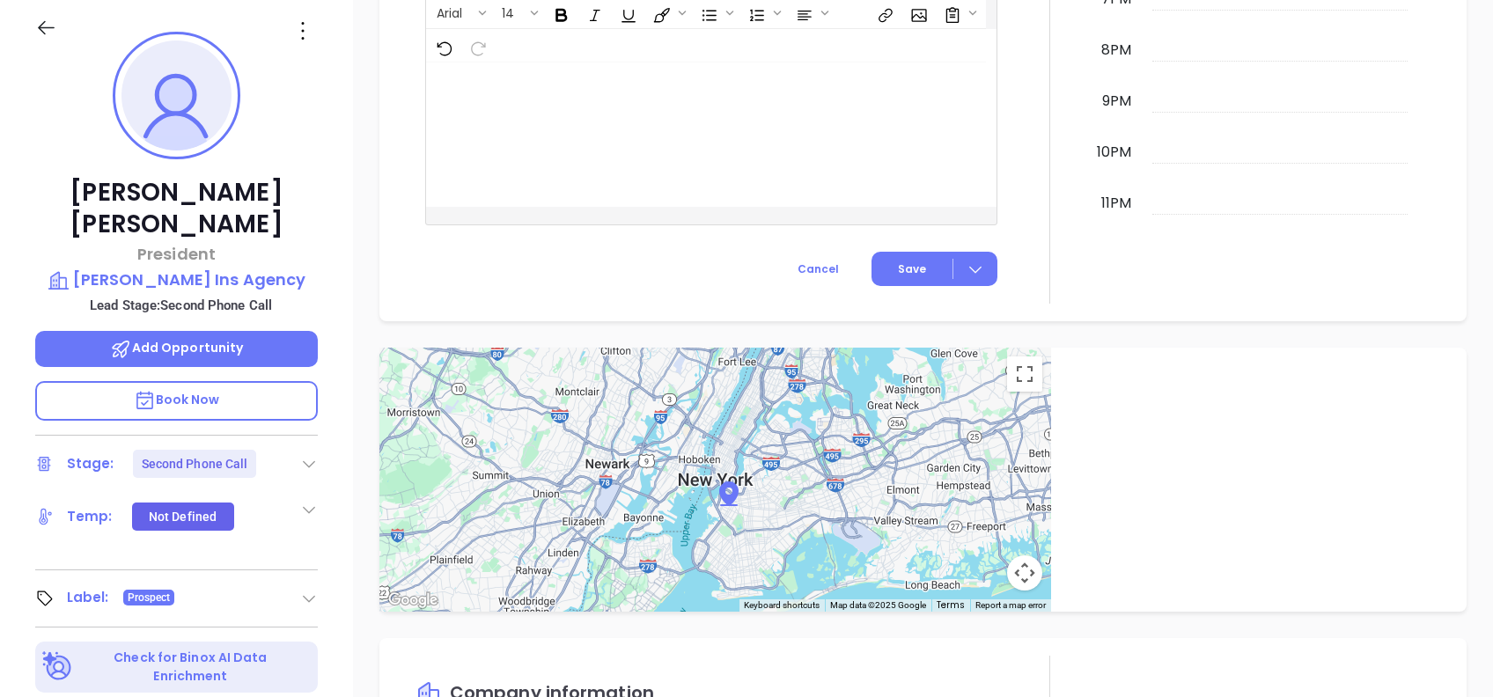
scroll to position [188, 0]
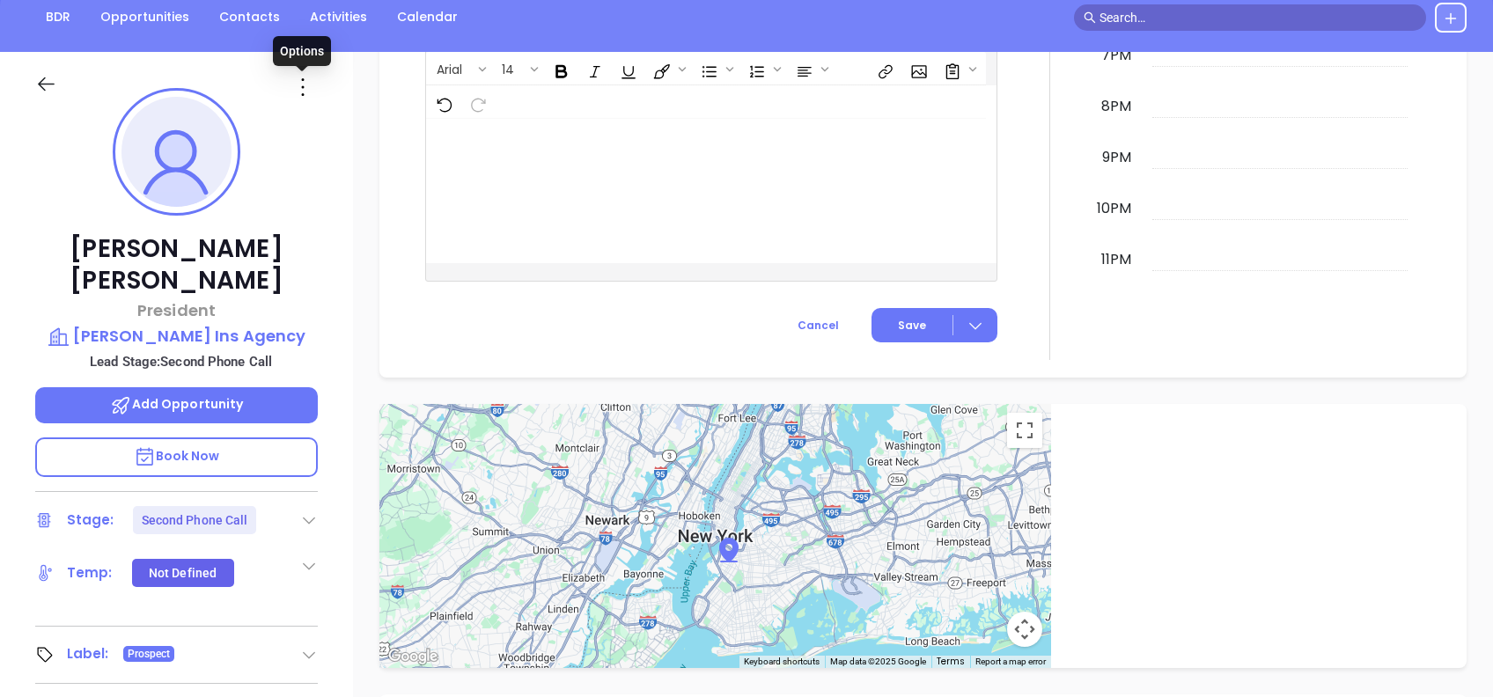
click at [291, 92] on icon at bounding box center [303, 87] width 28 height 28
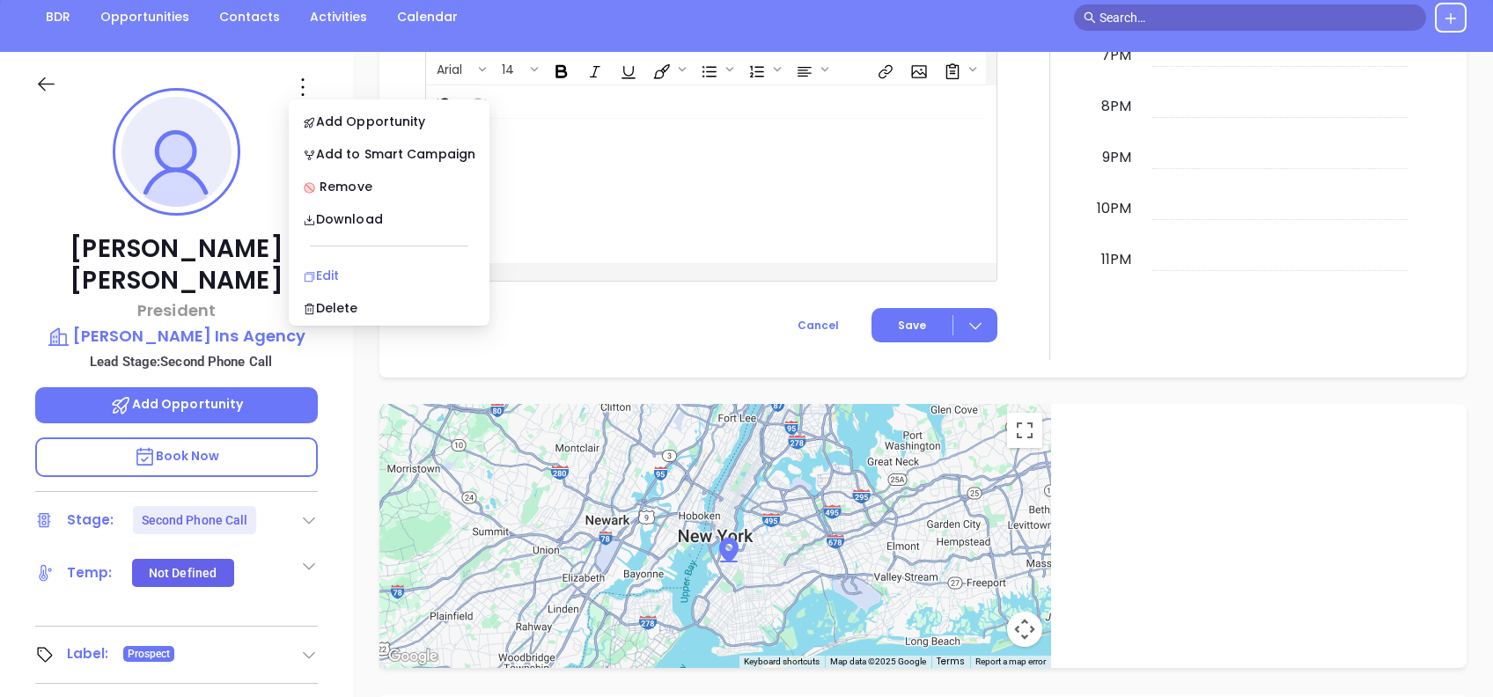
click at [399, 278] on div "Edit" at bounding box center [389, 275] width 173 height 19
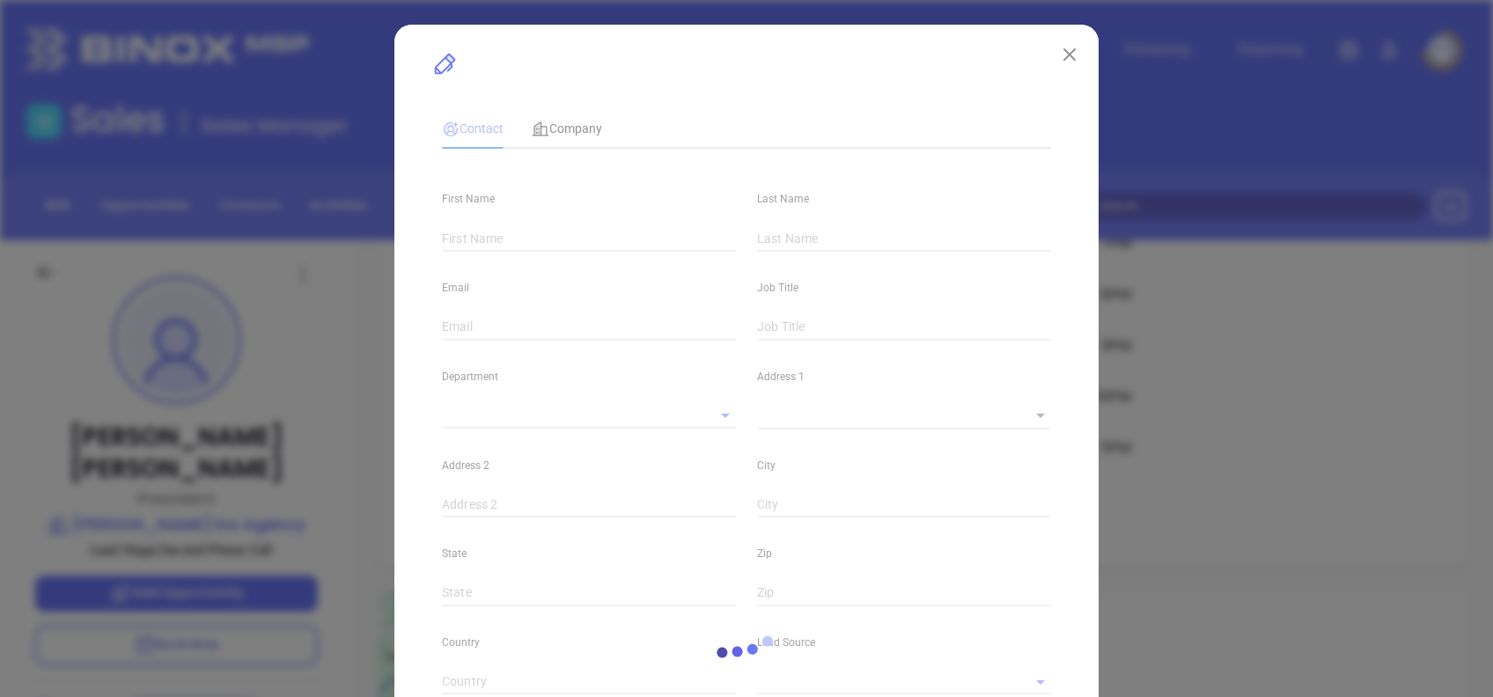
type input "Cecile"
type input "Kiley"
type input "cnmins@mindspring.com"
type input "President"
type input "1"
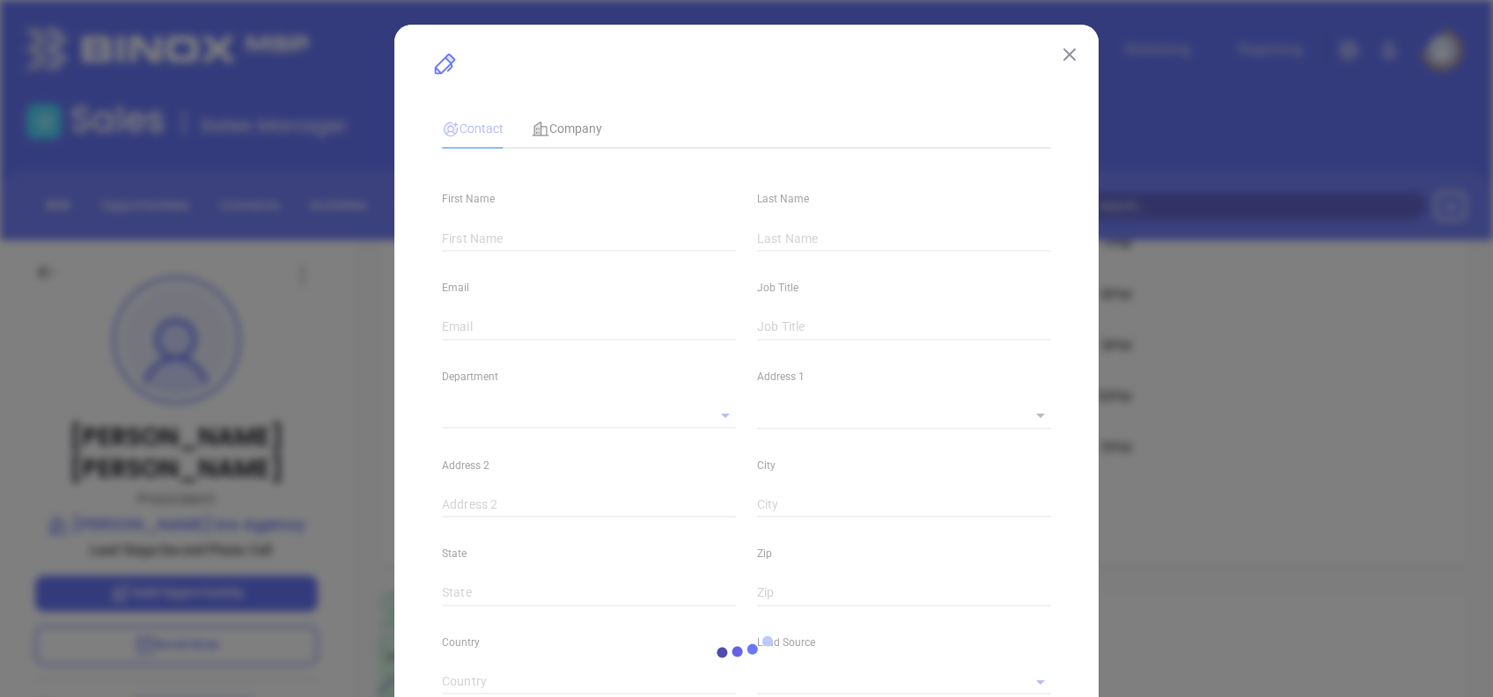
type input "www.linkedin.com/in/cecile-kiley-91879076"
type input "Marketing"
type input "Other"
type input "[PERSON_NAME]"
type input "Second Phone Call"
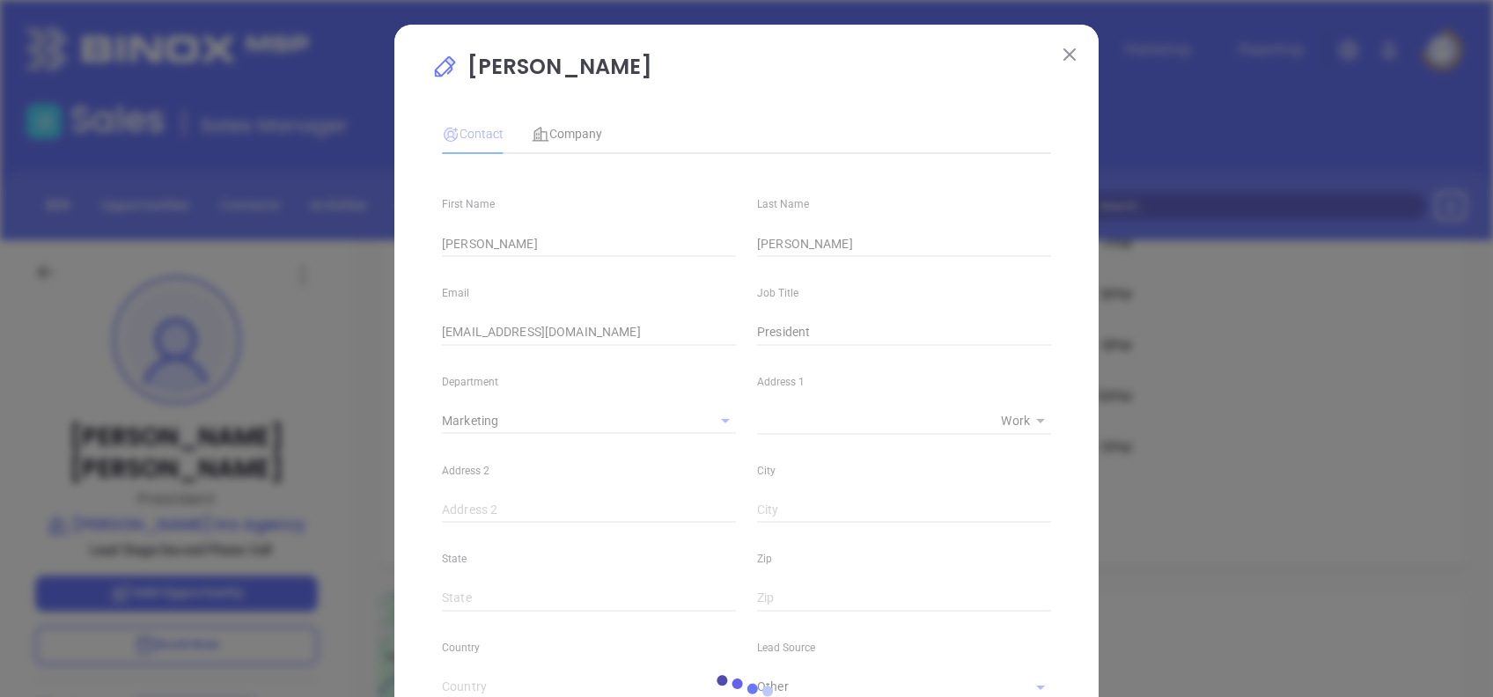
type input "(781) 391-7100"
type input "1"
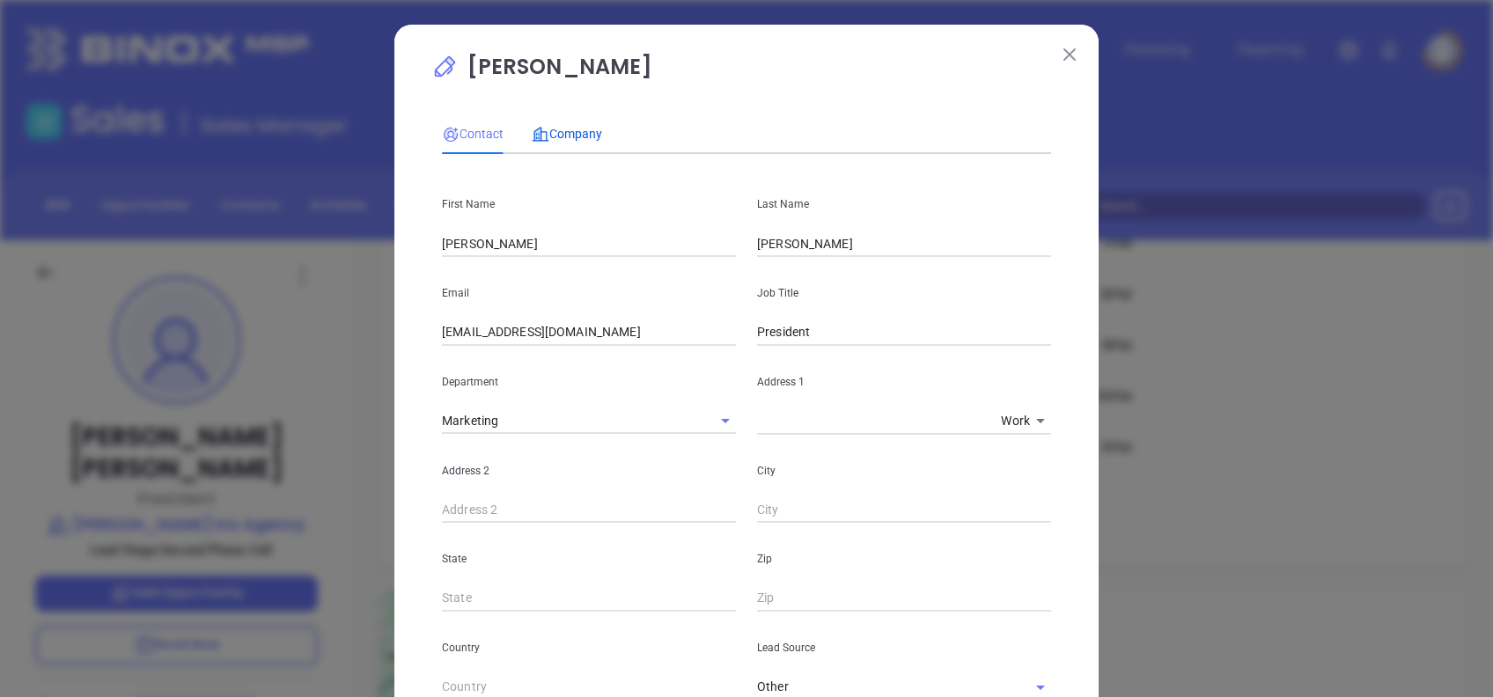
click at [569, 134] on span "Company" at bounding box center [567, 134] width 70 height 14
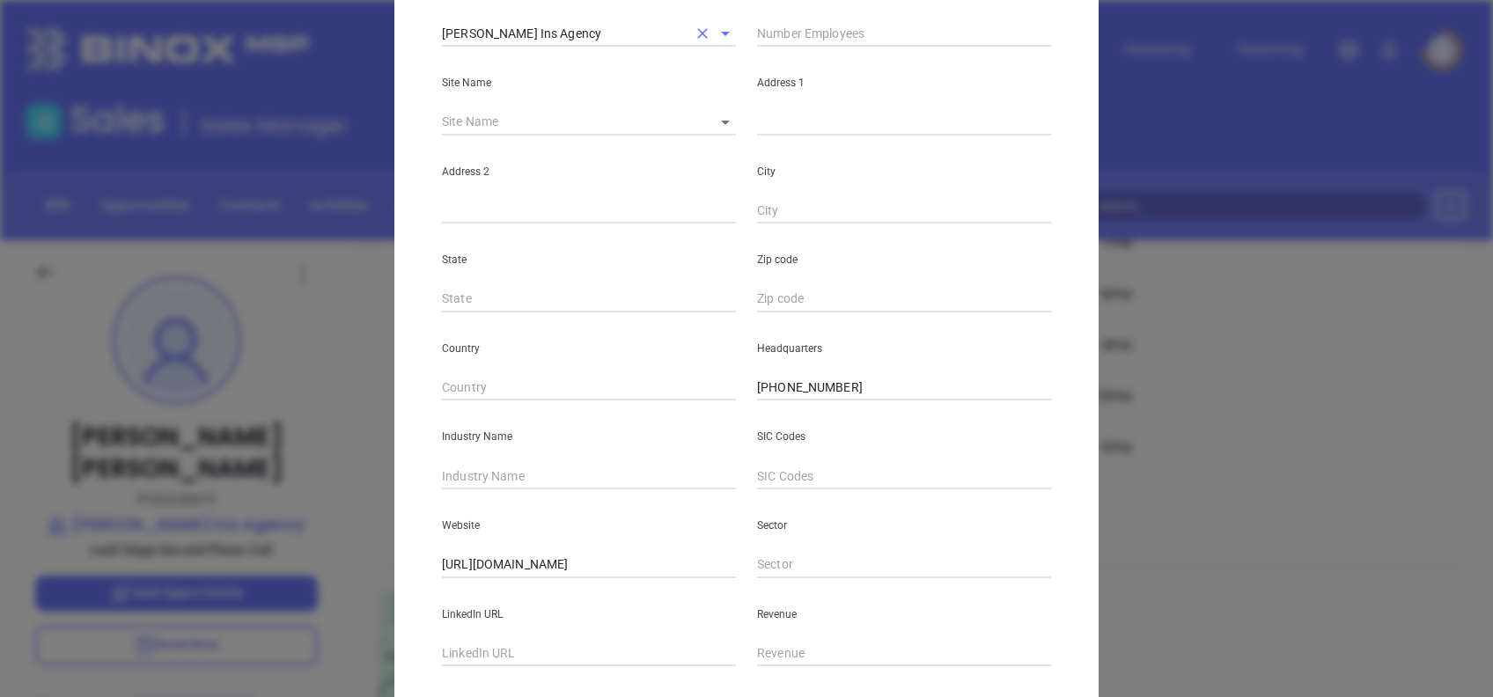
scroll to position [313, 0]
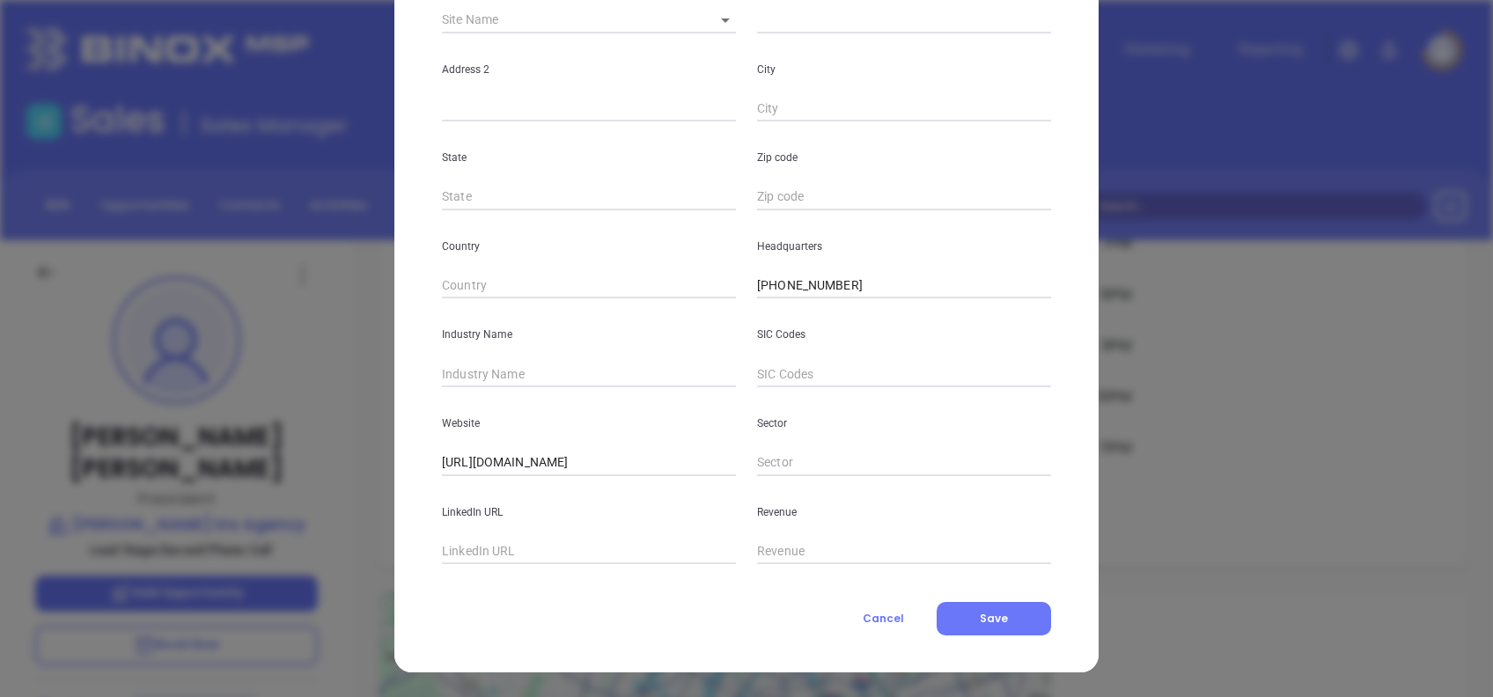
click at [604, 373] on input "text" at bounding box center [589, 374] width 294 height 26
type input "Insurance"
click at [567, 542] on input "text" at bounding box center [589, 552] width 294 height 26
paste input "www.linkedin.com/company/cecil-n.-marchionne-insurance-agency-inc./"
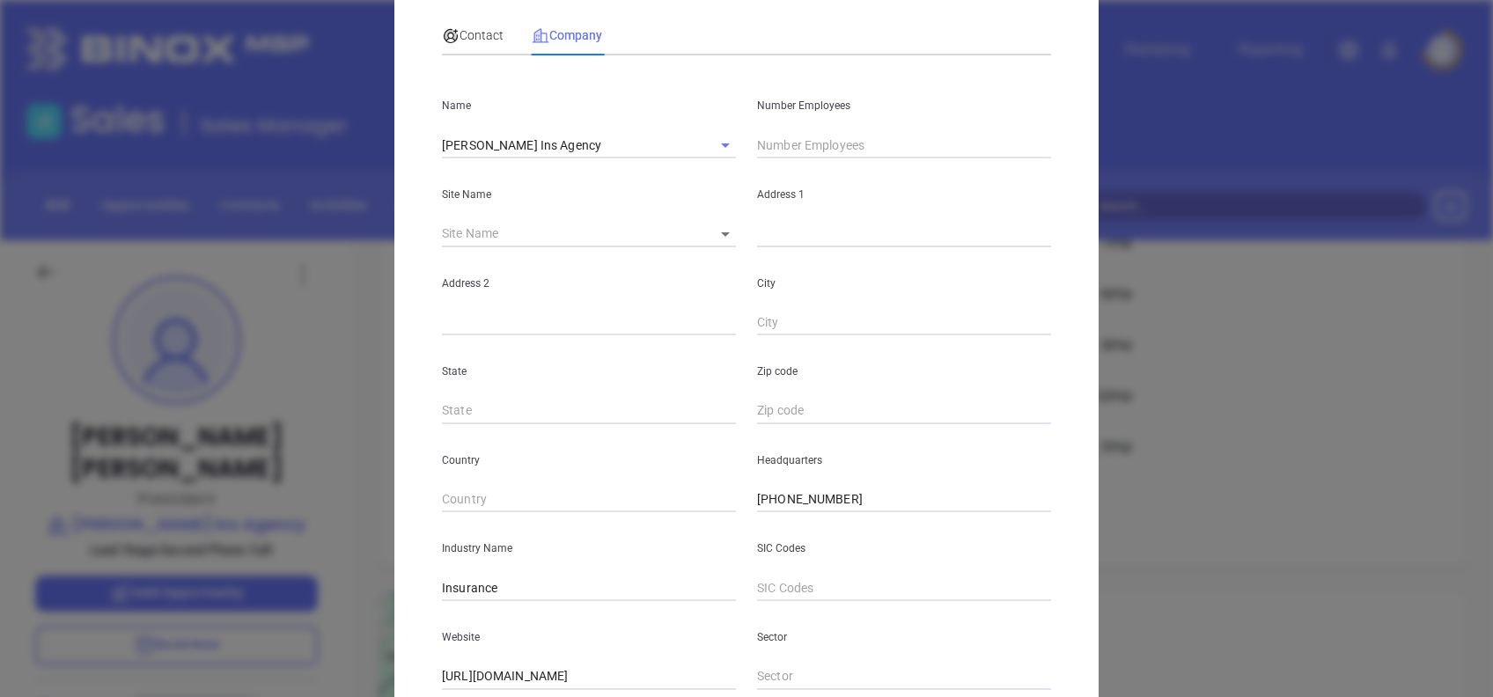
scroll to position [0, 0]
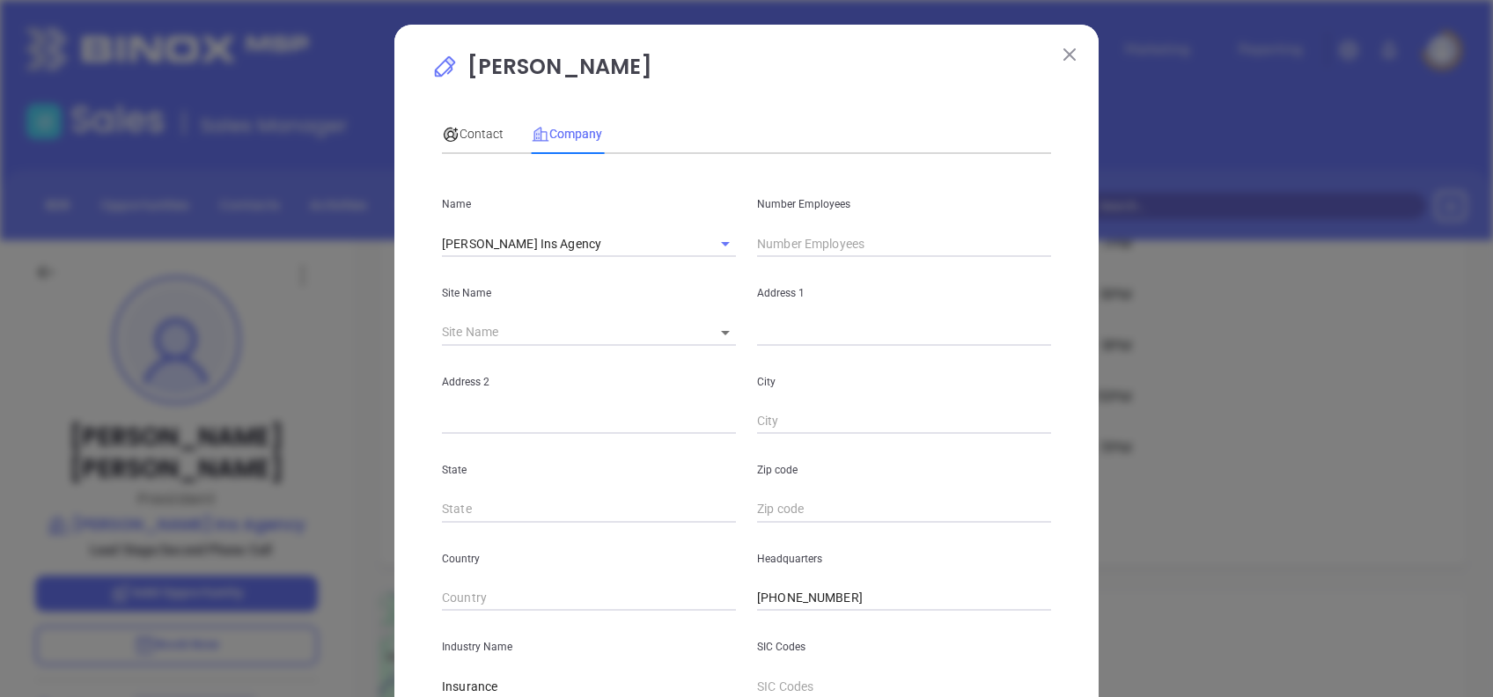
type input "www.linkedin.com/company/cecil-n.-marchionne-insurance-agency-inc./"
click at [782, 238] on input "text" at bounding box center [904, 244] width 294 height 26
type input "6"
click at [456, 122] on div "Contact" at bounding box center [473, 134] width 62 height 40
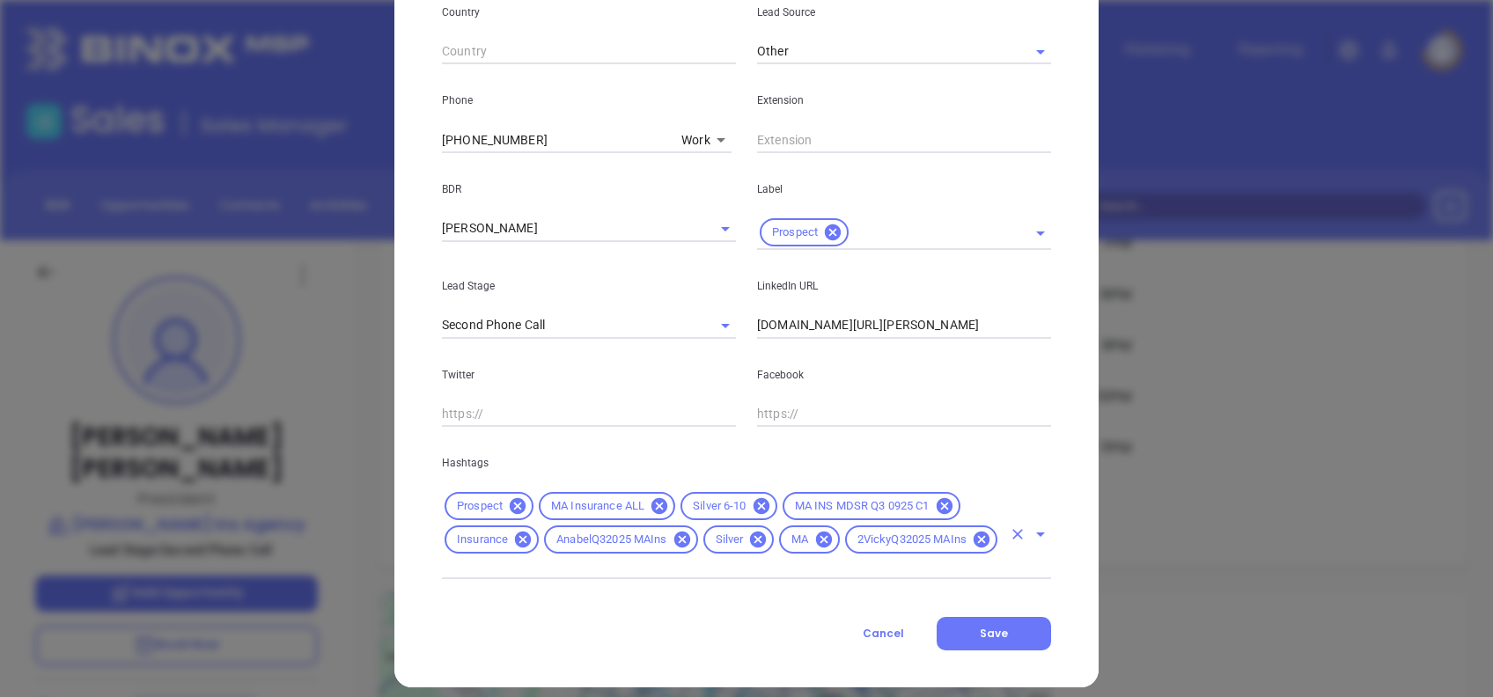
scroll to position [662, 0]
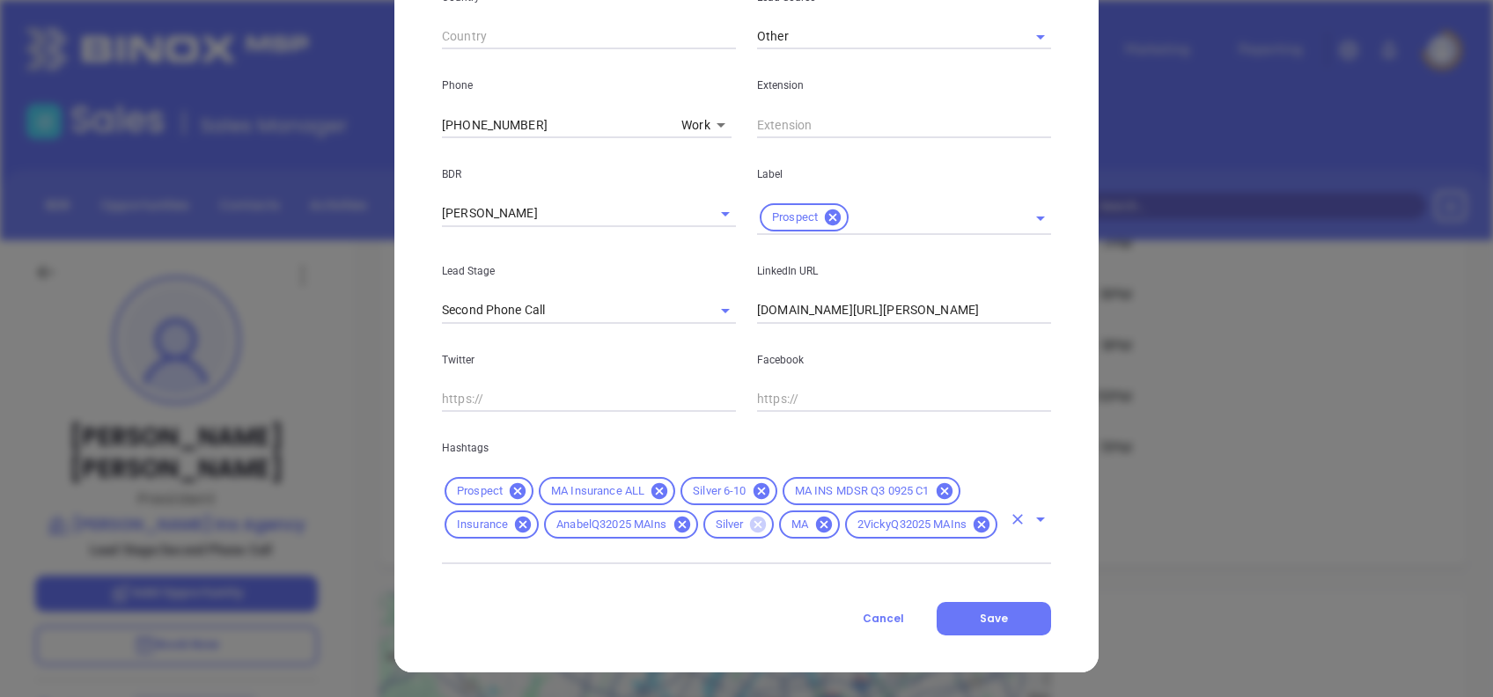
click at [754, 515] on icon at bounding box center [757, 524] width 19 height 19
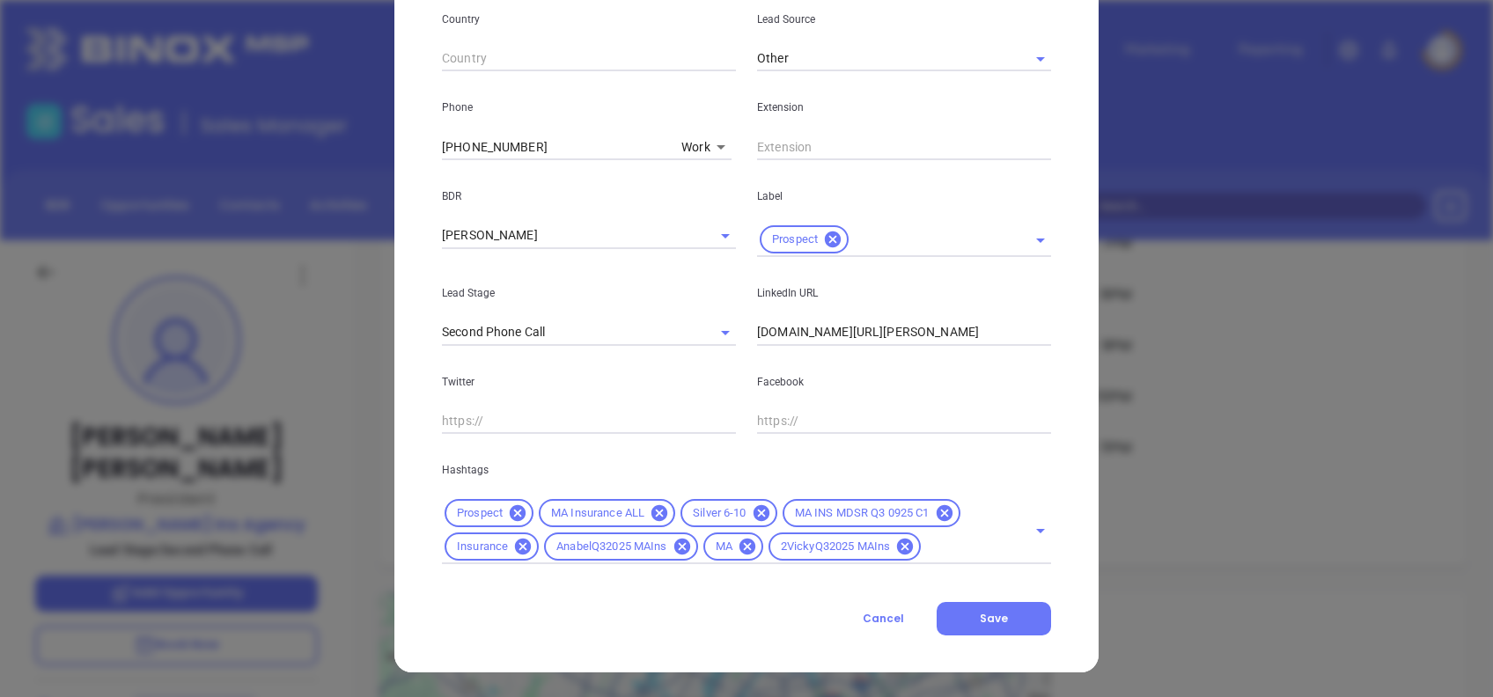
scroll to position [629, 0]
click at [971, 600] on div "Contact Company First Name Cecile Last Name Kiley Email cnmins@mindspring.com J…" at bounding box center [746, 56] width 609 height 1160
click at [973, 610] on button "Save" at bounding box center [994, 618] width 114 height 33
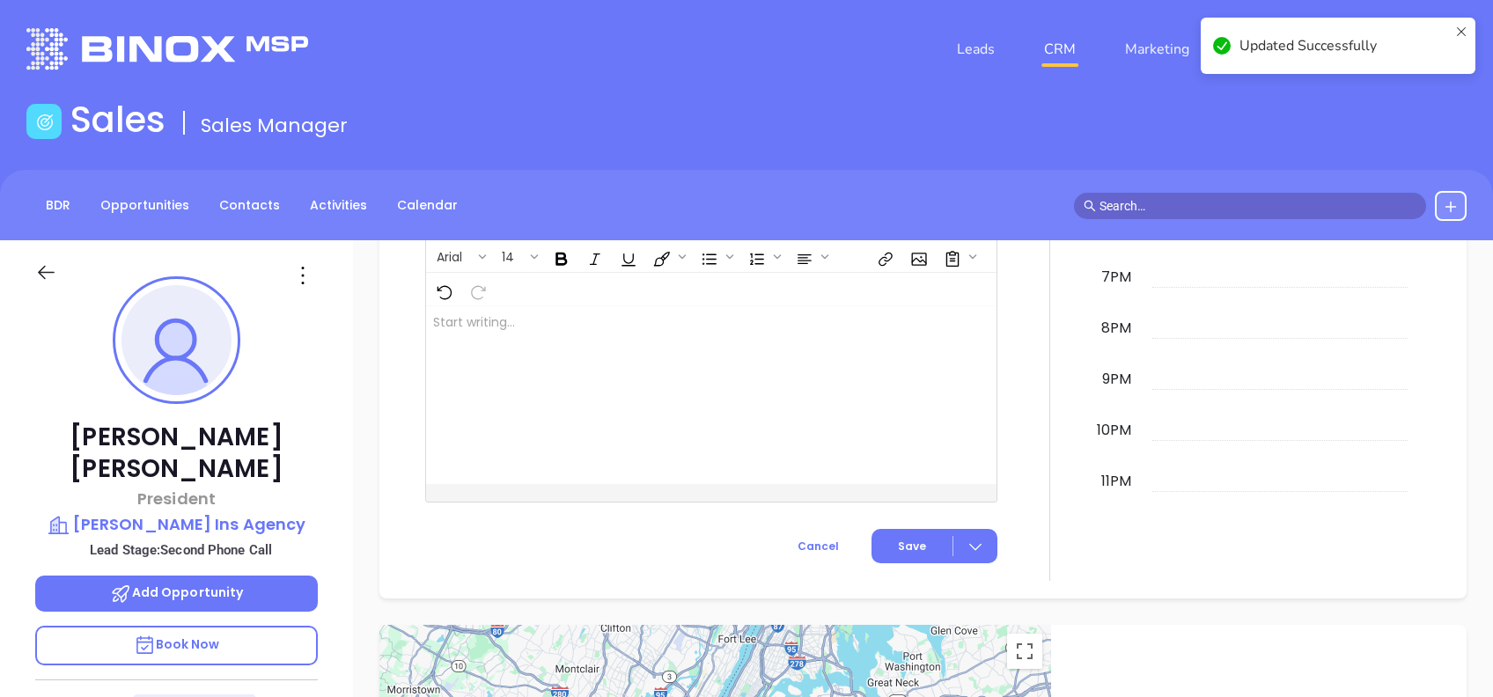
scroll to position [1002, 0]
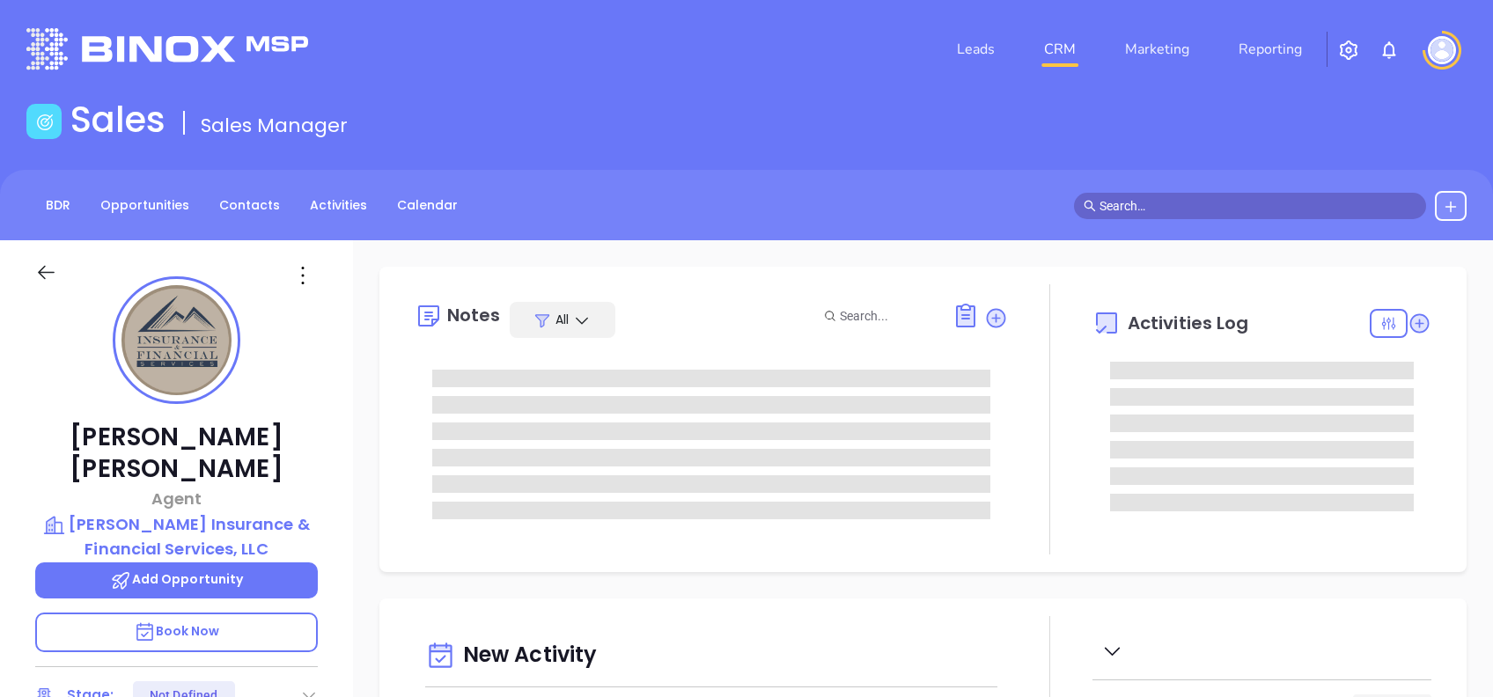
type input "[DATE]"
type input "[PERSON_NAME]"
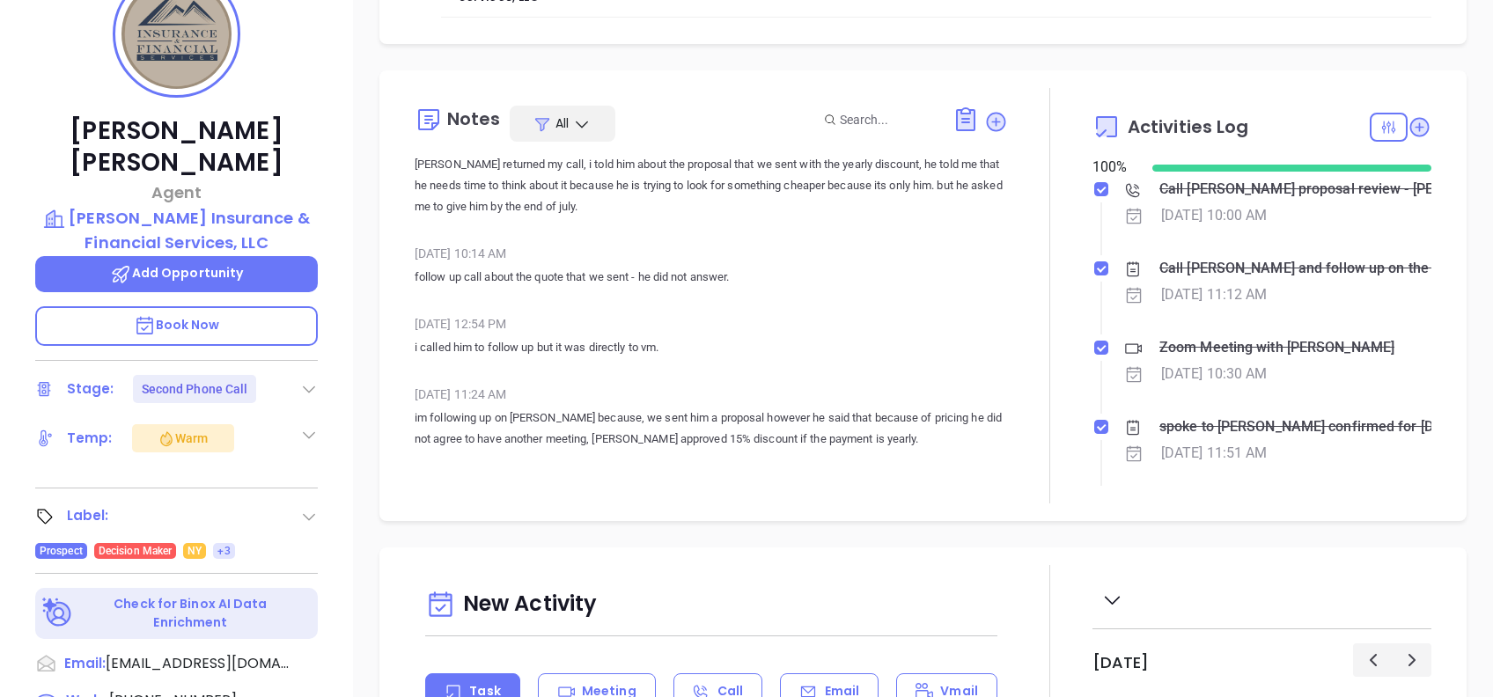
scroll to position [512, 0]
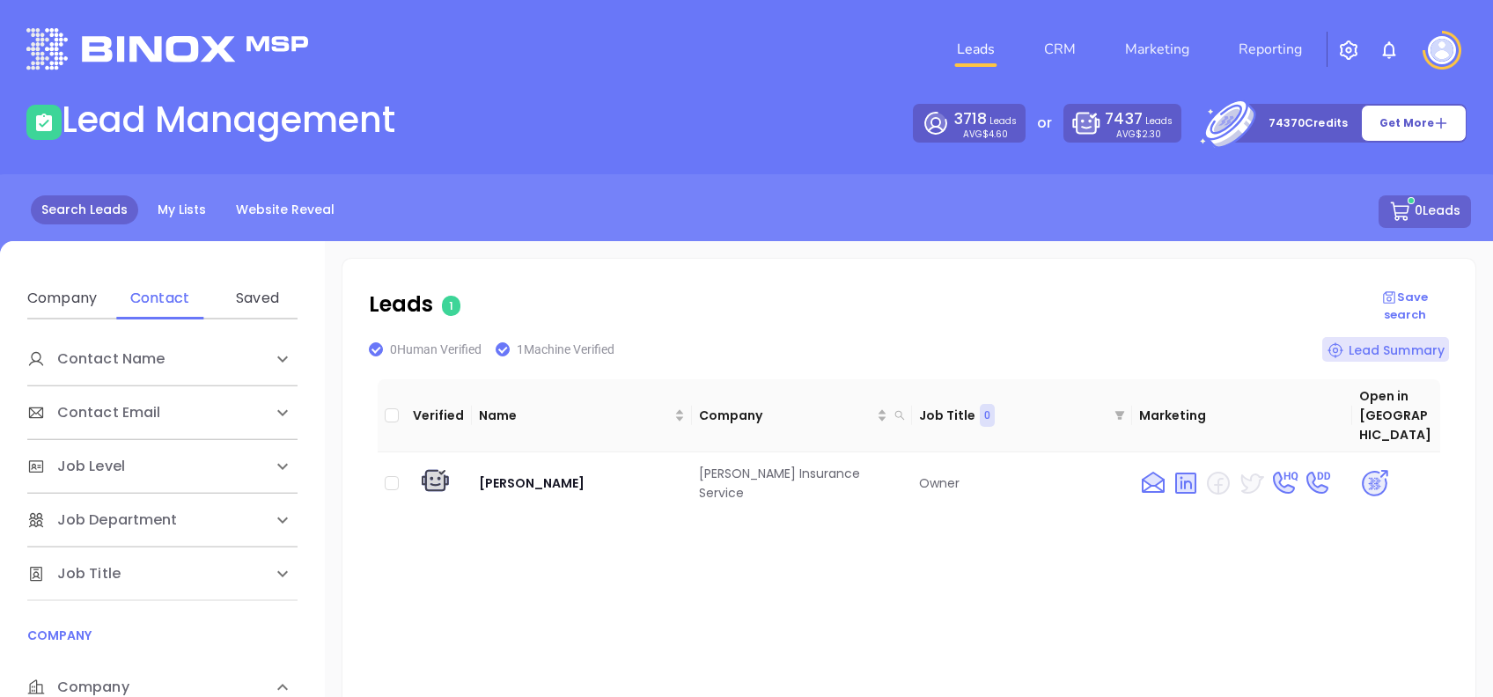
scroll to position [234, 0]
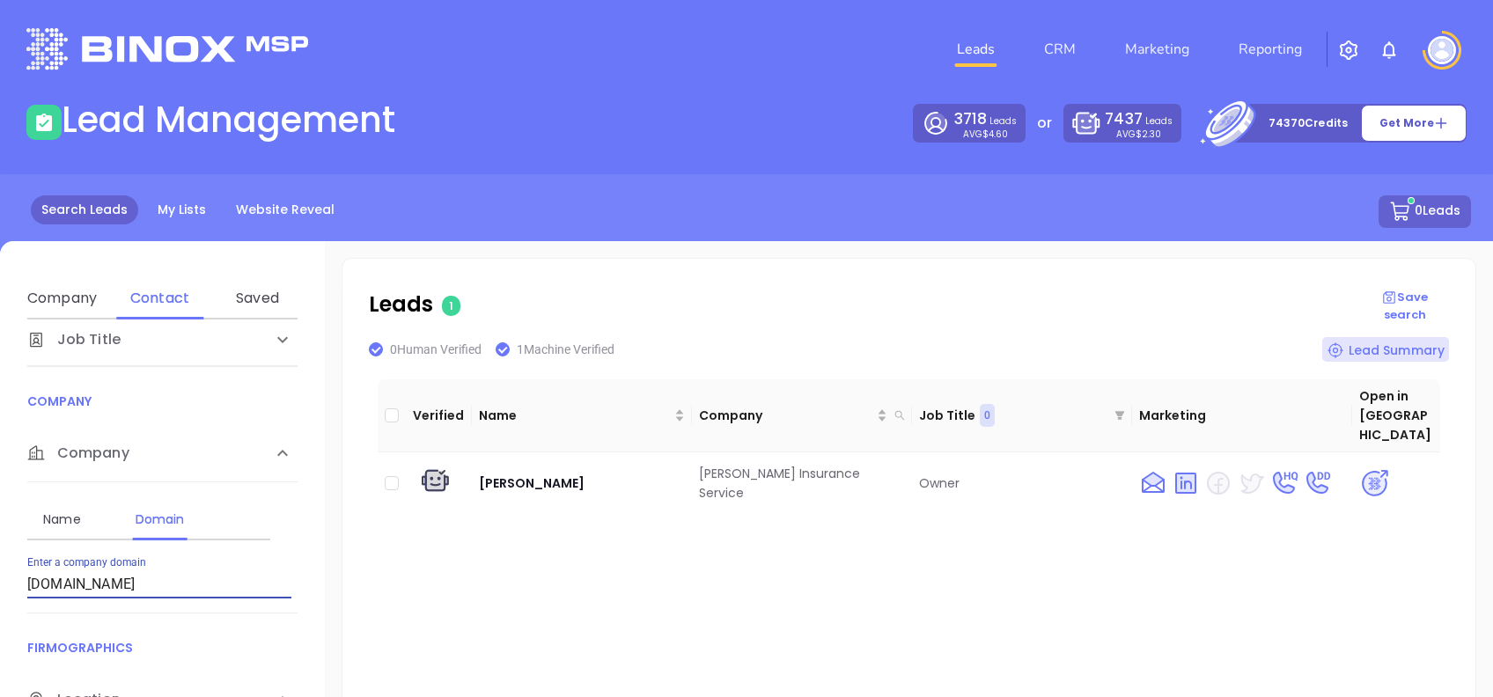
drag, startPoint x: 203, startPoint y: 592, endPoint x: 0, endPoint y: 600, distance: 203.6
click at [0, 584] on html "Leads CRM Marketing Reporting Financial Leads Leads Lead Management 3718 Leads …" at bounding box center [746, 348] width 1493 height 697
type input "idrgulfcoast.com"
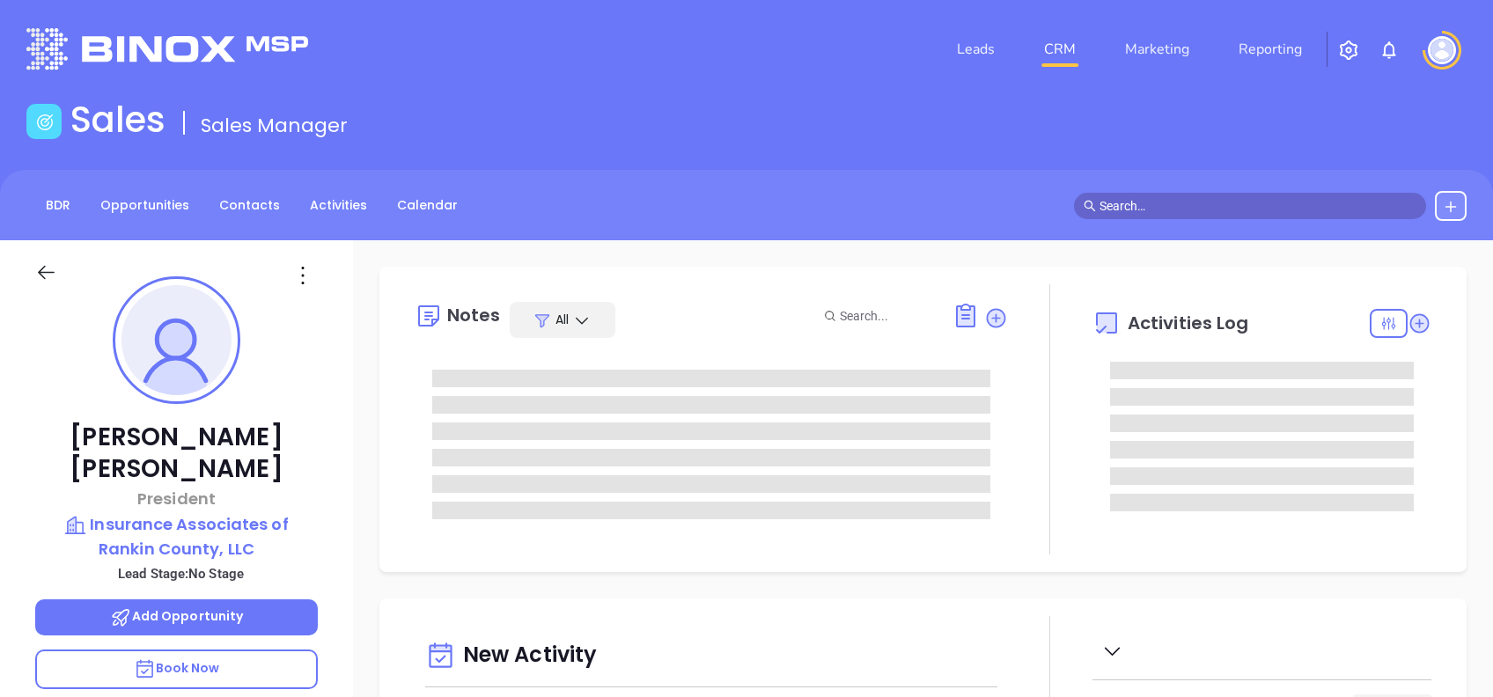
type input "[DATE]"
type input "[PERSON_NAME]"
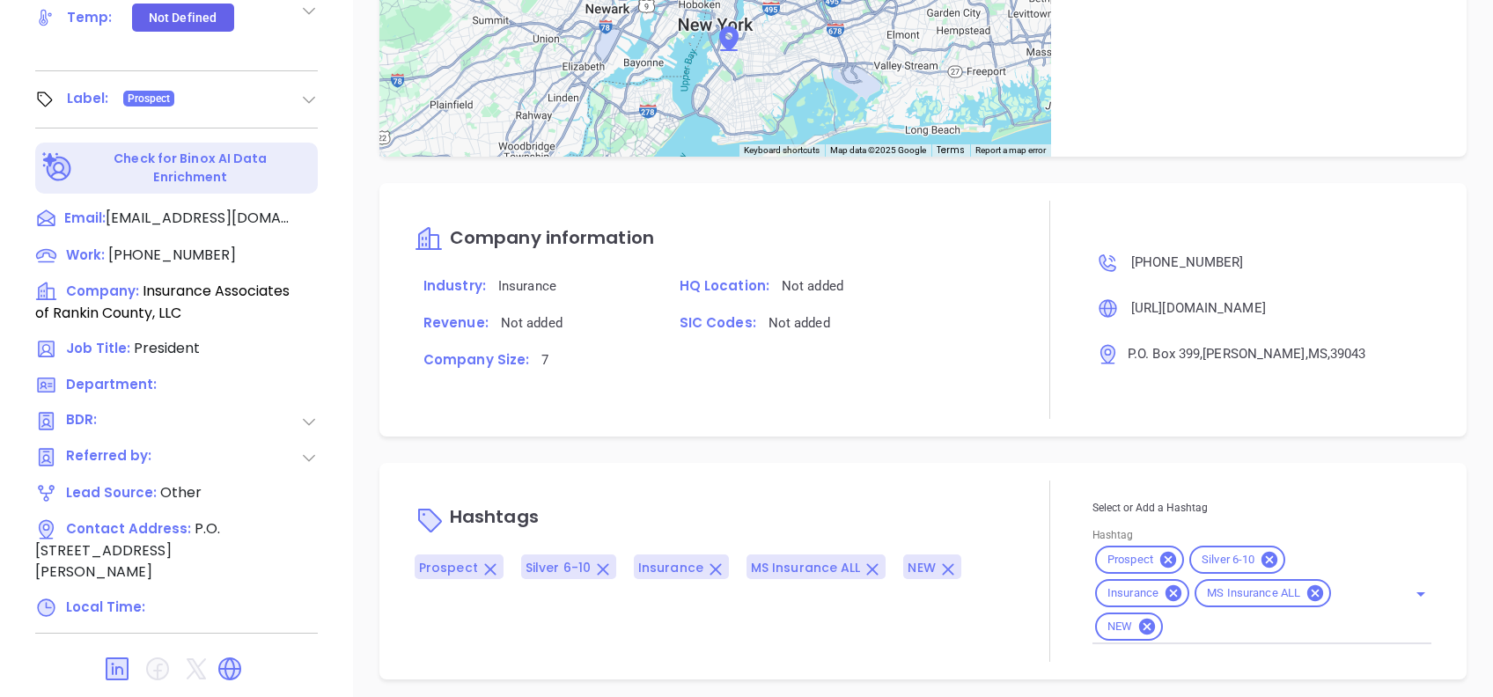
scroll to position [775, 0]
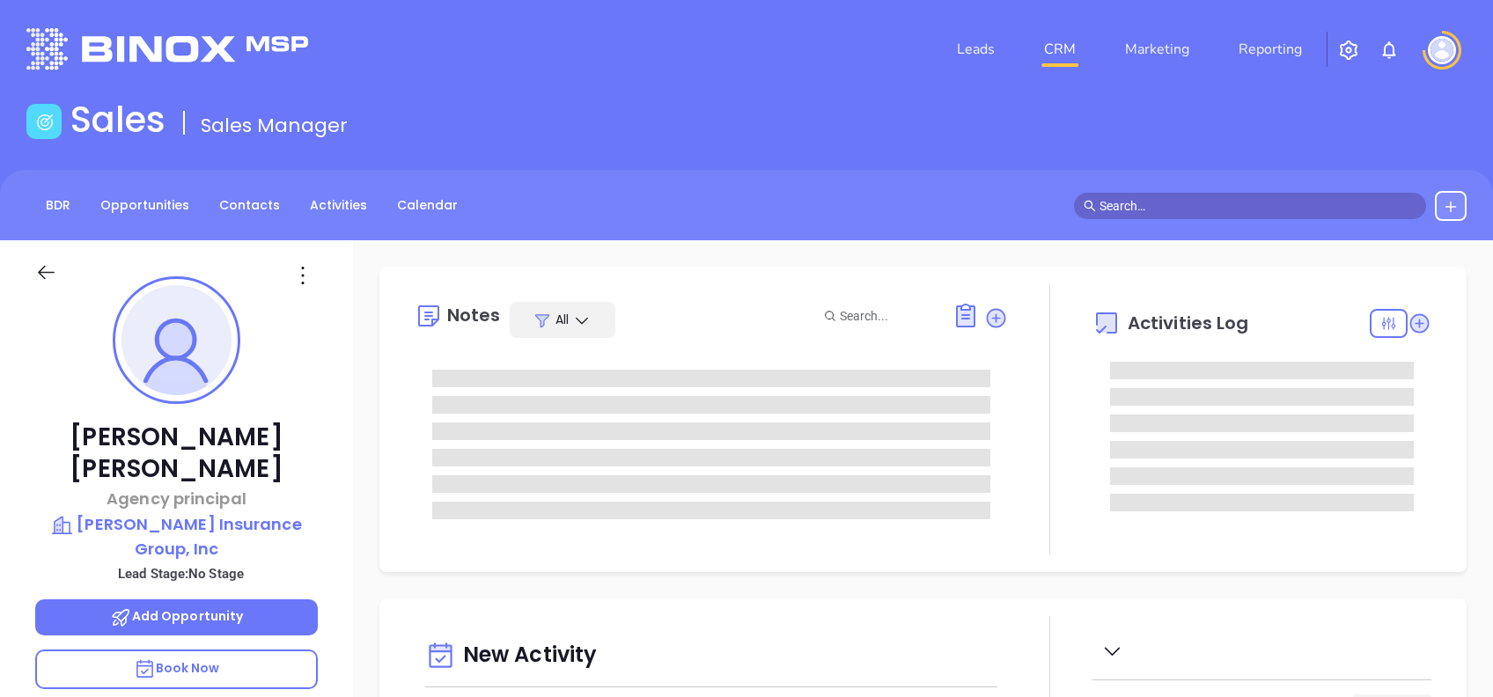
type input "[DATE]"
type input "[PERSON_NAME]"
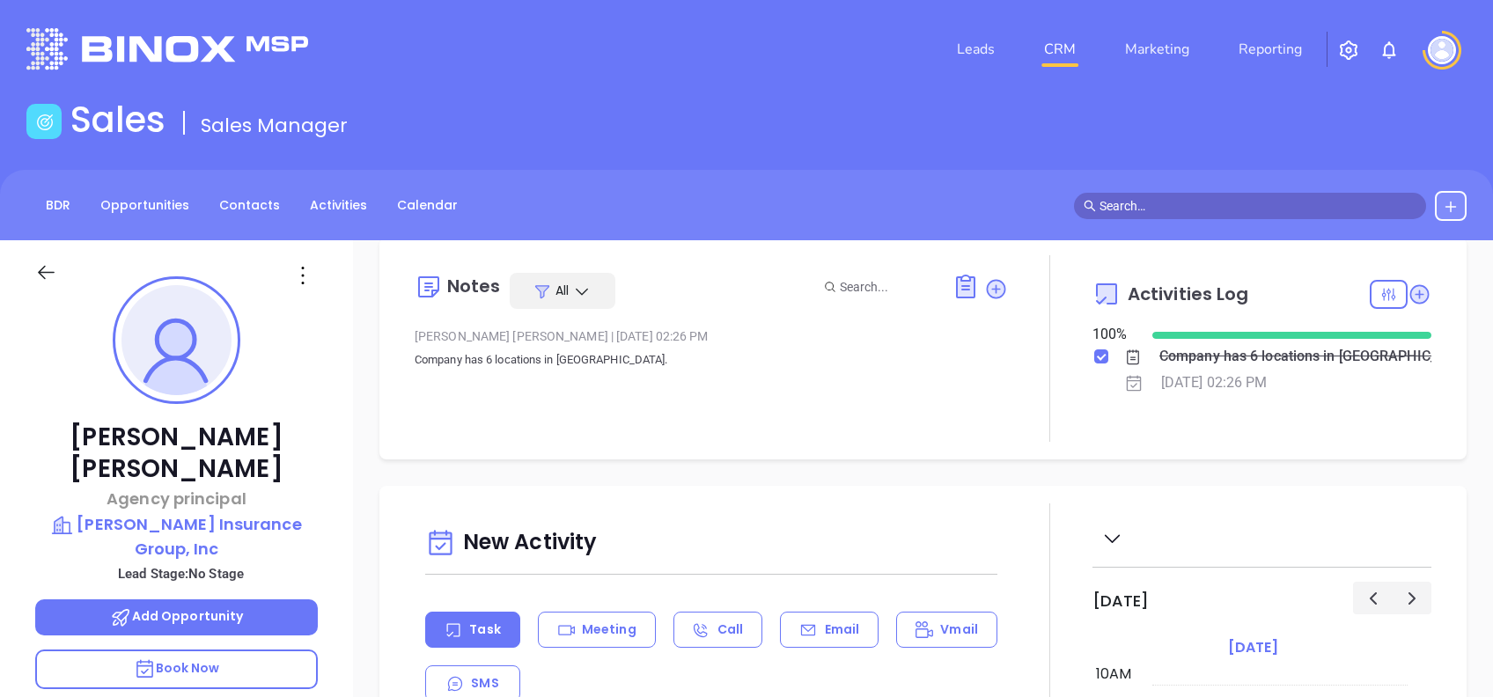
scroll to position [0, 0]
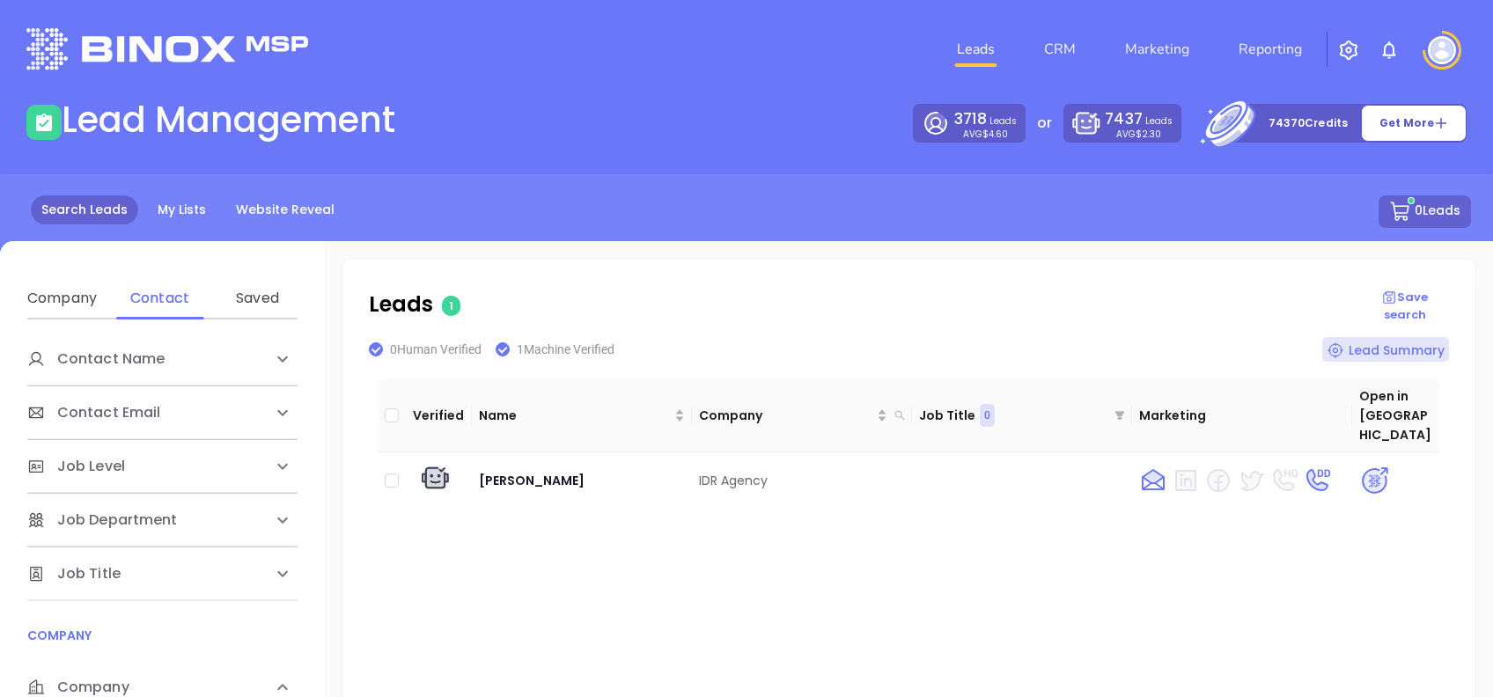
scroll to position [234, 0]
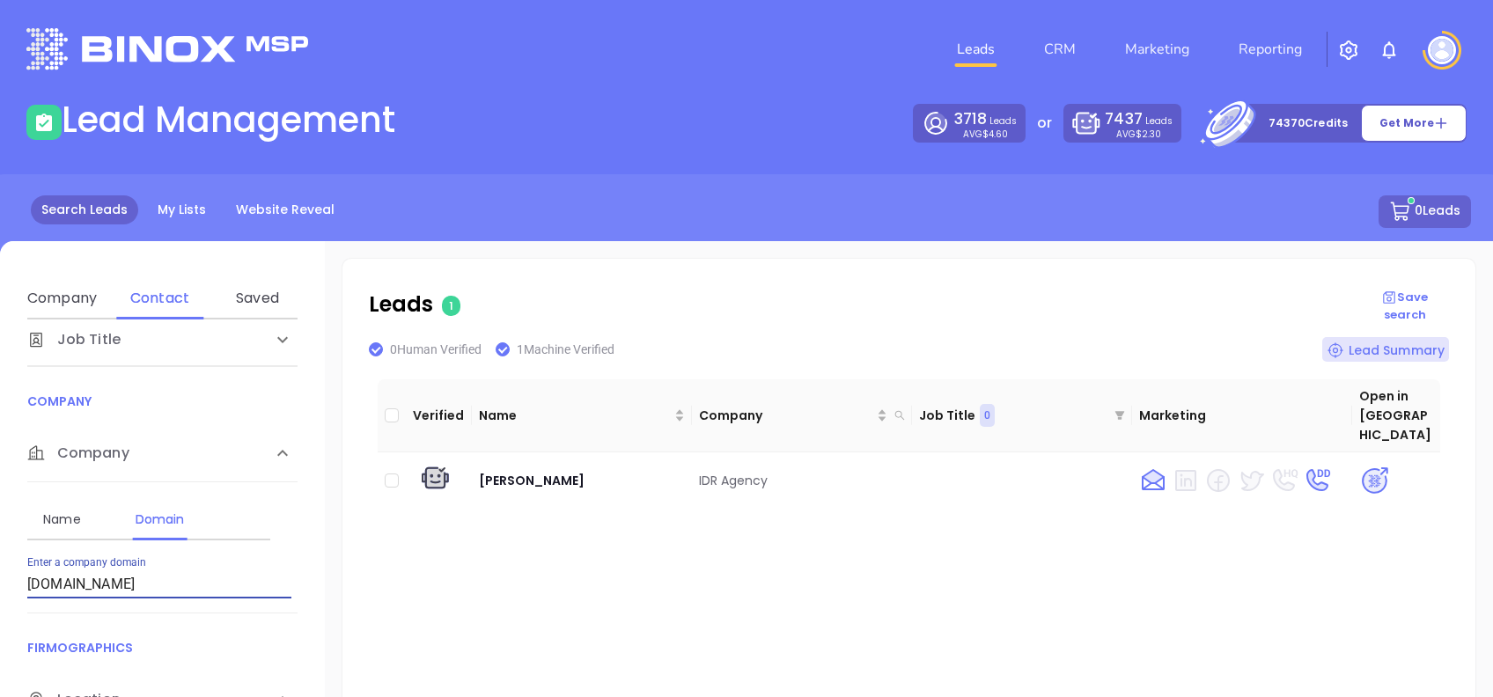
drag, startPoint x: 79, startPoint y: 585, endPoint x: 0, endPoint y: 590, distance: 79.4
click at [0, 593] on html "Leads CRM Marketing Reporting Financial Leads Leads Lead Management 3718 Leads …" at bounding box center [746, 348] width 1493 height 697
click at [0, 590] on html "Leads CRM Marketing Reporting Financial Leads Leads Lead Management 3718 Leads …" at bounding box center [746, 348] width 1493 height 697
click at [216, 584] on input "wardinsurancegroup.com" at bounding box center [159, 585] width 264 height 28
click at [195, 579] on input "wardinsurancegroup.com" at bounding box center [159, 585] width 264 height 28
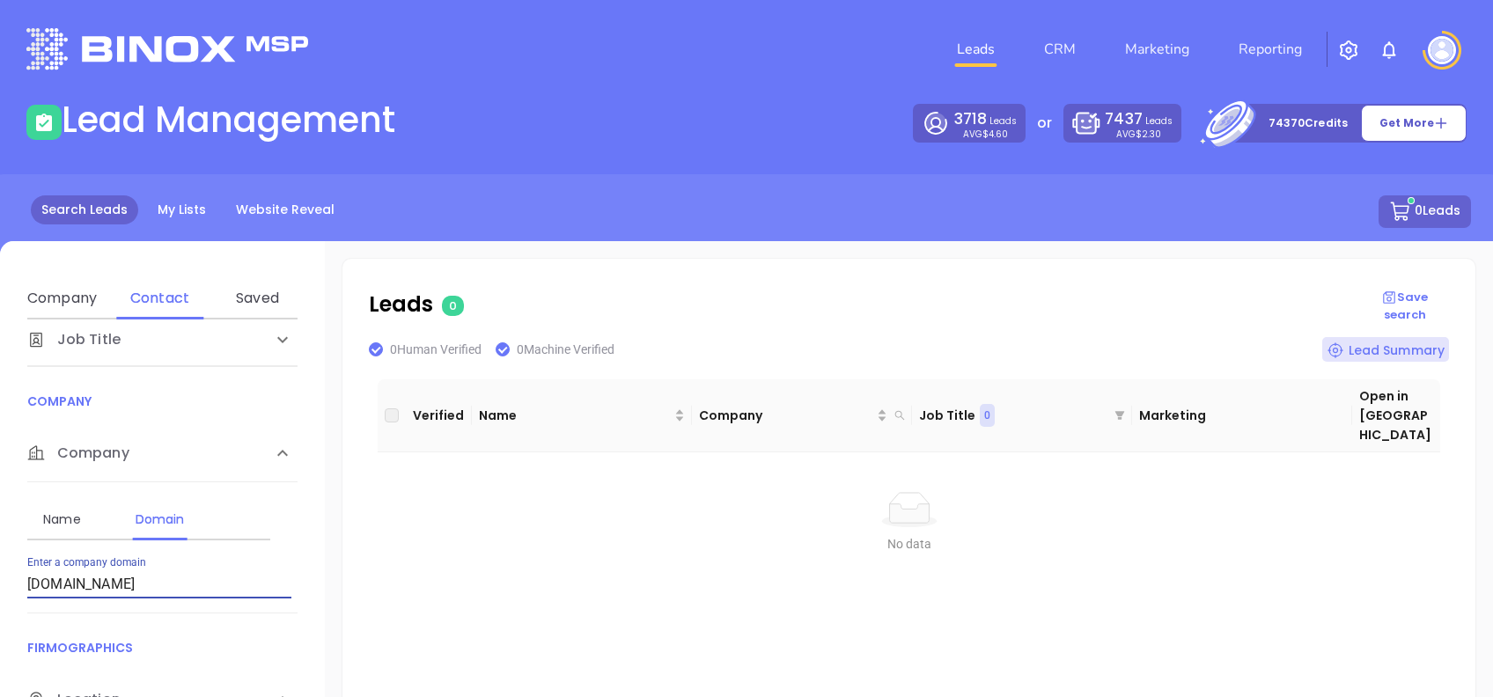
click at [195, 579] on input "wardinsurancegroup.com" at bounding box center [159, 585] width 264 height 28
paste input "riverside1st"
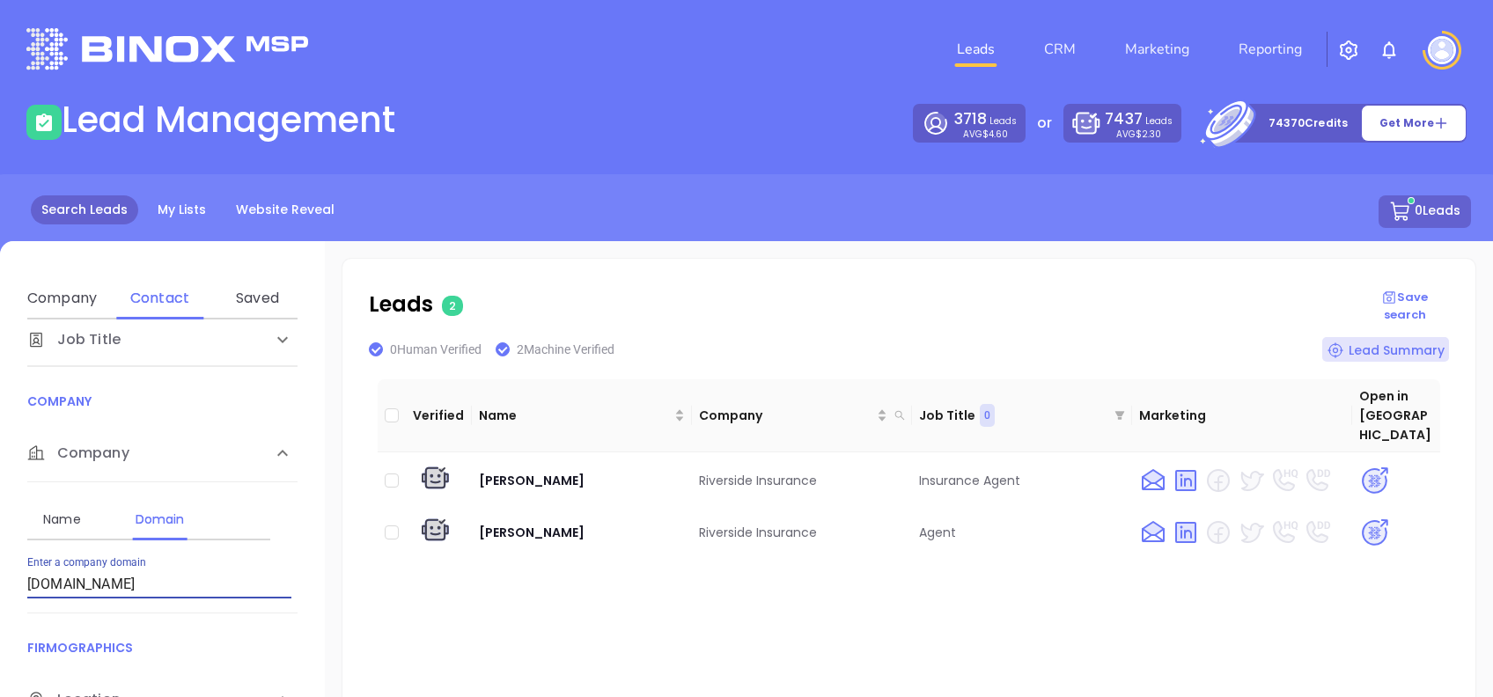
click at [142, 571] on input "riverside1st.com" at bounding box center [159, 585] width 264 height 28
paste input "transportationinsurance.net"
type input "transportationinsurance.net"
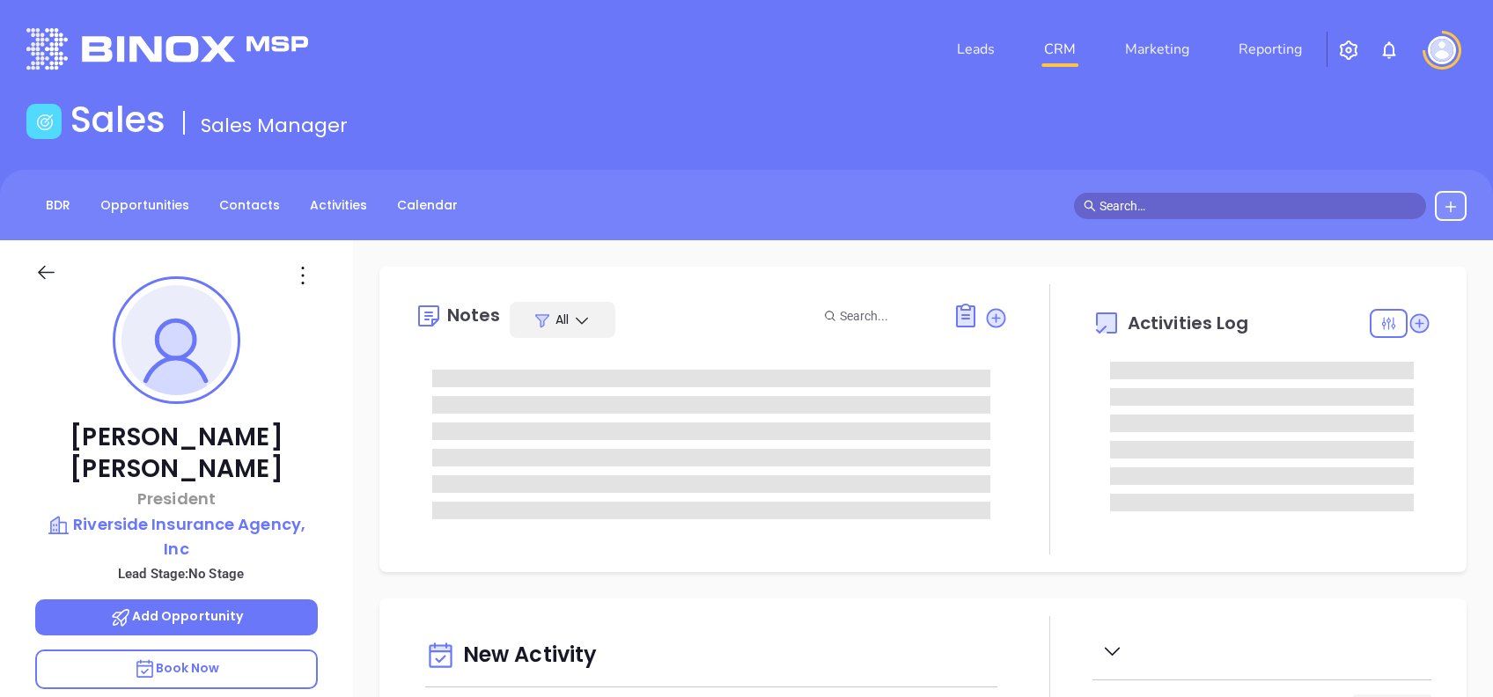
type input "[DATE]"
type input "[PERSON_NAME]"
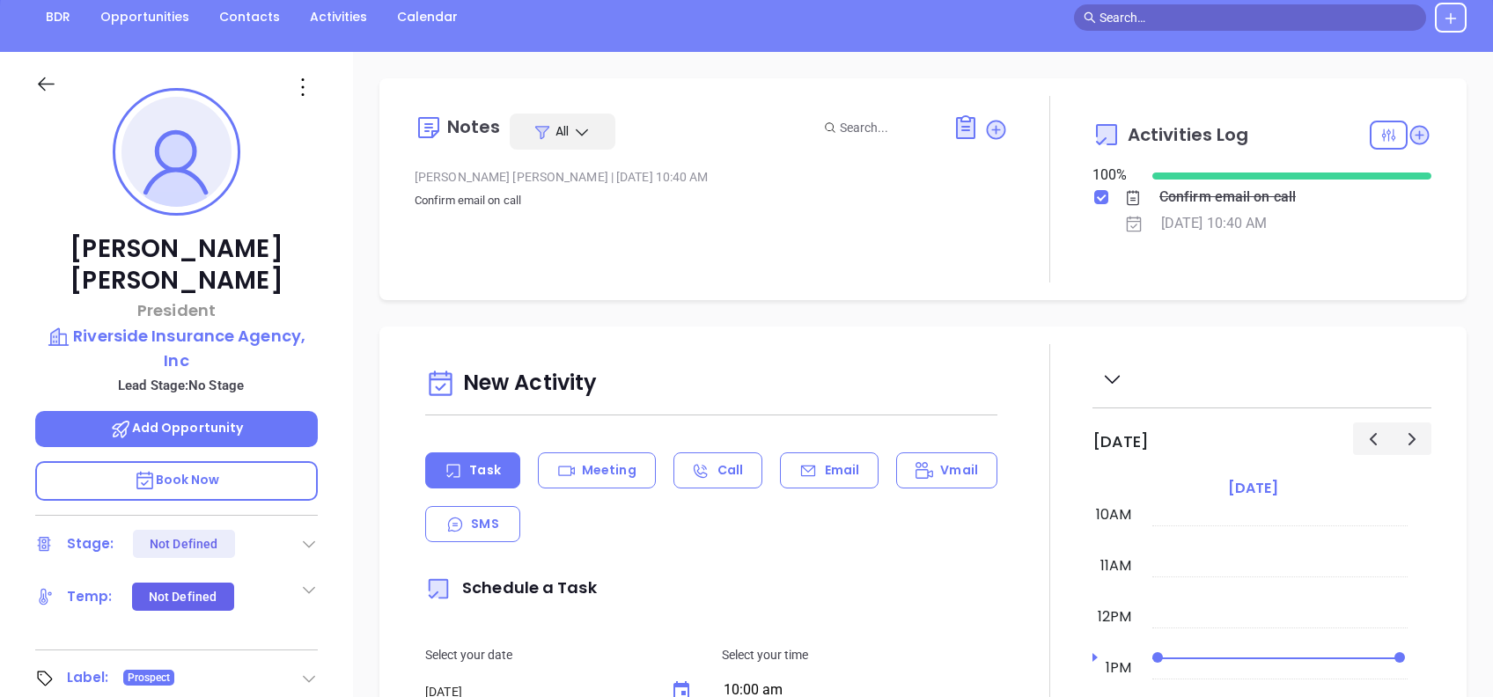
scroll to position [0, 0]
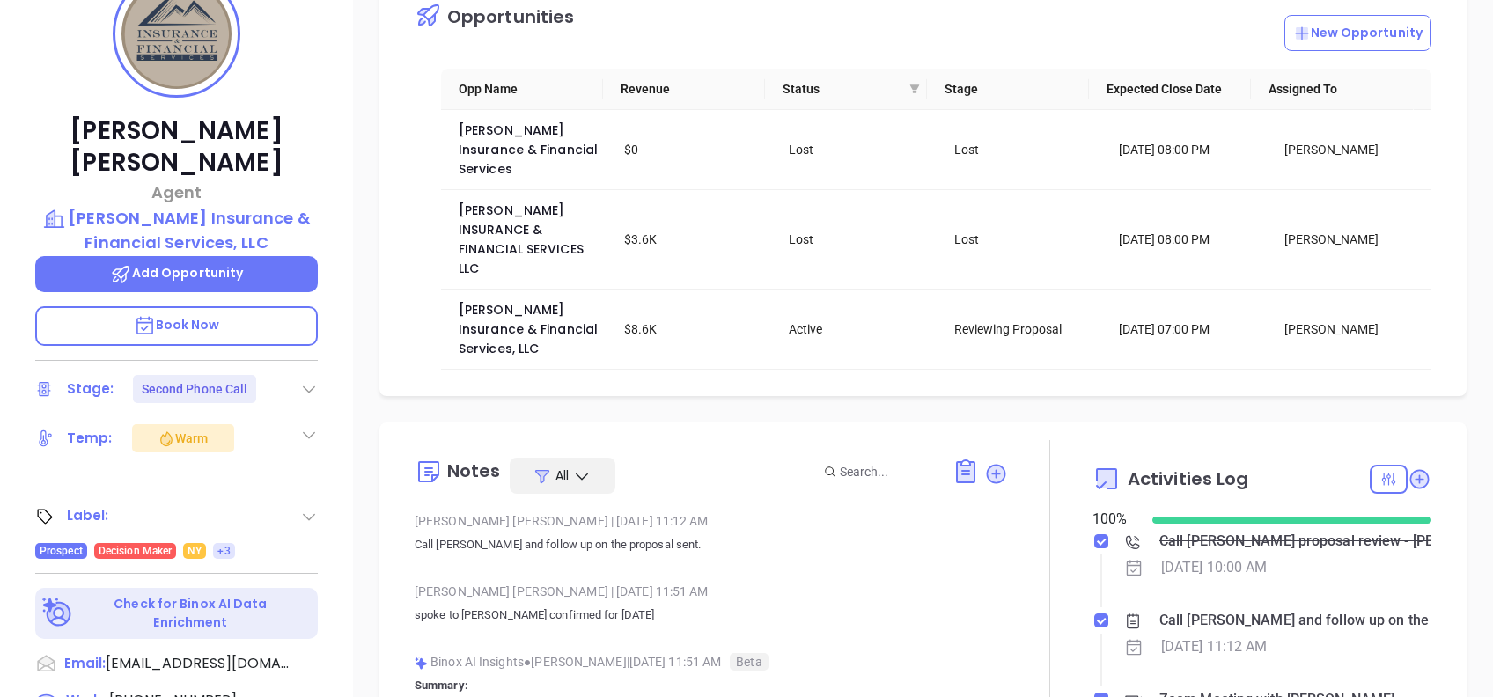
scroll to position [512, 0]
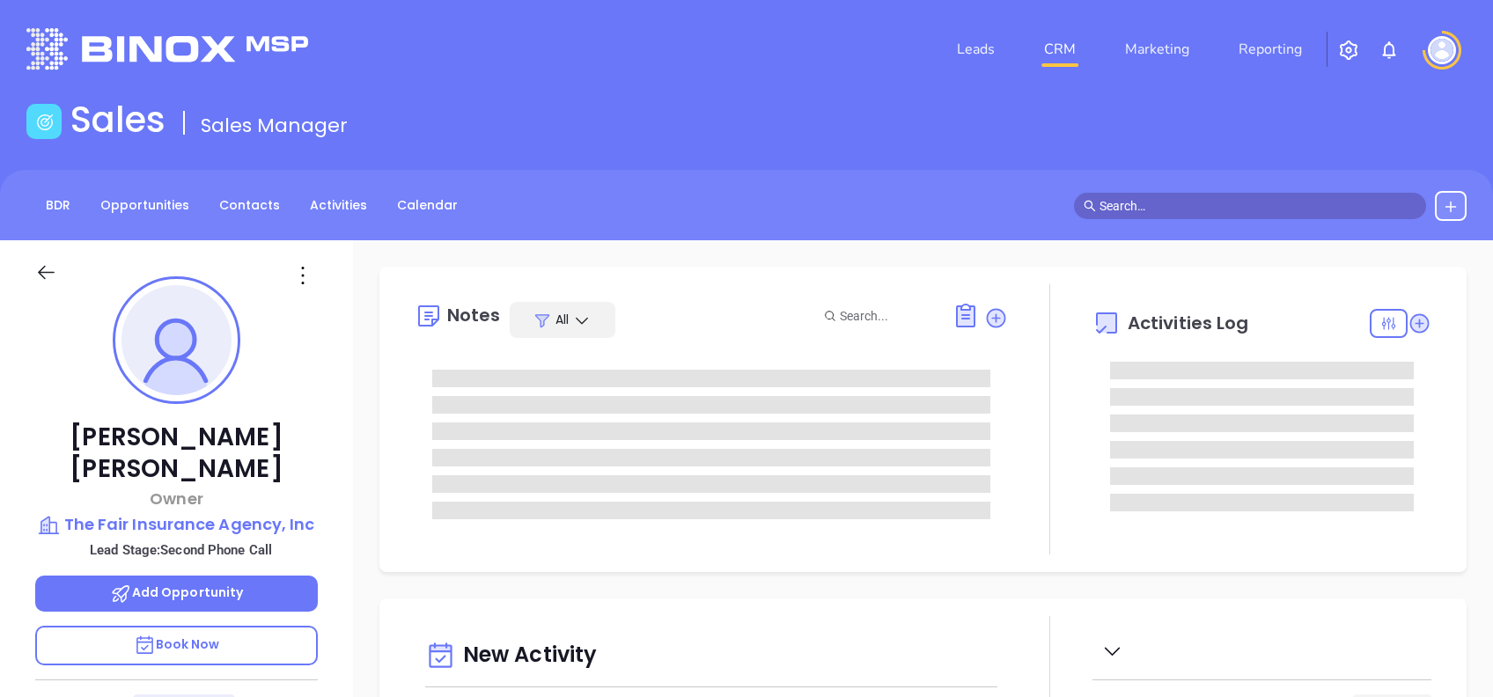
type input "[DATE]"
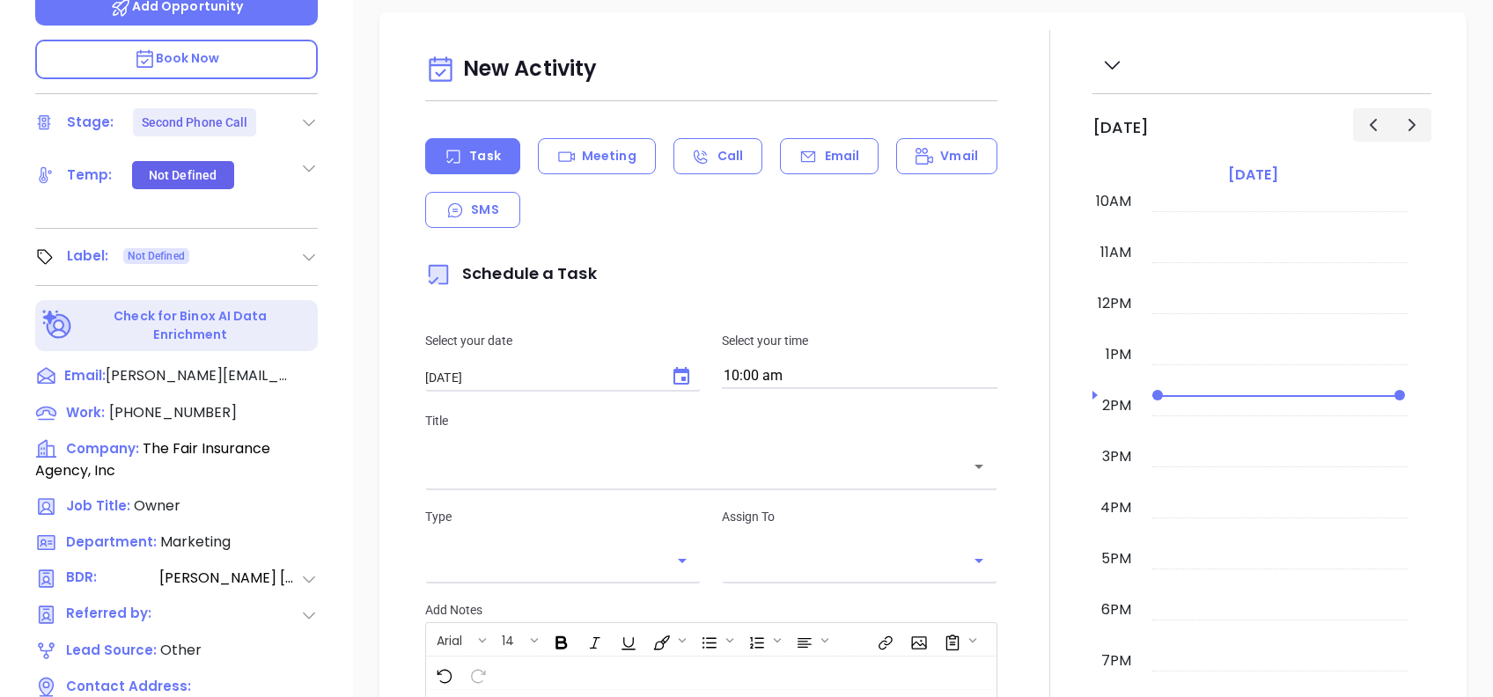
type input "[PERSON_NAME]"
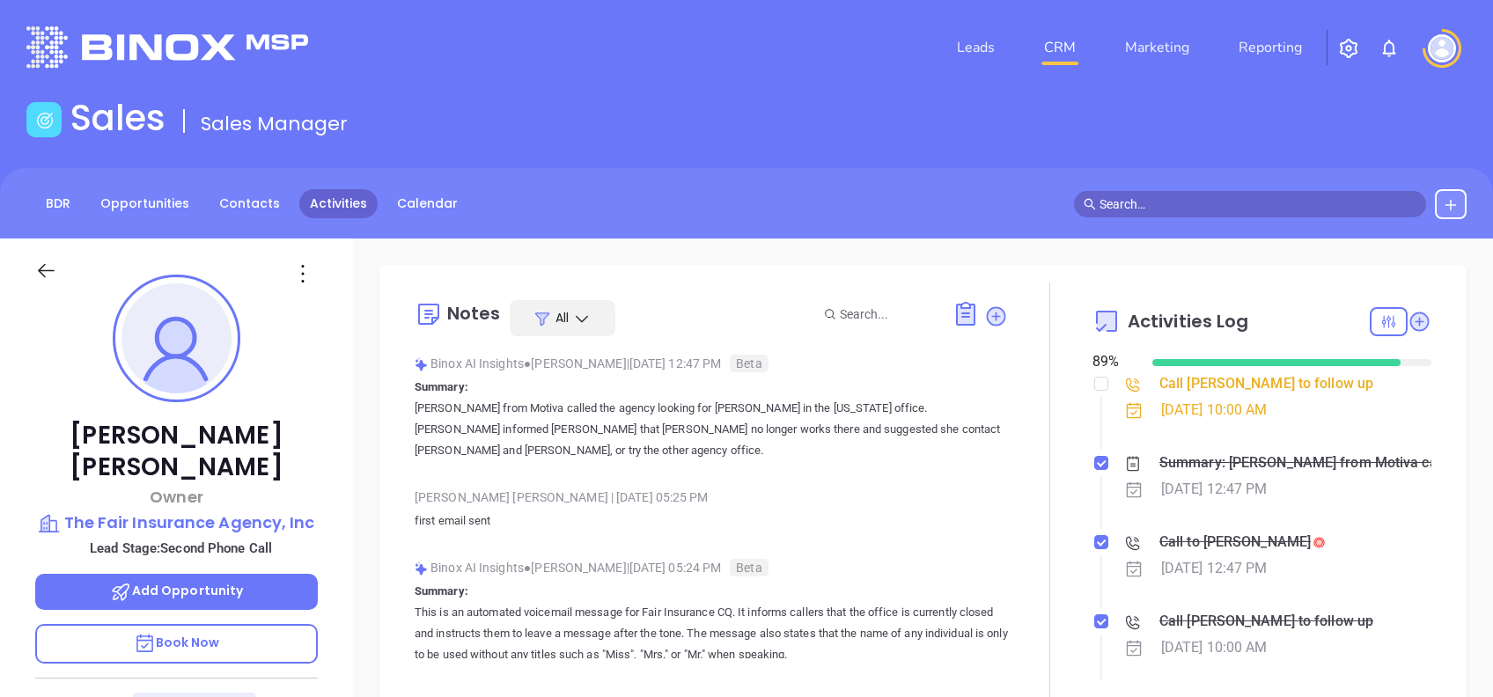
scroll to position [0, 0]
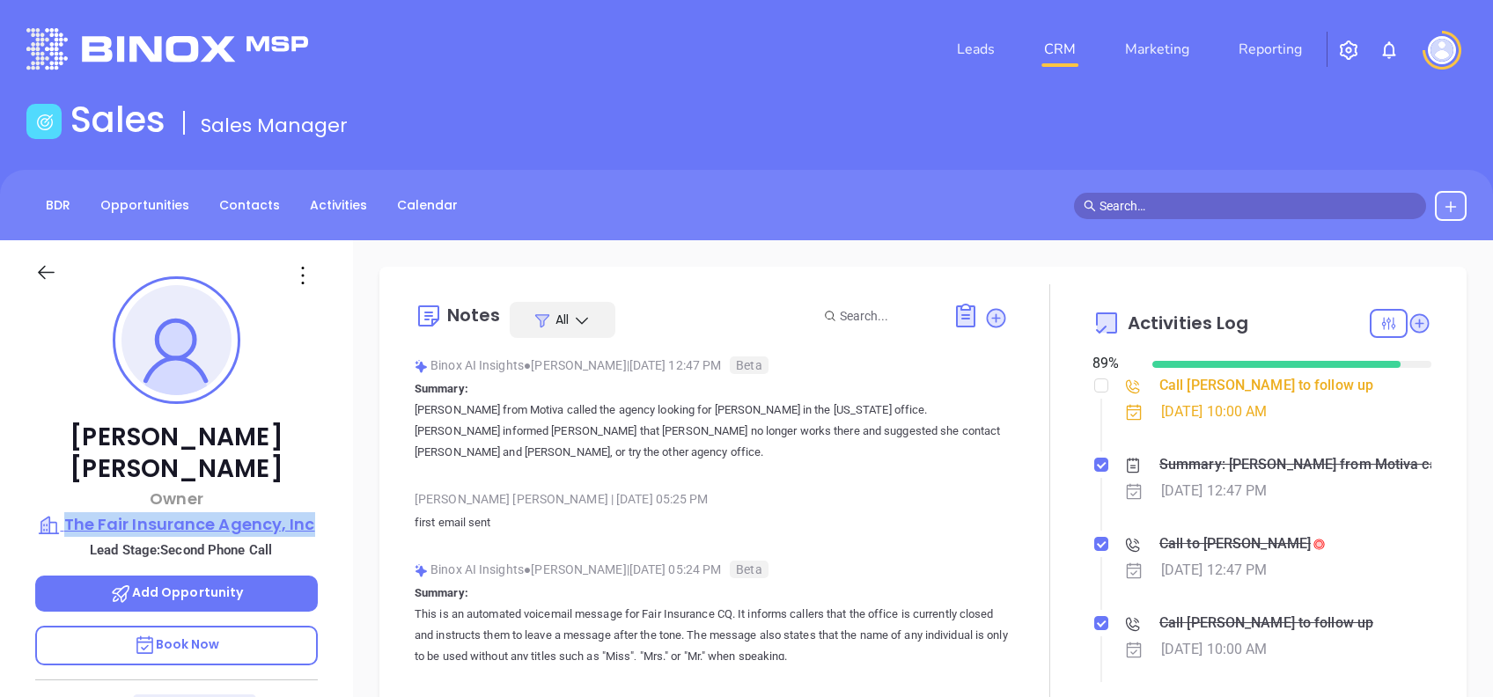
drag, startPoint x: 322, startPoint y: 490, endPoint x: 68, endPoint y: 486, distance: 254.5
click at [68, 486] on div "[PERSON_NAME] Owner The Fair Insurance Agency, Inc Lead Stage: Second Phone Cal…" at bounding box center [176, 676] width 353 height 872
copy p "The Fair Insurance Agency, Inc"
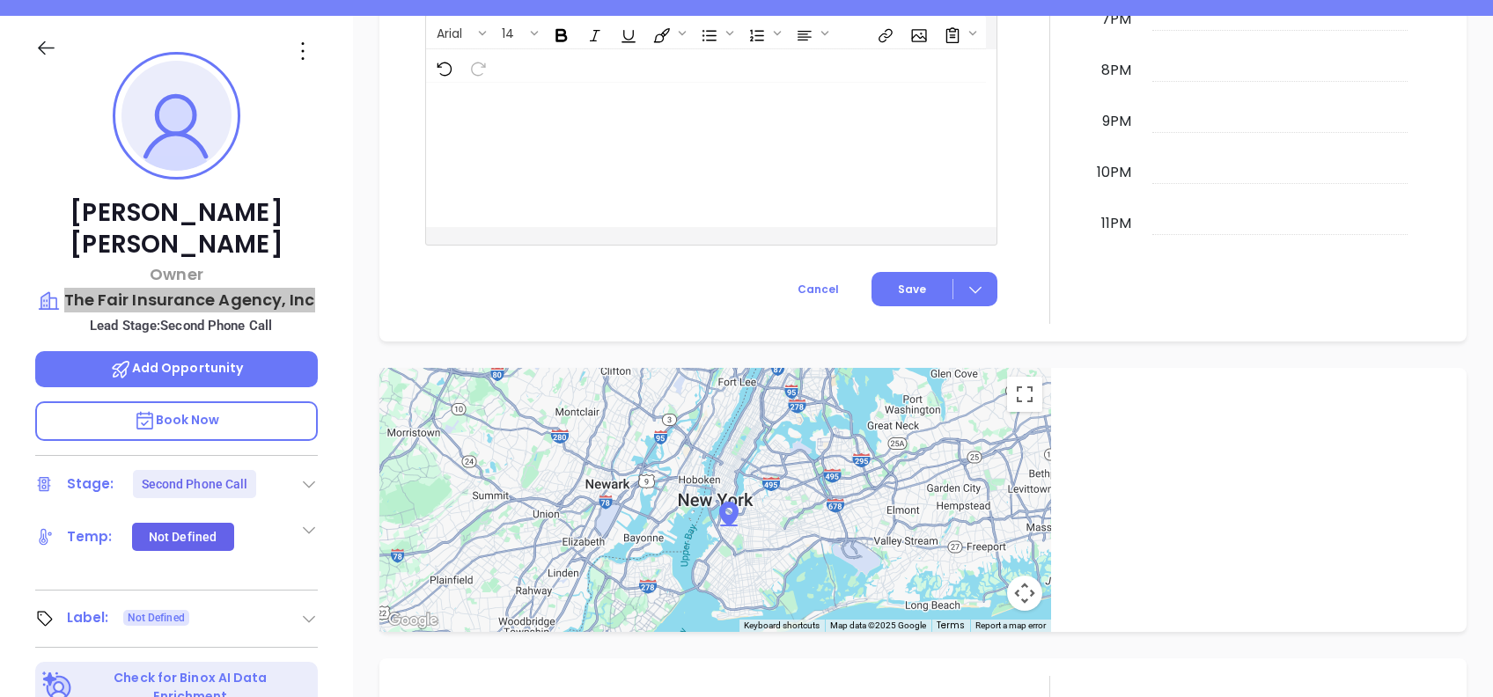
scroll to position [188, 0]
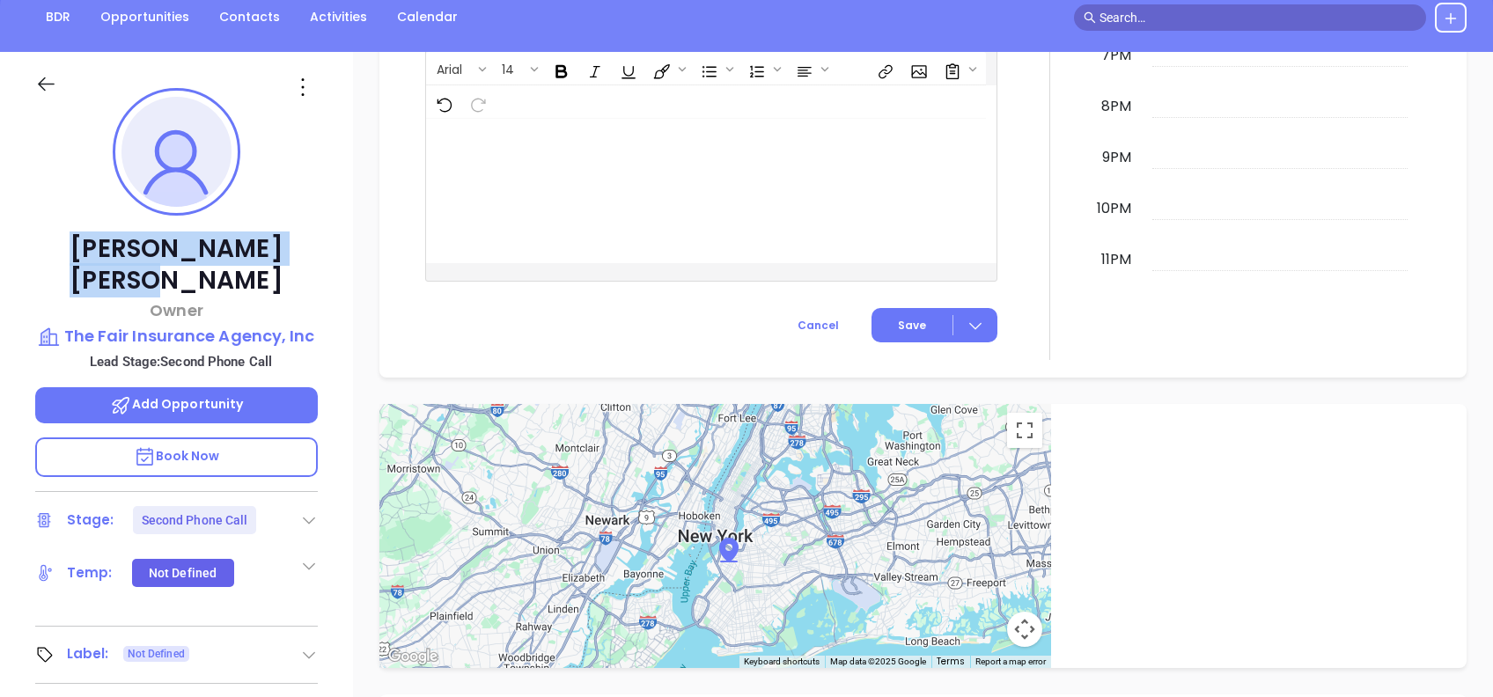
drag, startPoint x: 263, startPoint y: 248, endPoint x: 108, endPoint y: 239, distance: 155.2
click at [108, 239] on p "Kathy Silvia" at bounding box center [176, 264] width 283 height 63
copy p "Kathy Silvia"
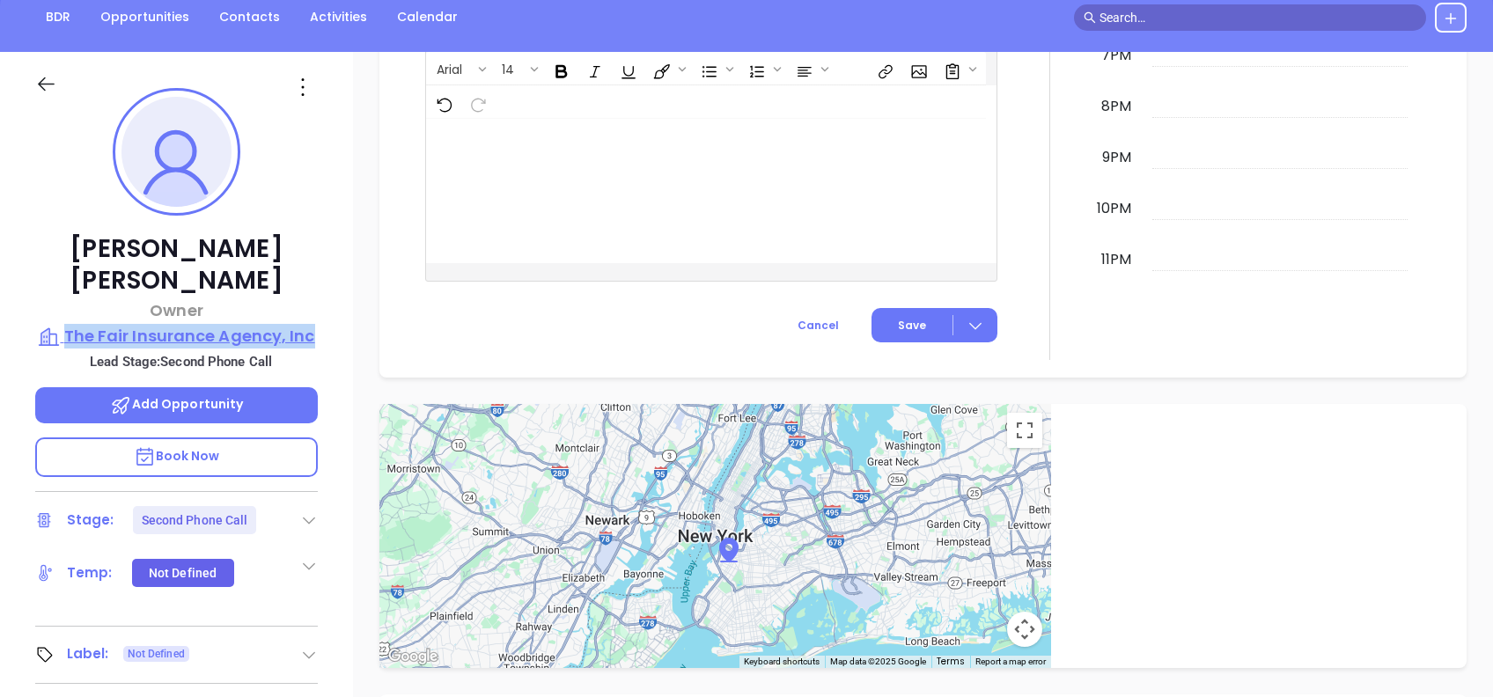
drag, startPoint x: 256, startPoint y: 308, endPoint x: 68, endPoint y: 293, distance: 189.0
click at [68, 293] on div "Kathy Silvia Owner The Fair Insurance Agency, Inc Lead Stage: Second Phone Call…" at bounding box center [176, 488] width 353 height 872
copy p "The Fair Insurance Agency, Inc"
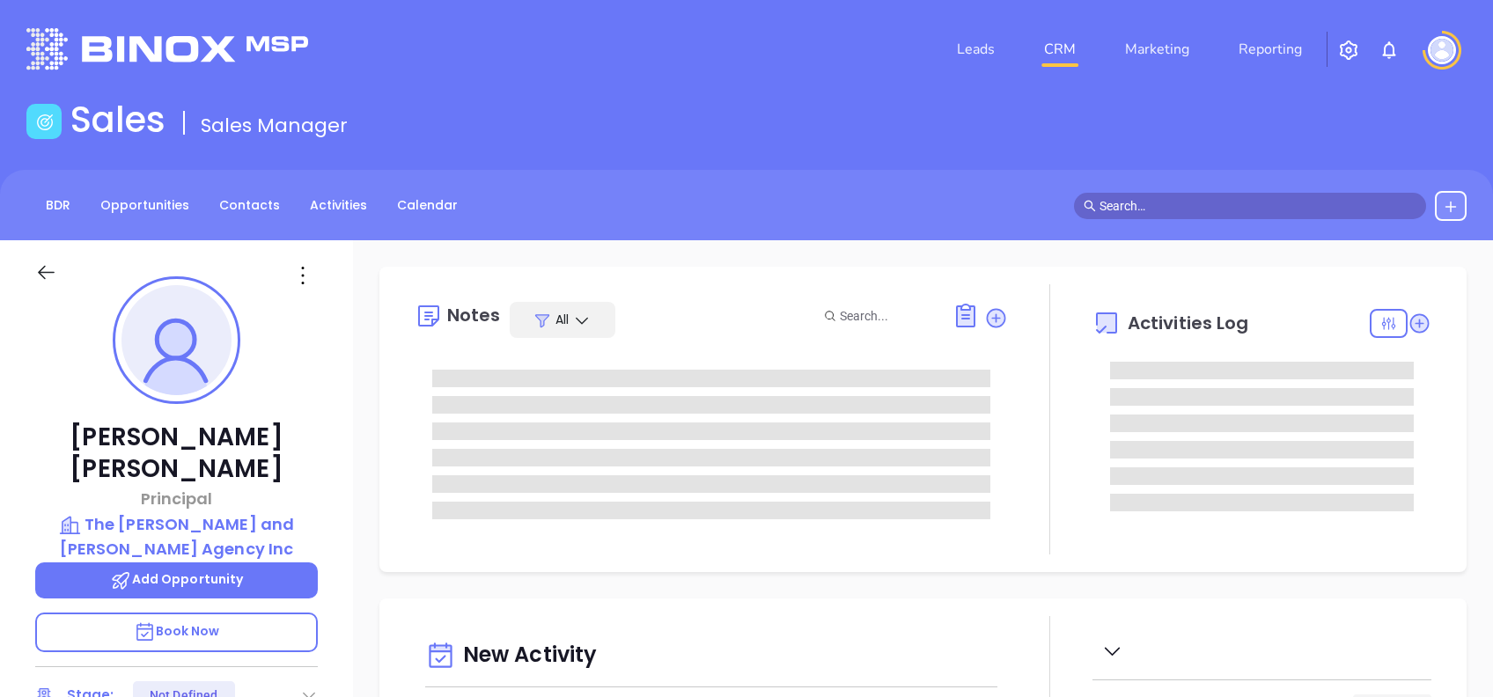
type input "[DATE]"
type input "[PERSON_NAME]"
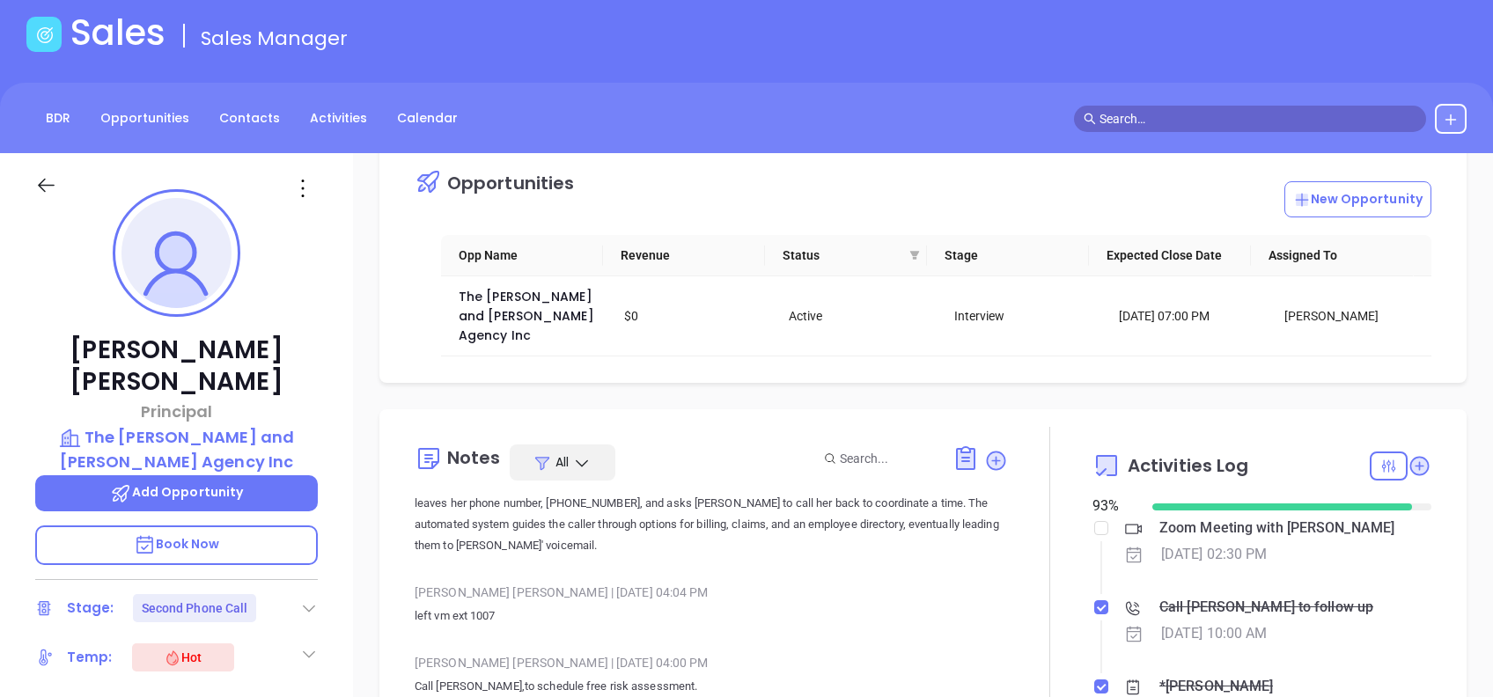
scroll to position [70, 0]
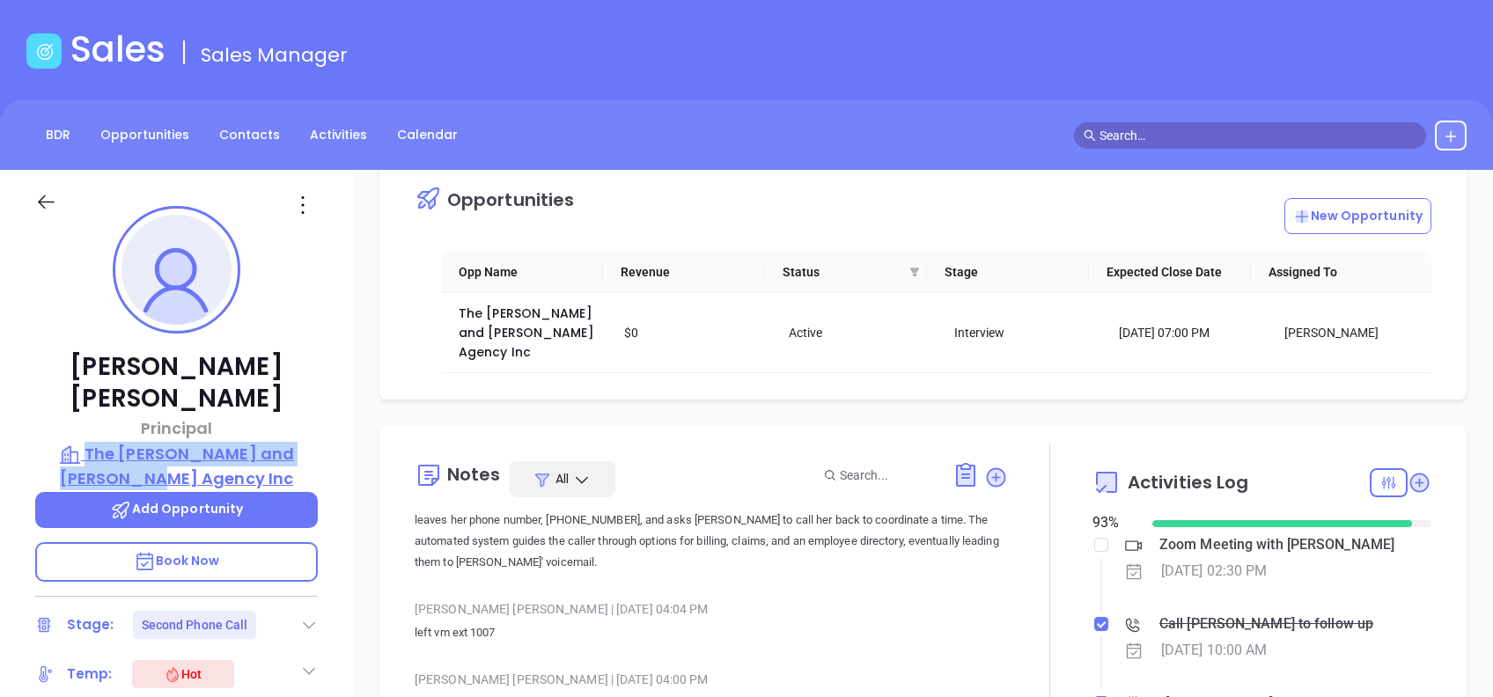
drag, startPoint x: 341, startPoint y: 436, endPoint x: 70, endPoint y: 415, distance: 271.1
click at [70, 415] on div "[PERSON_NAME] Principal The [PERSON_NAME] and [PERSON_NAME] Agency Inc Add Oppo…" at bounding box center [176, 606] width 353 height 872
copy p "The [PERSON_NAME] and [PERSON_NAME] Agency Inc"
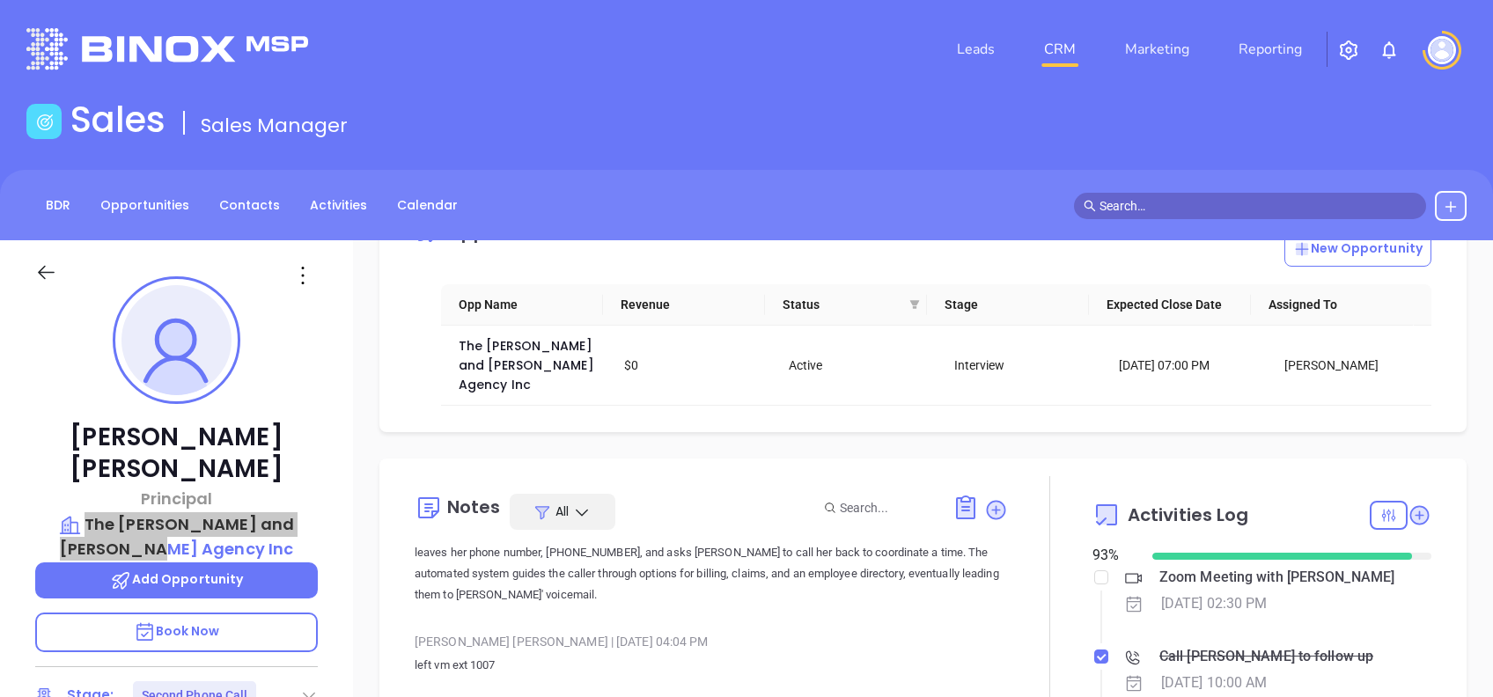
scroll to position [0, 0]
